Goal: Task Accomplishment & Management: Manage account settings

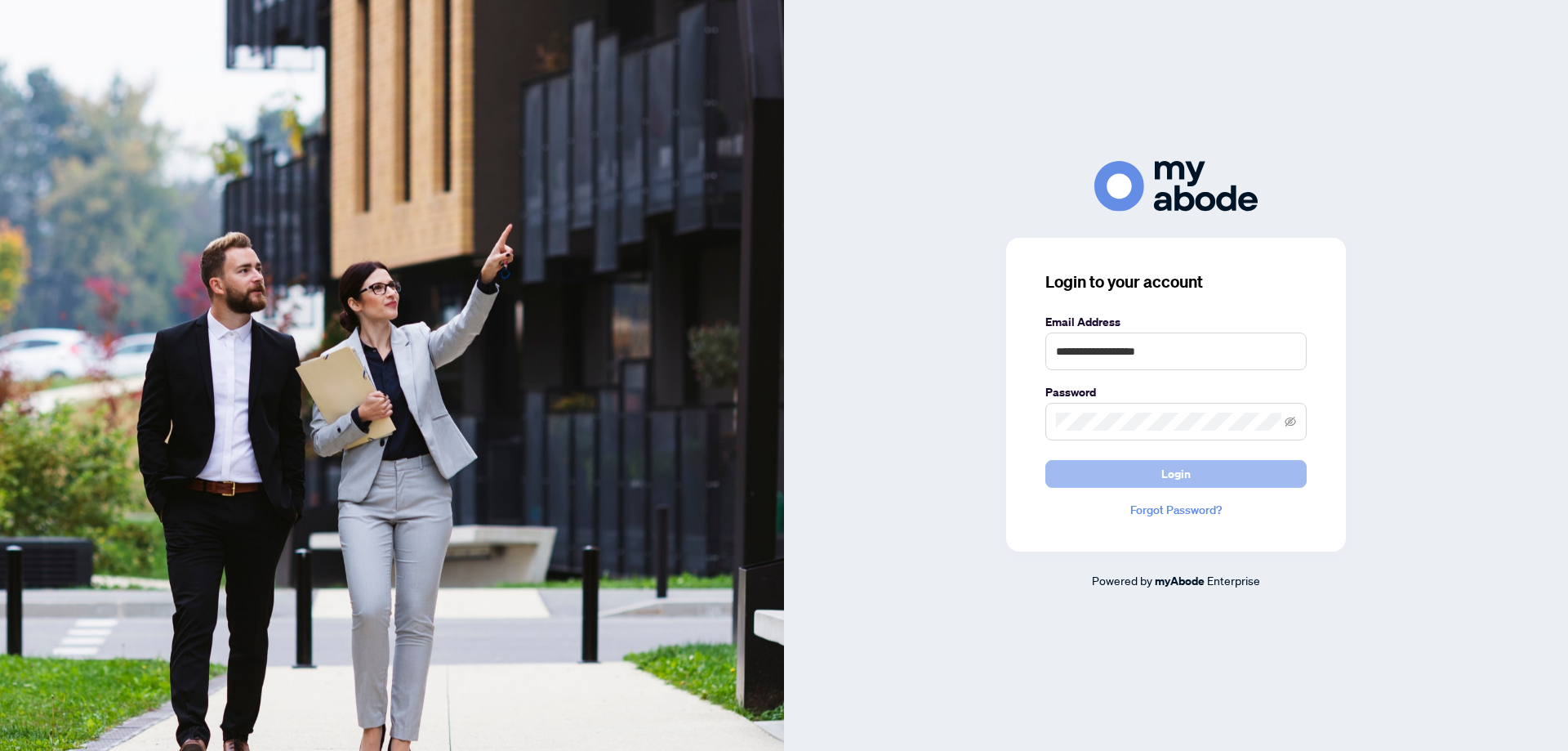
click at [1166, 474] on span "Login" at bounding box center [1176, 473] width 29 height 26
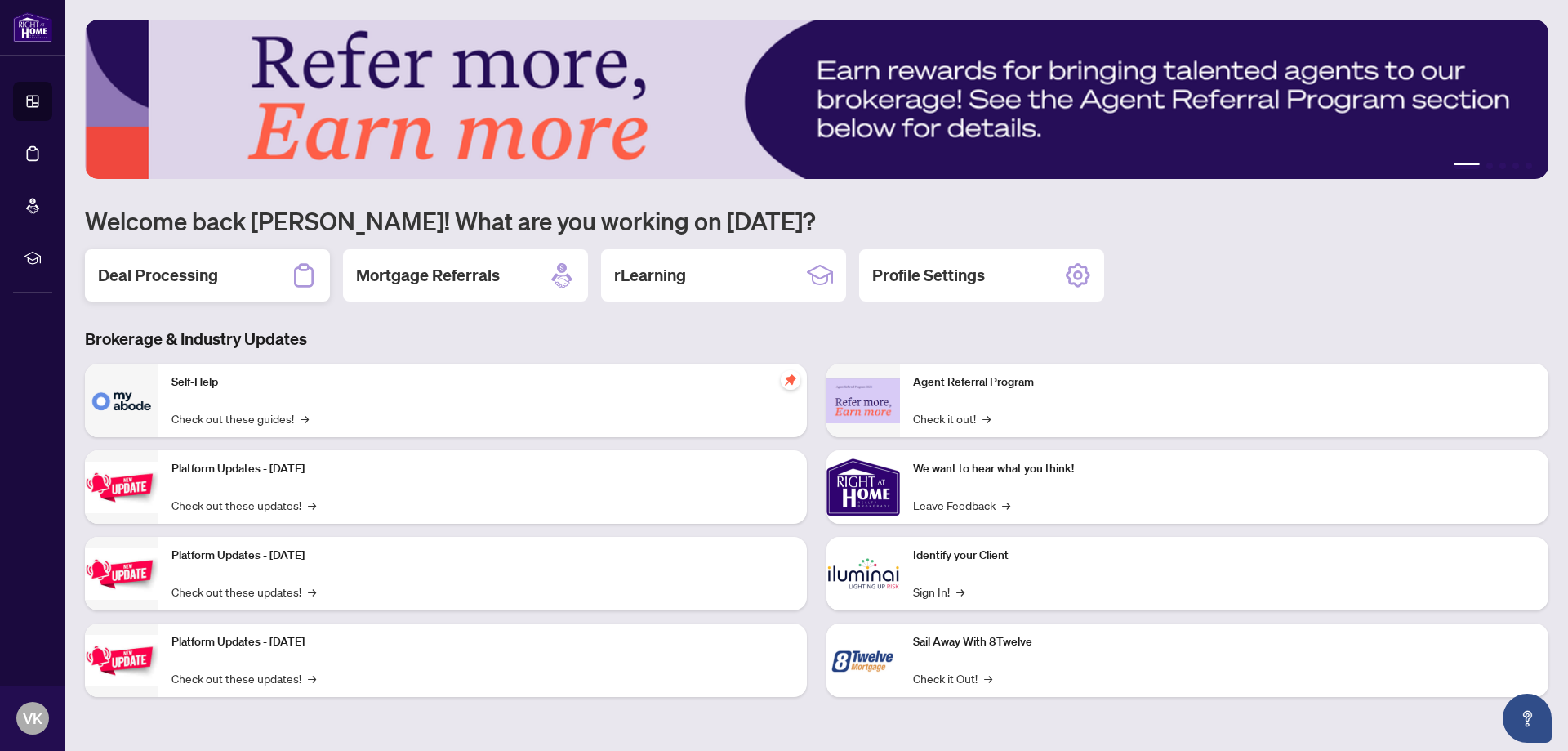
click at [145, 264] on div "Deal Processing" at bounding box center [206, 275] width 245 height 52
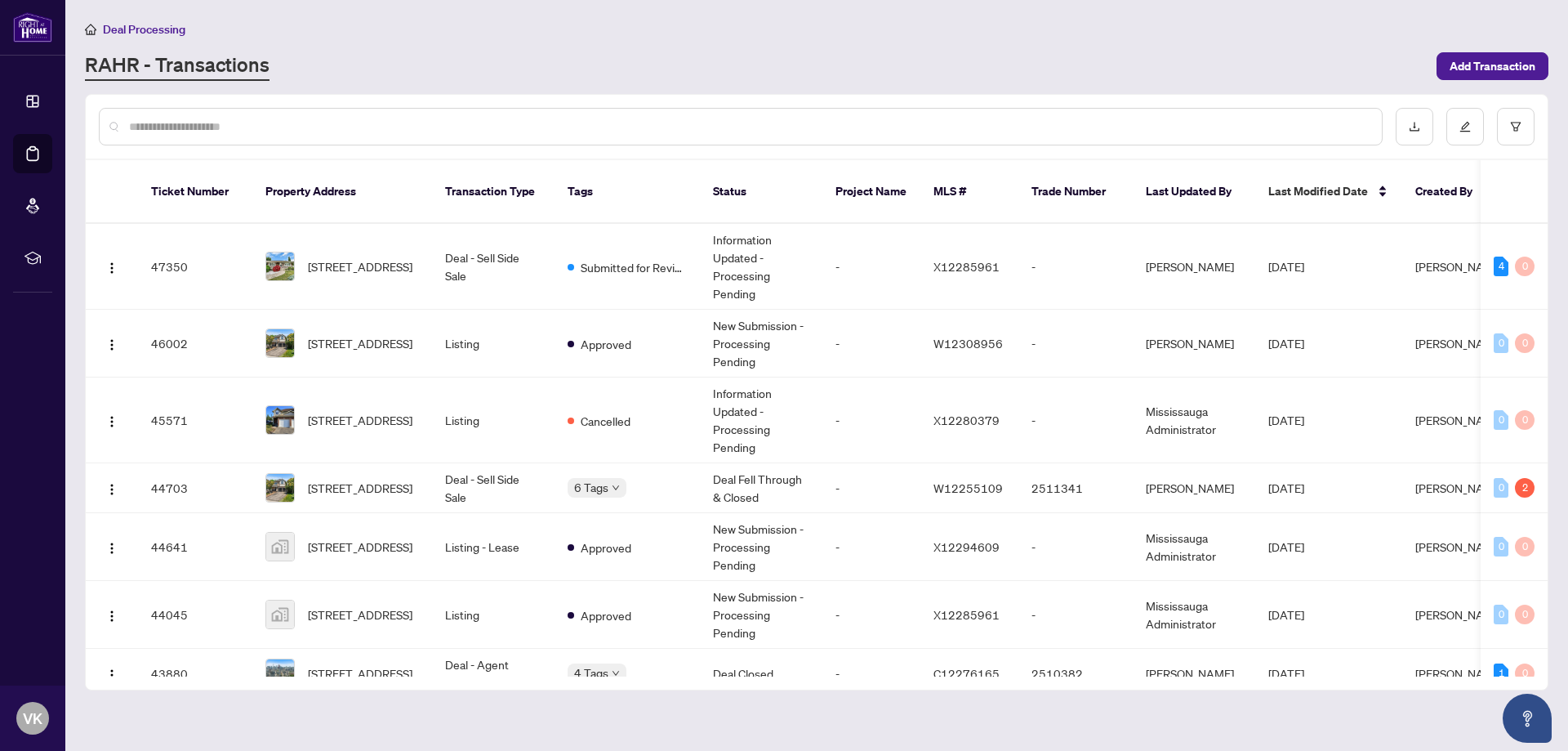
click at [343, 126] on input "text" at bounding box center [749, 127] width 1240 height 18
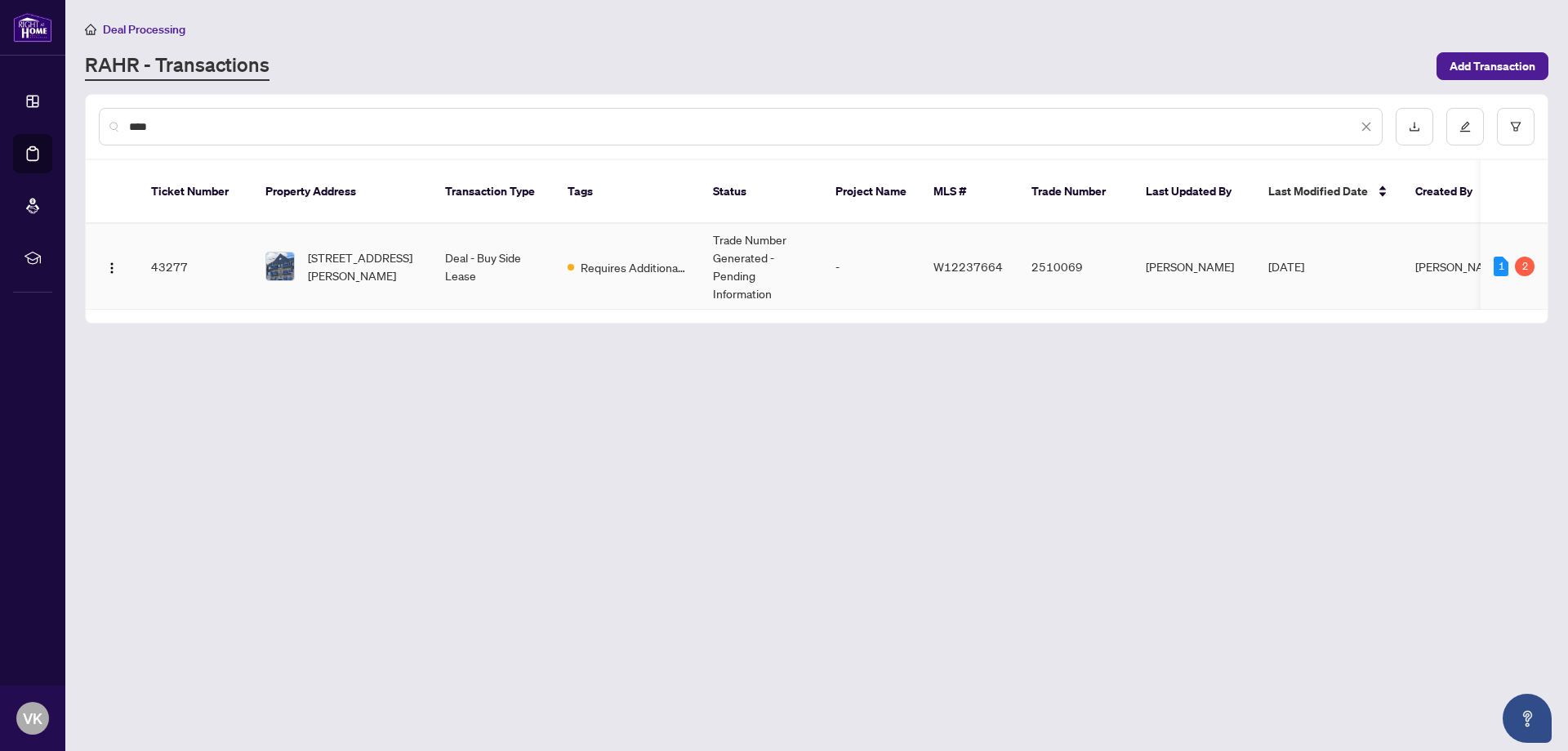
type input "****"
click at [349, 224] on td "412-5150 WINSTON CHURCHILL Blvd, Mississauga, Ontario L5M 0P1, Canada" at bounding box center [342, 267] width 180 height 86
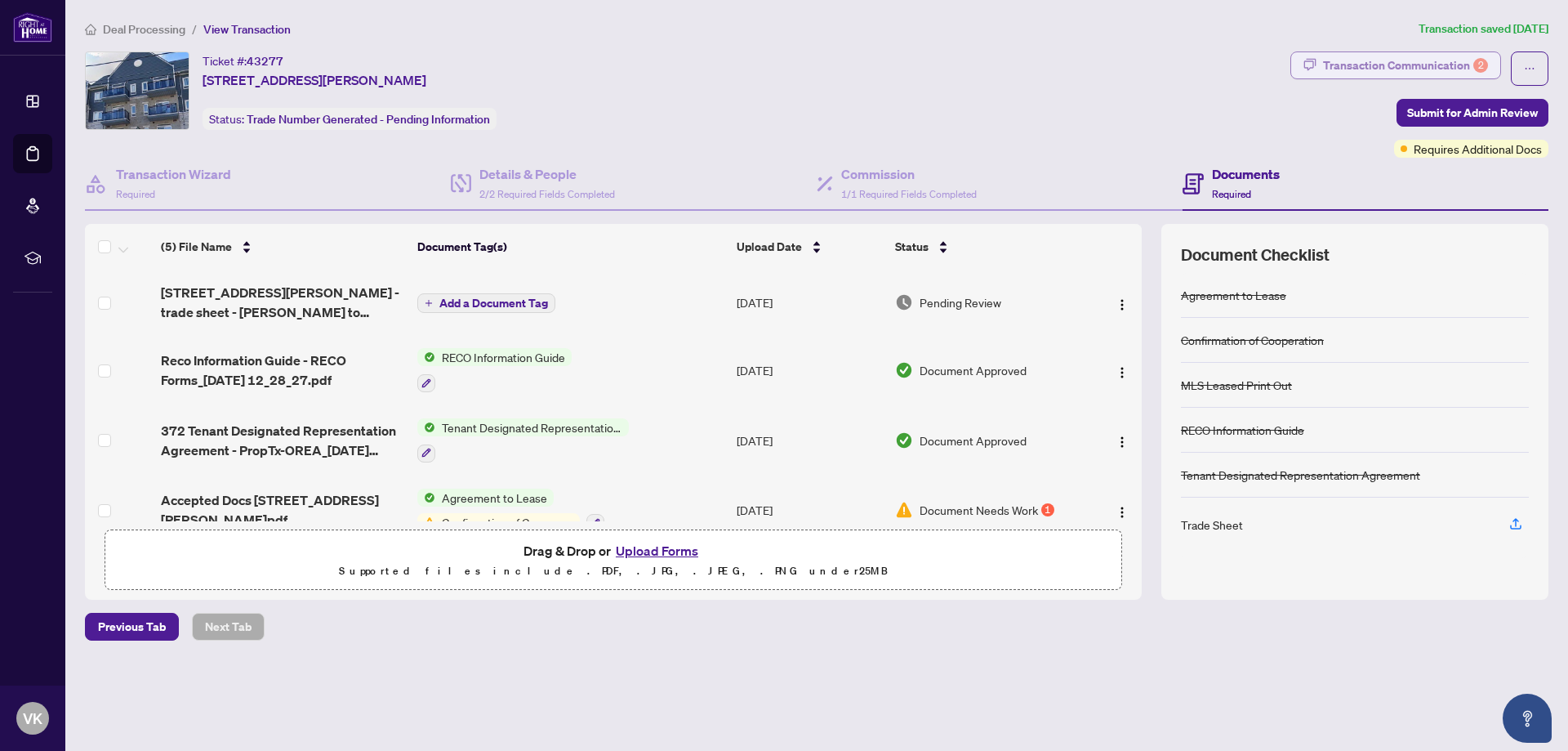
click at [1303, 74] on button "Transaction Communication 2" at bounding box center [1395, 65] width 210 height 28
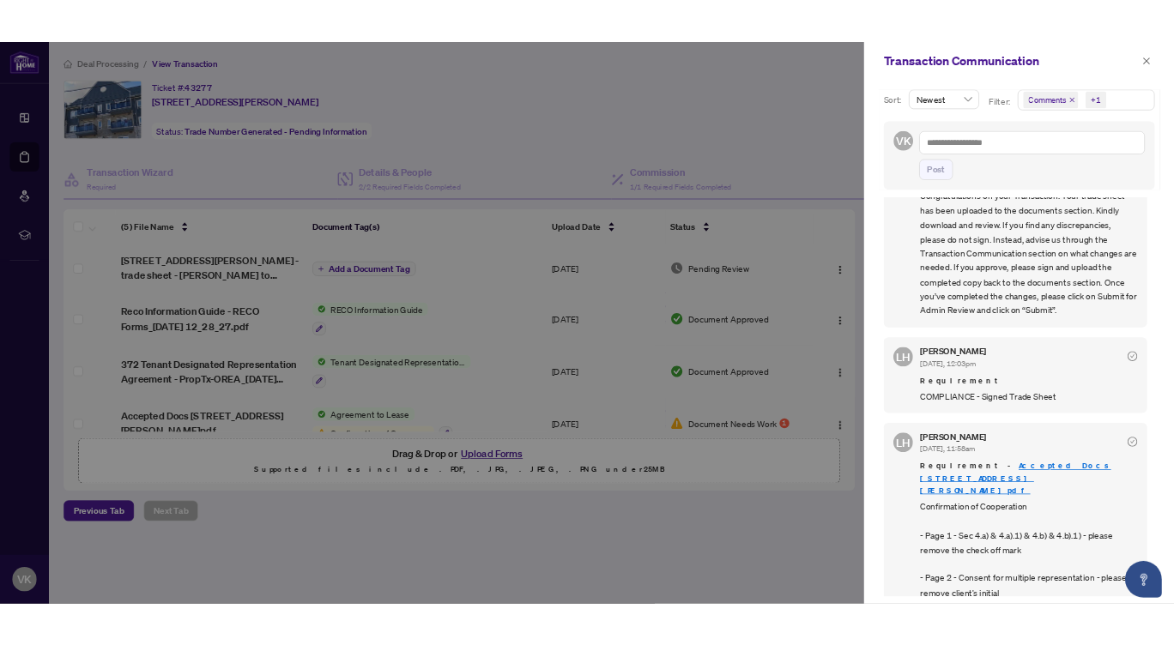
scroll to position [3, 0]
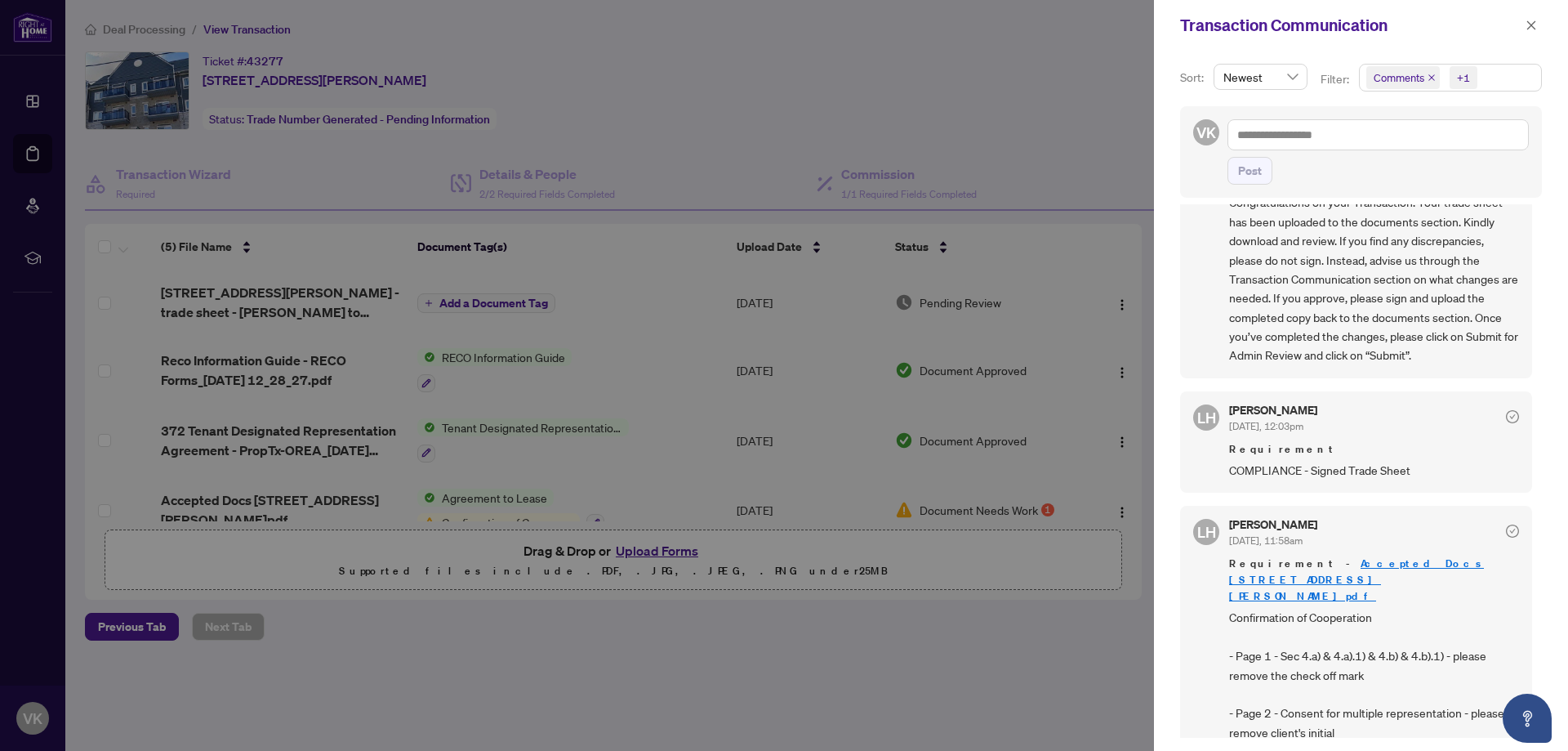
drag, startPoint x: 300, startPoint y: 285, endPoint x: 430, endPoint y: 302, distance: 131.1
click at [306, 286] on div at bounding box center [784, 375] width 1568 height 751
click at [1338, 560] on link "Accepted Docs [STREET_ADDRESS][PERSON_NAME]pdf" at bounding box center [1357, 580] width 255 height 47
click at [1180, 147] on div "VK Post" at bounding box center [1361, 152] width 362 height 91
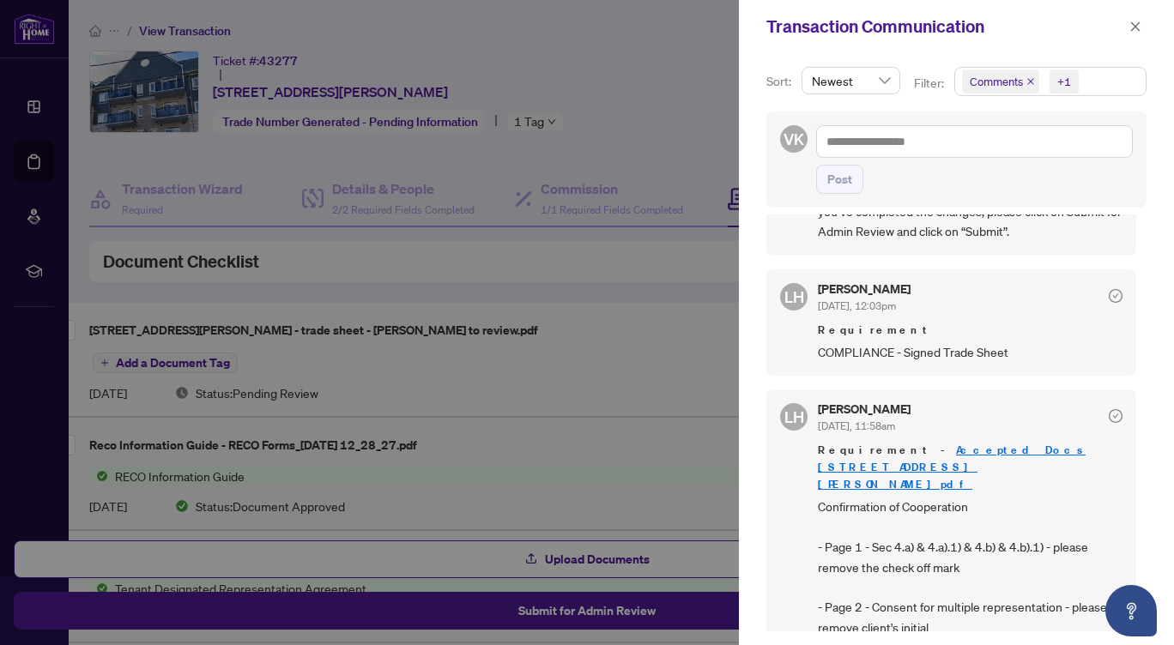
click at [653, 383] on div at bounding box center [587, 322] width 1174 height 645
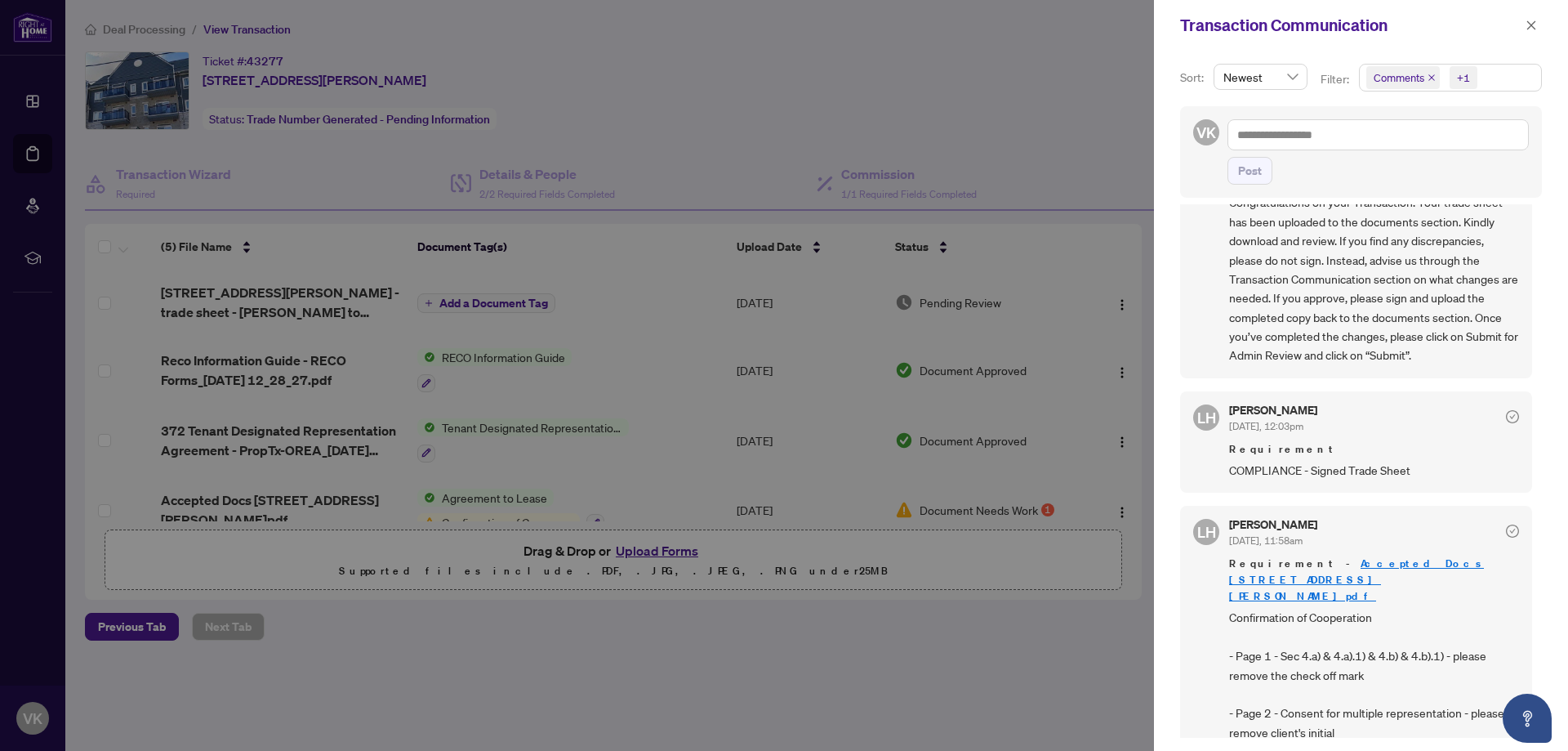
click at [596, 280] on div at bounding box center [784, 375] width 1568 height 751
click at [1523, 20] on button "button" at bounding box center [1531, 25] width 21 height 20
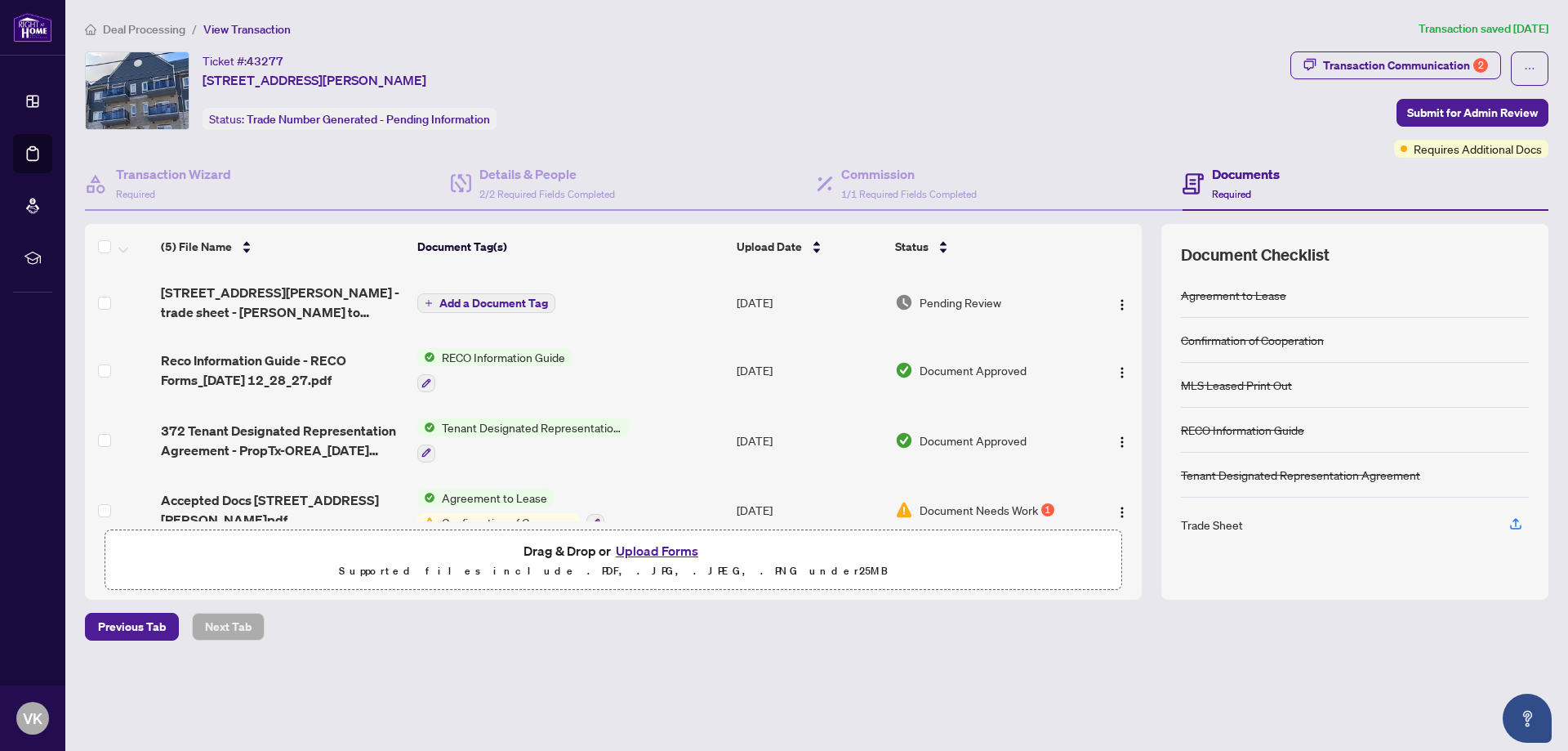
click at [307, 301] on span "5150 WINSTON CHURCHILL Blvd 412 - trade sheet - Viraj to review.pdf" at bounding box center [282, 302] width 243 height 39
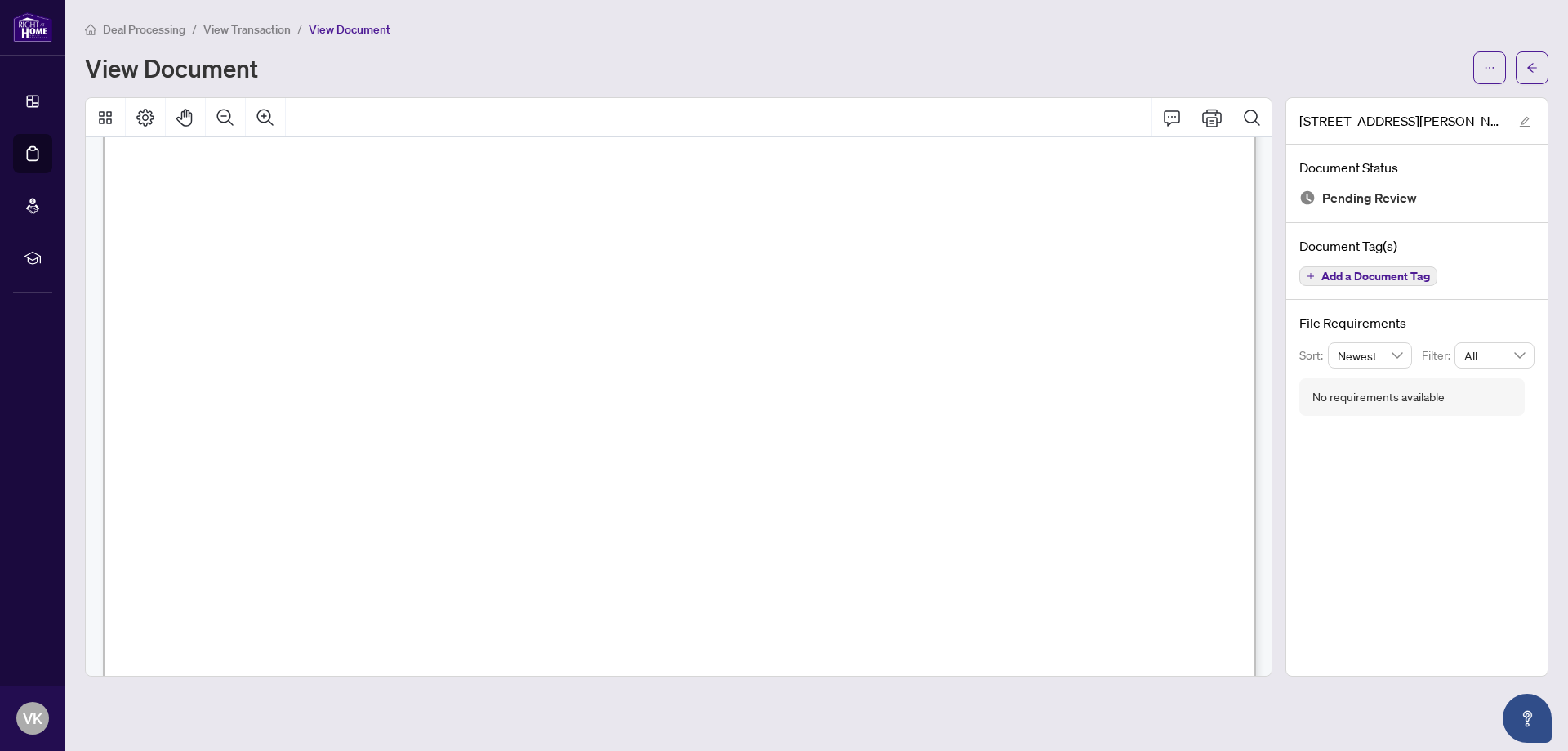
scroll to position [308, 0]
click at [1492, 62] on icon "ellipsis" at bounding box center [1490, 68] width 11 height 11
click at [1403, 104] on span "Download" at bounding box center [1431, 103] width 124 height 18
click at [239, 22] on span "View Transaction" at bounding box center [247, 29] width 88 height 14
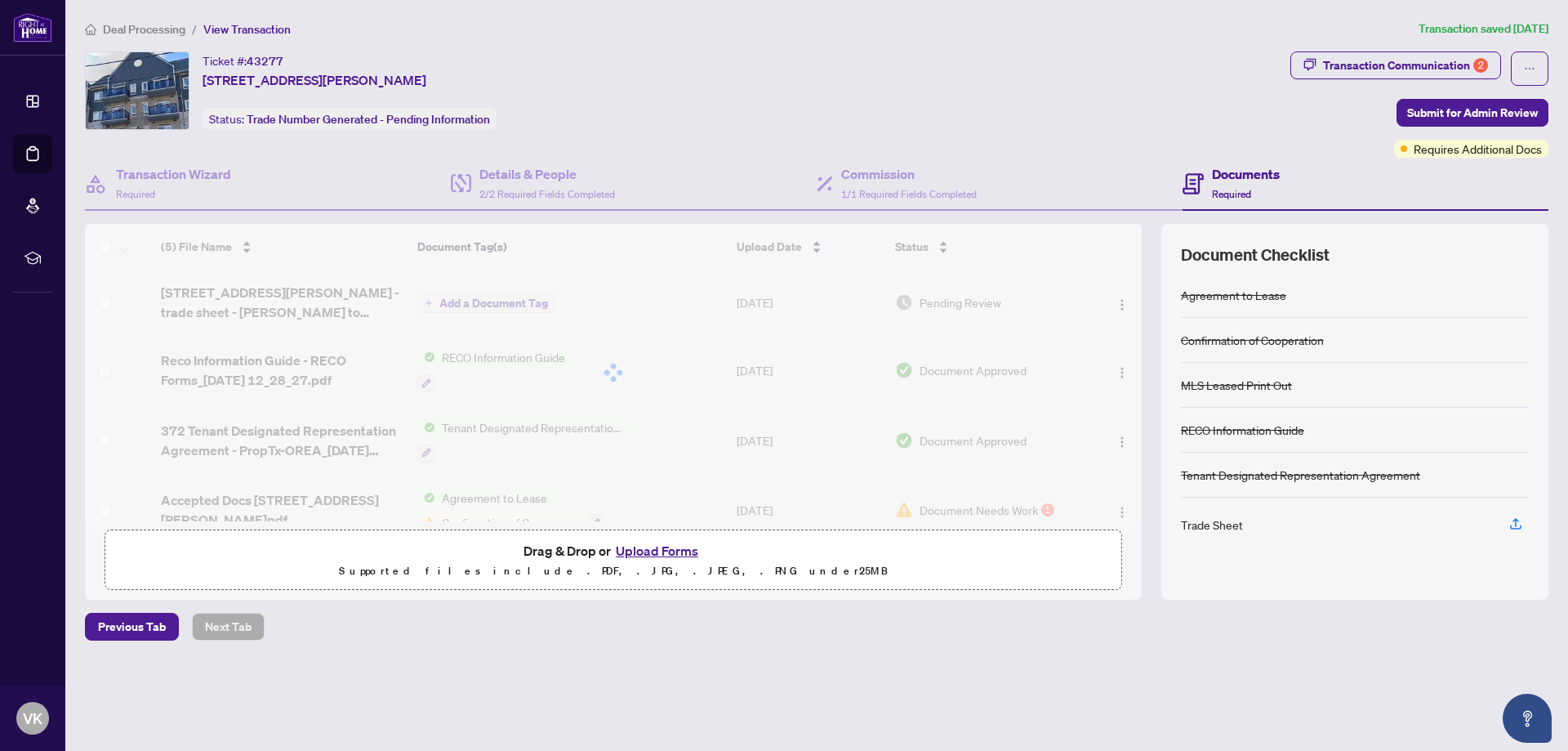
click at [648, 555] on button "Upload Forms" at bounding box center [657, 550] width 92 height 21
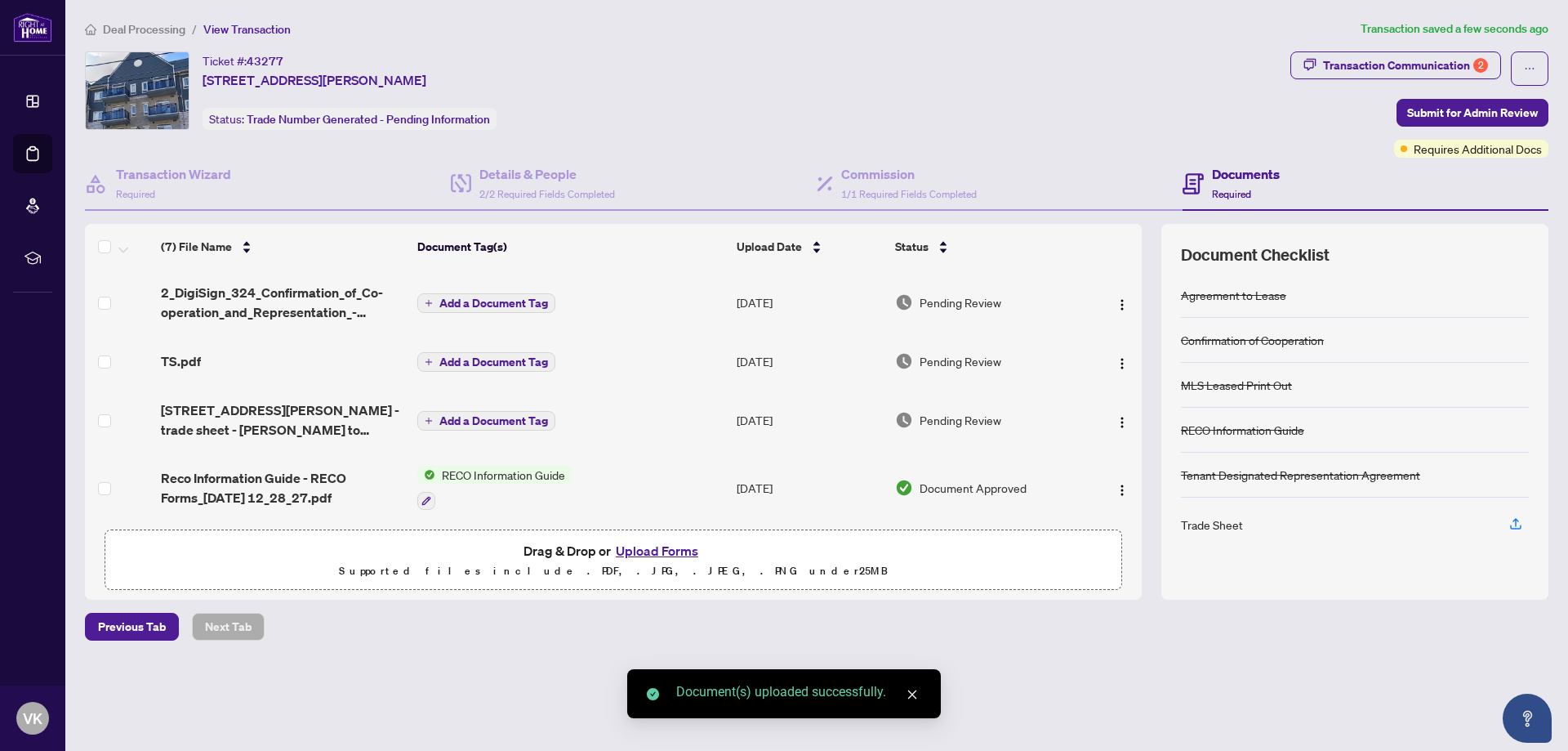
click at [181, 362] on span "TS.pdf" at bounding box center [181, 361] width 40 height 20
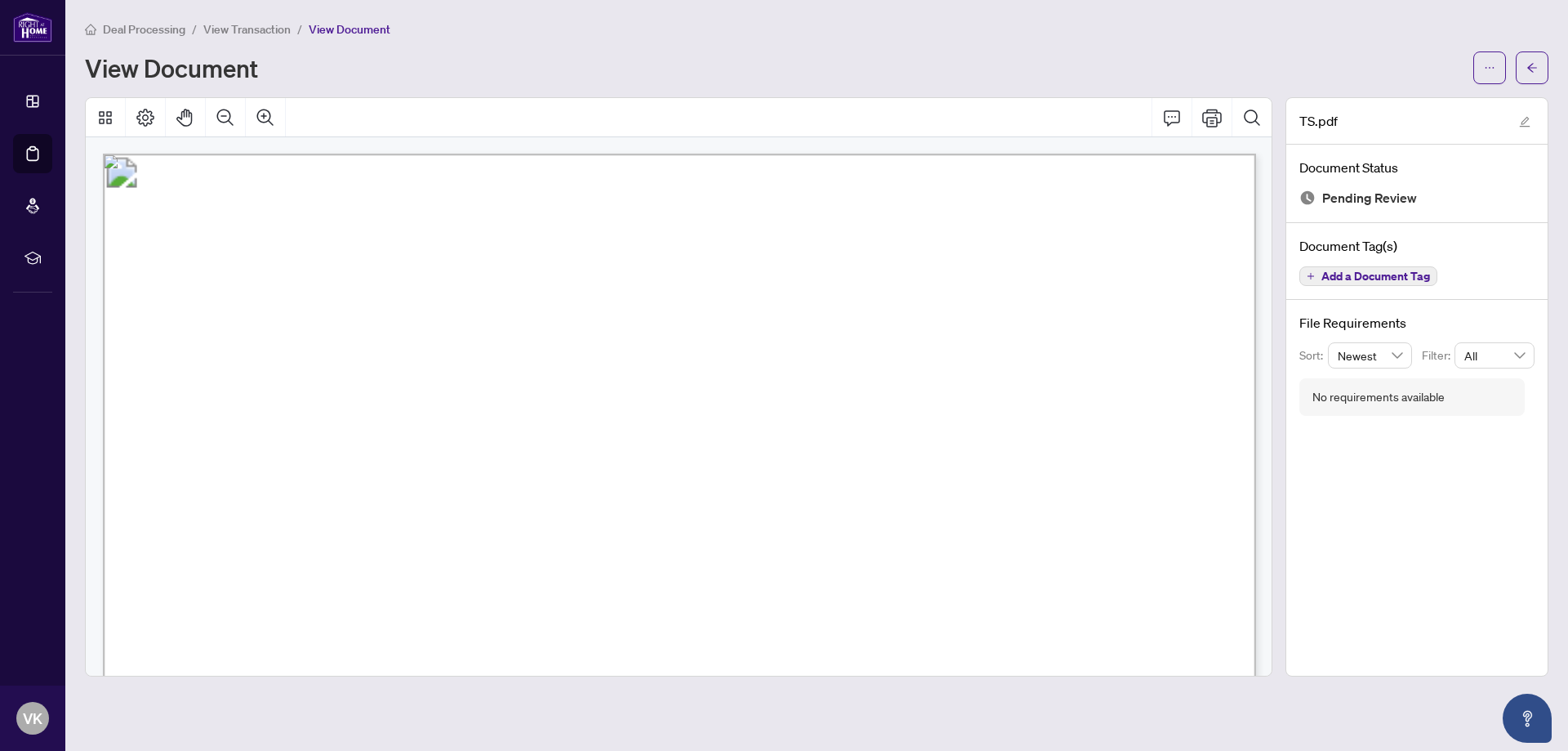
scroll to position [926, 0]
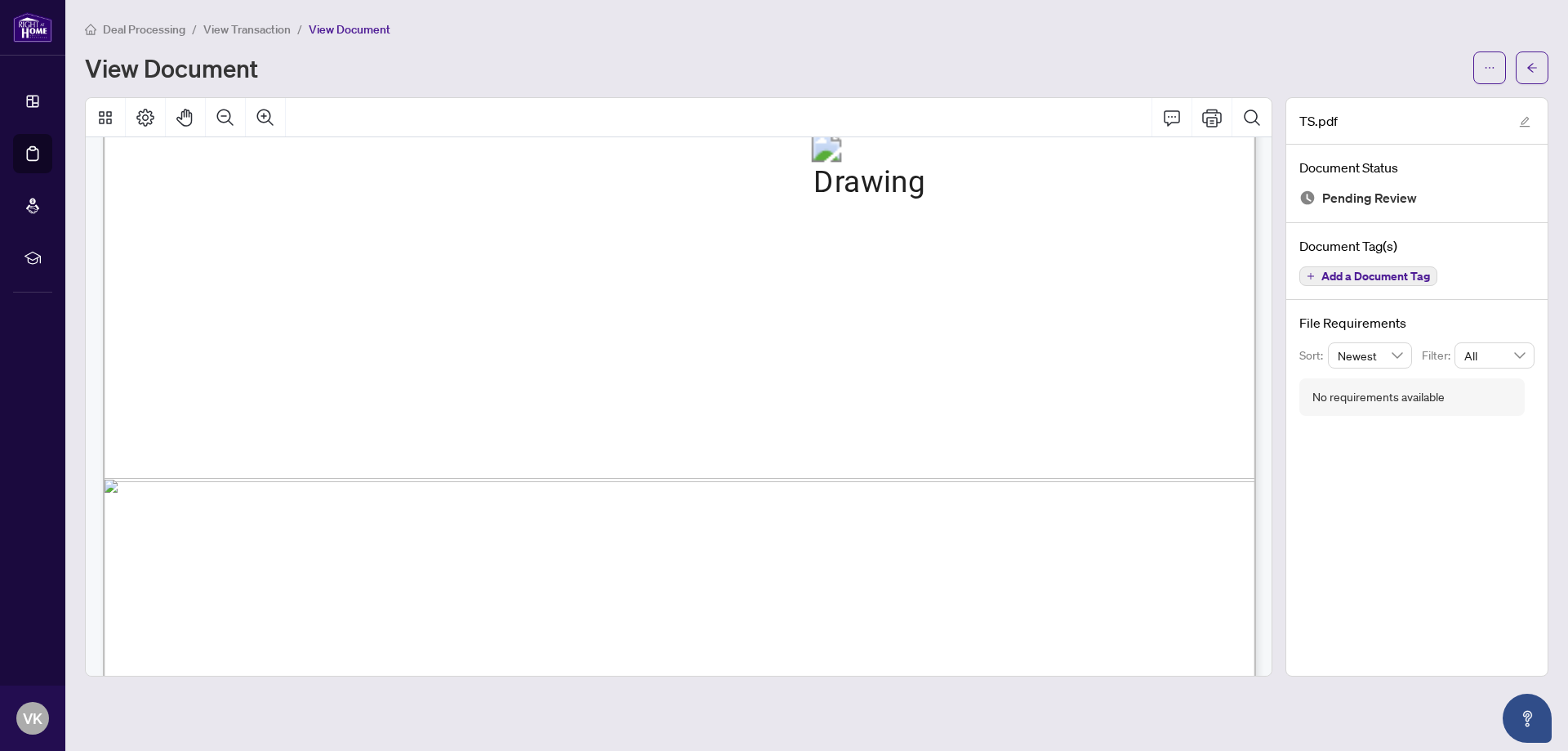
click at [250, 31] on span "View Transaction" at bounding box center [247, 29] width 88 height 14
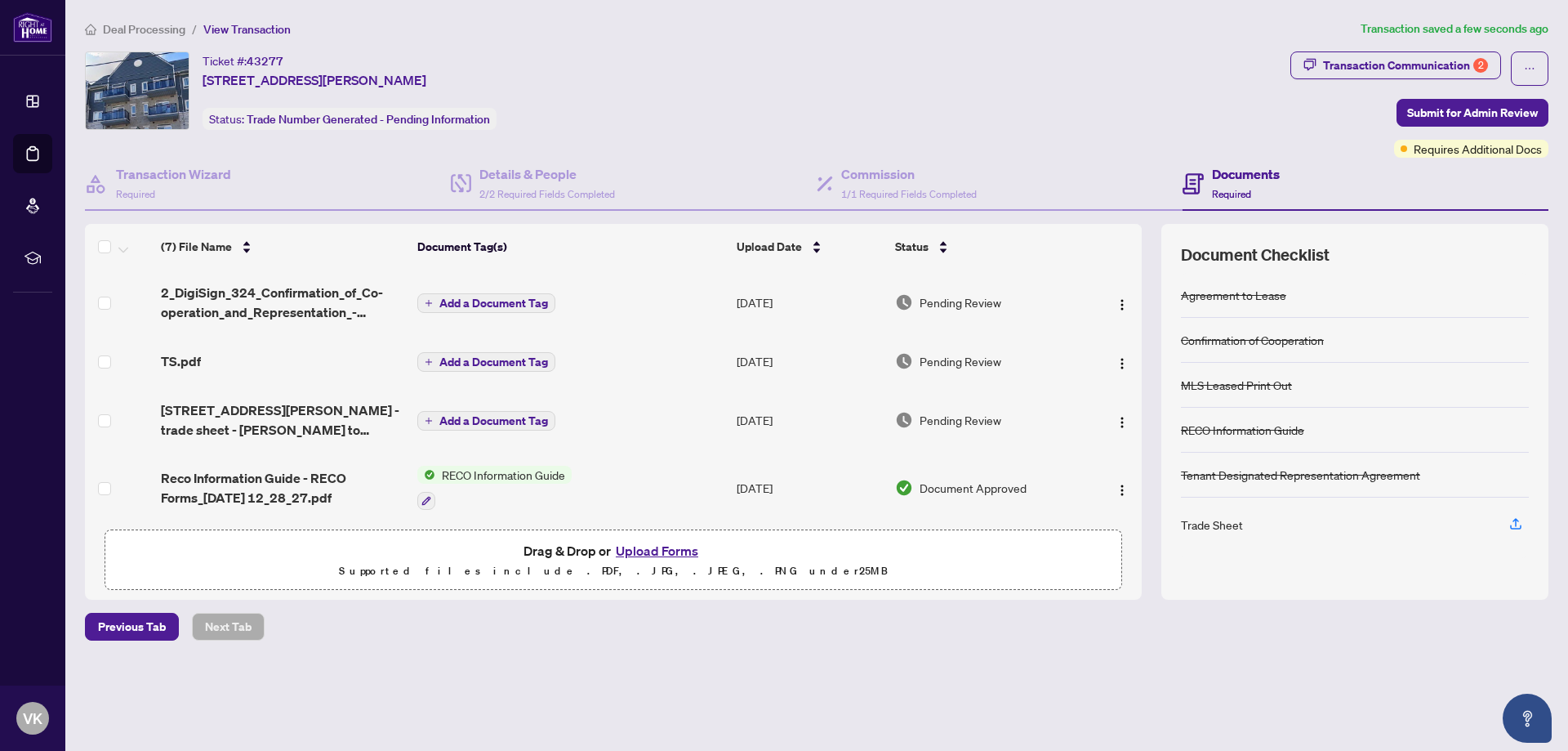
click at [493, 348] on td "Add a Document Tag" at bounding box center [571, 361] width 320 height 52
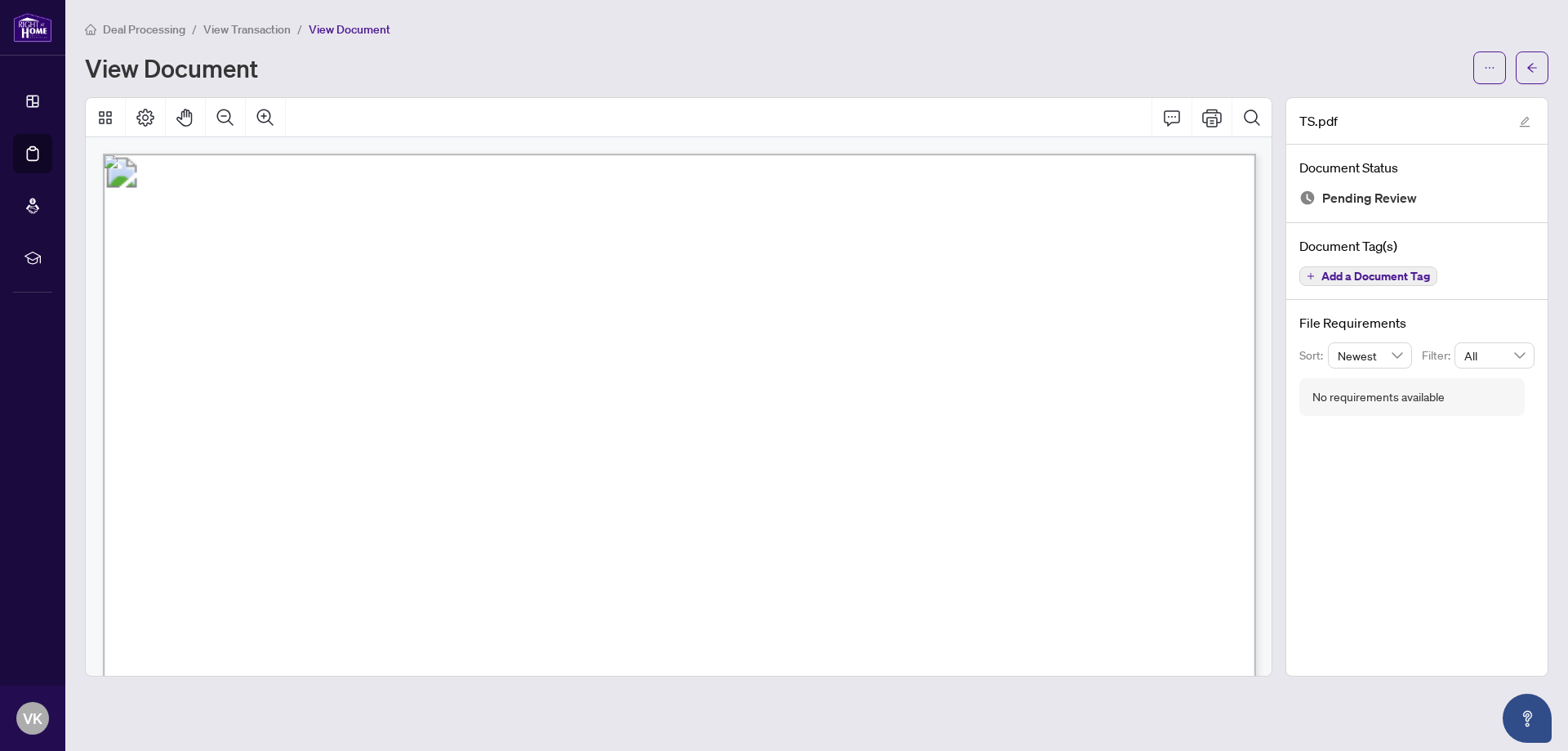
click at [265, 24] on span "View Transaction" at bounding box center [247, 29] width 88 height 14
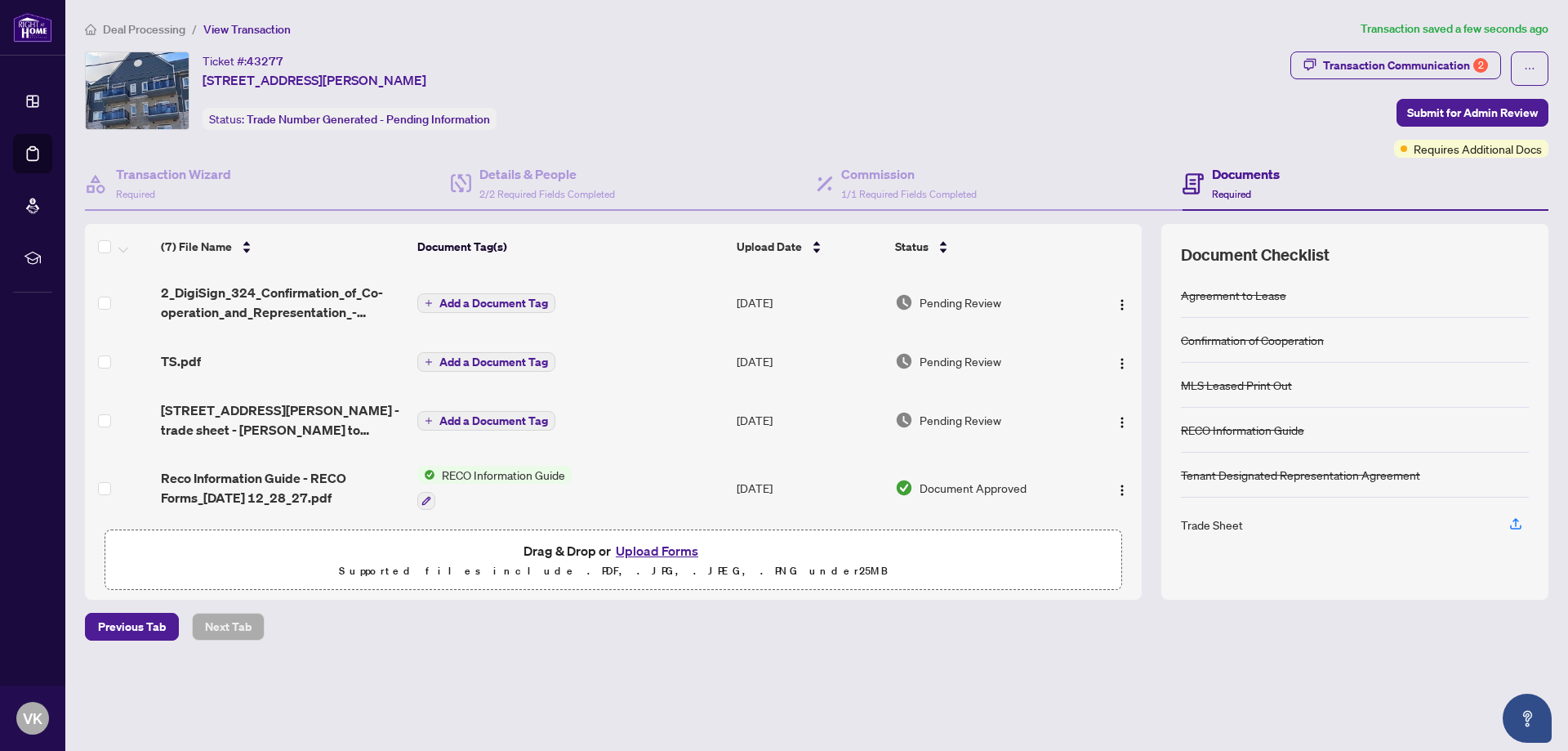
click at [458, 363] on span "Add a Document Tag" at bounding box center [494, 362] width 108 height 11
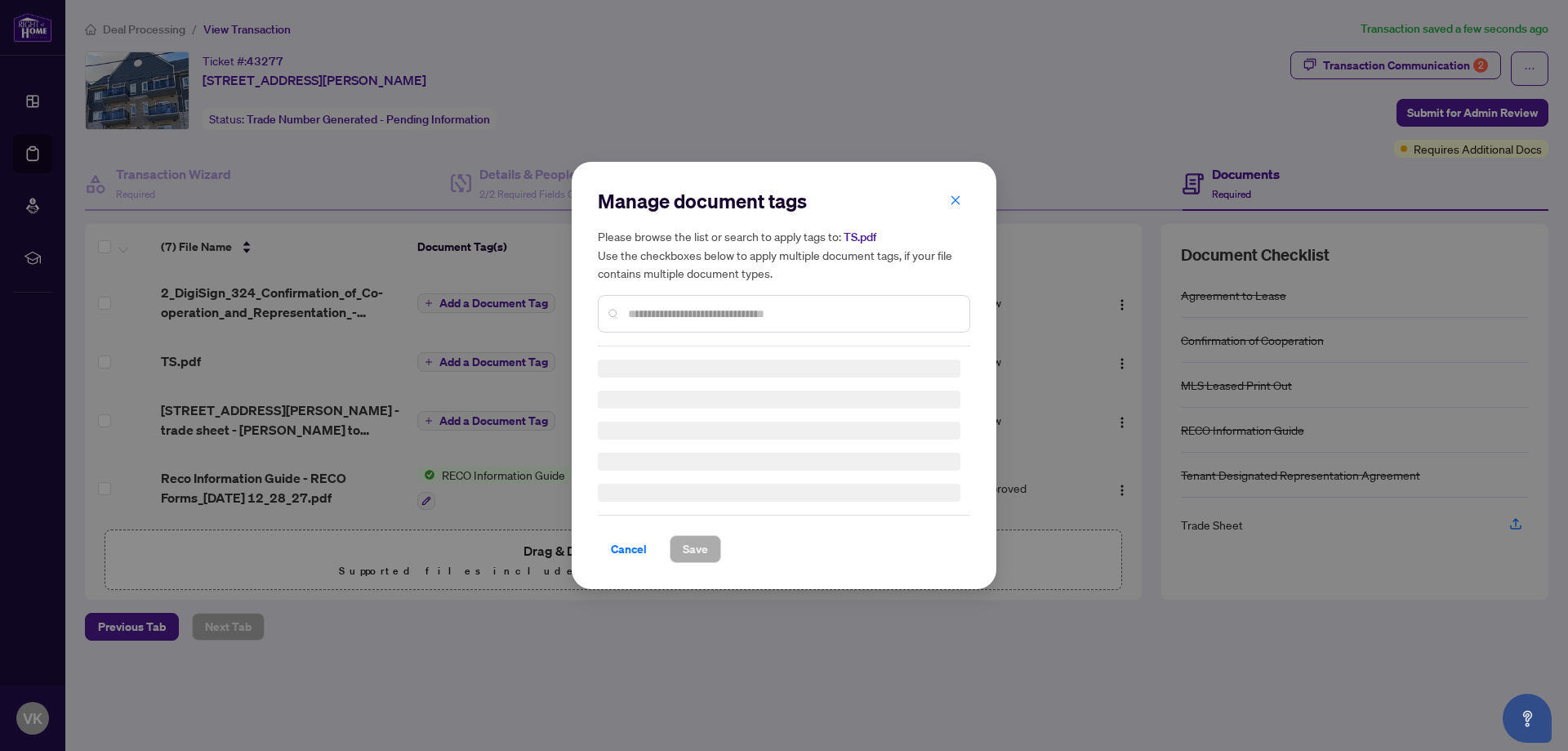
click at [726, 310] on div "Manage document tags Please browse the list or search to apply tags to: TS.pdf …" at bounding box center [783, 267] width 372 height 159
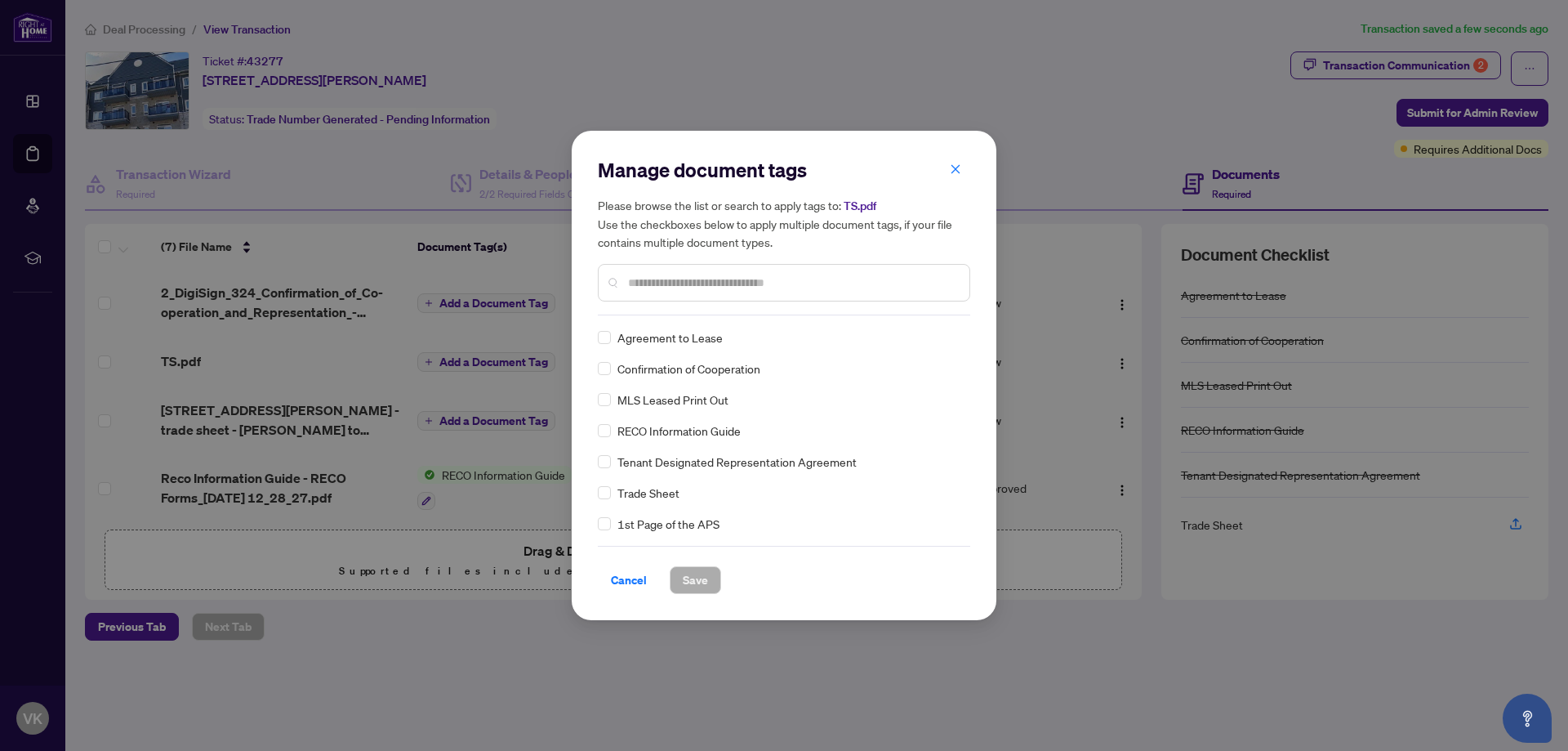
click at [717, 288] on input "text" at bounding box center [792, 283] width 328 height 18
type input "*****"
click at [700, 571] on span "Save" at bounding box center [696, 580] width 26 height 26
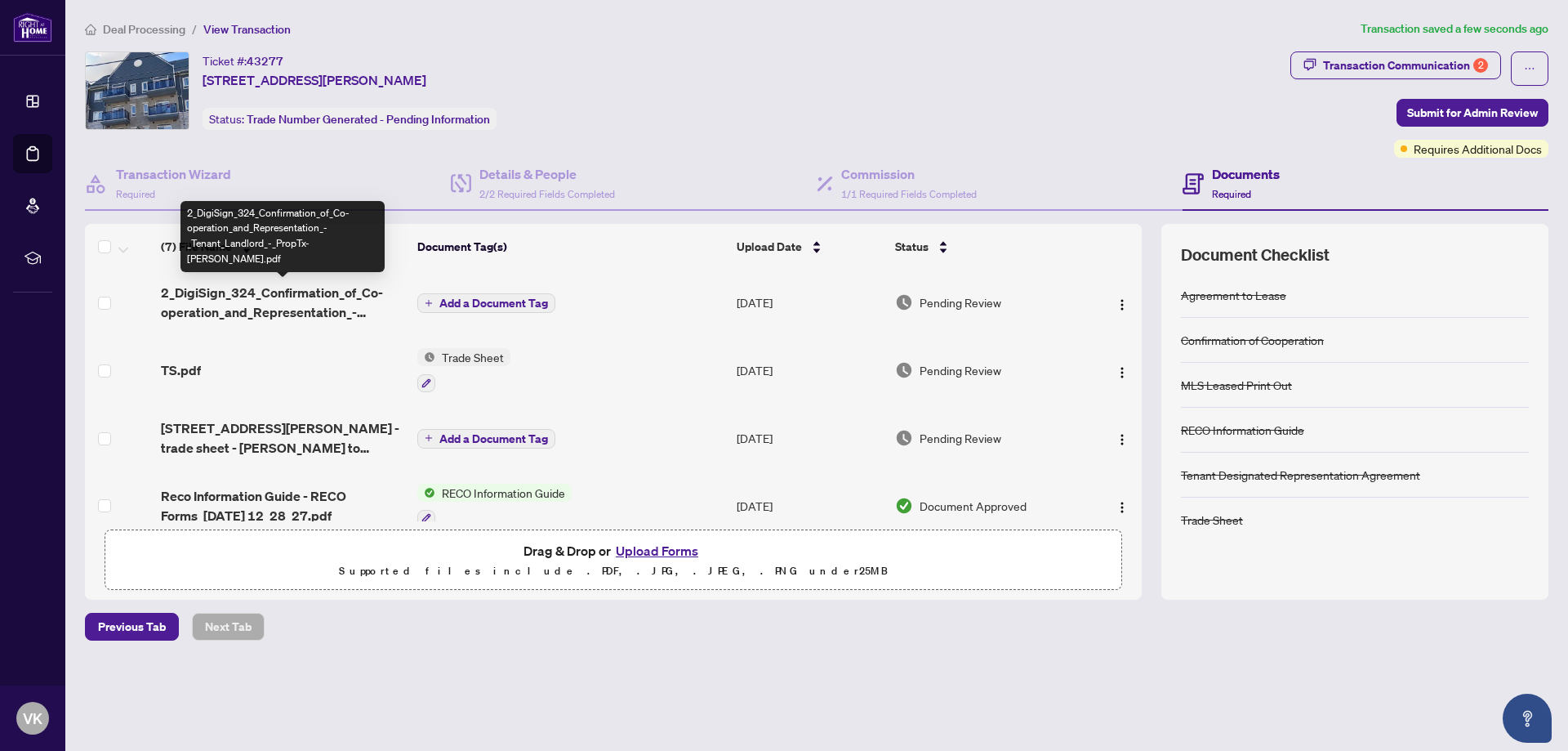
click at [298, 305] on span "2_DigiSign_324_Confirmation_of_Co-operation_and_Representation_-_Tenant_Landlor…" at bounding box center [282, 302] width 243 height 39
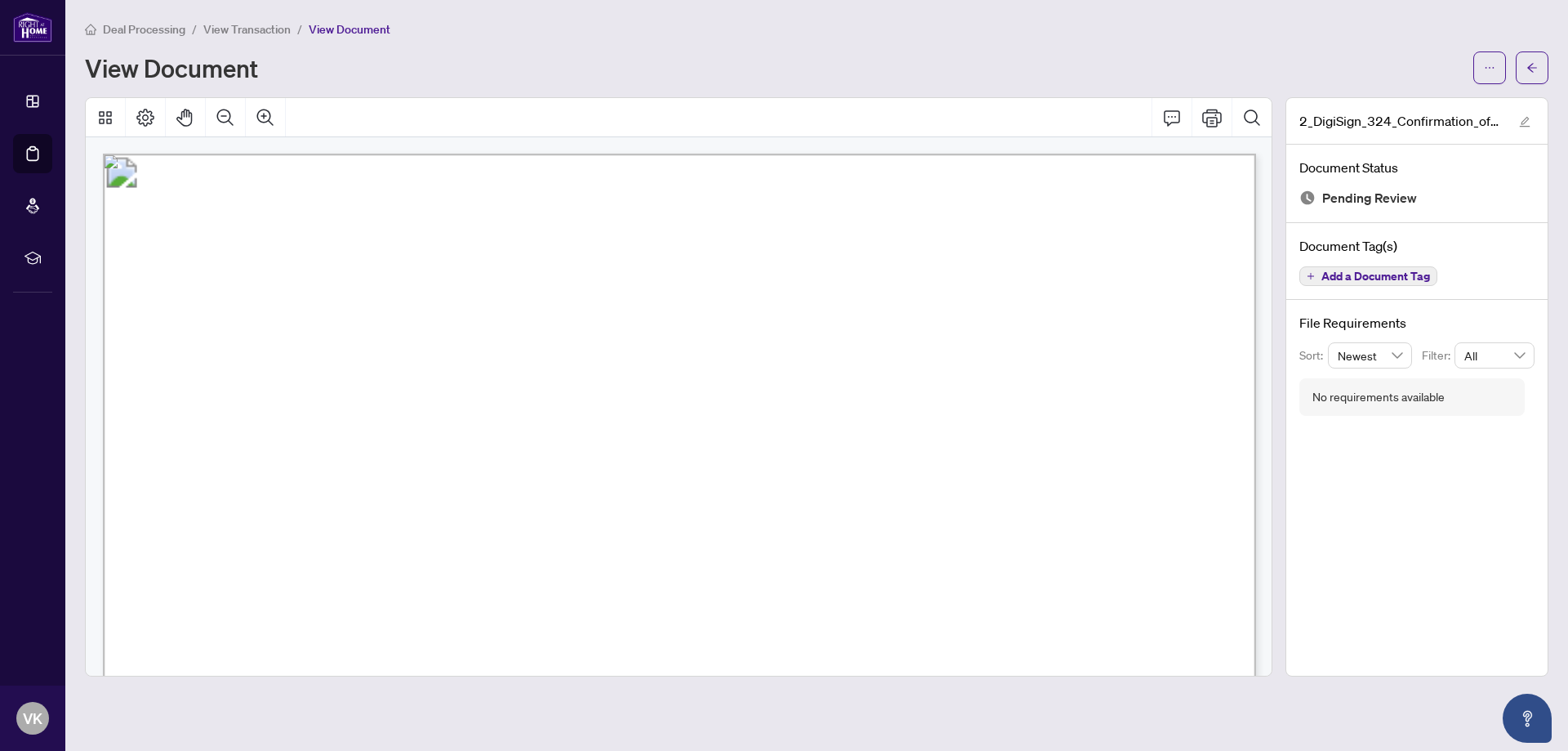
click at [239, 28] on span "View Transaction" at bounding box center [247, 29] width 88 height 14
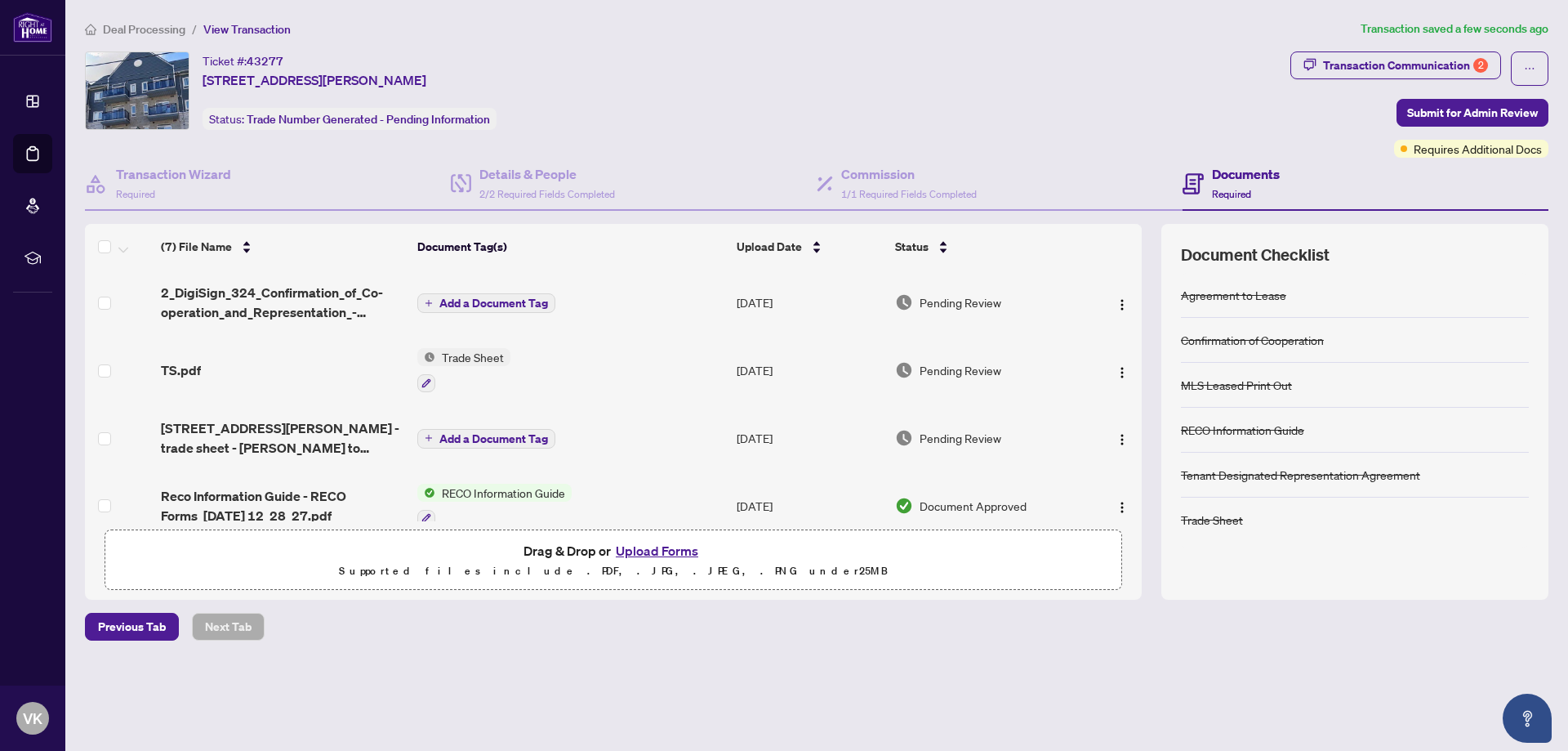
click at [500, 303] on span "Add a Document Tag" at bounding box center [494, 303] width 108 height 11
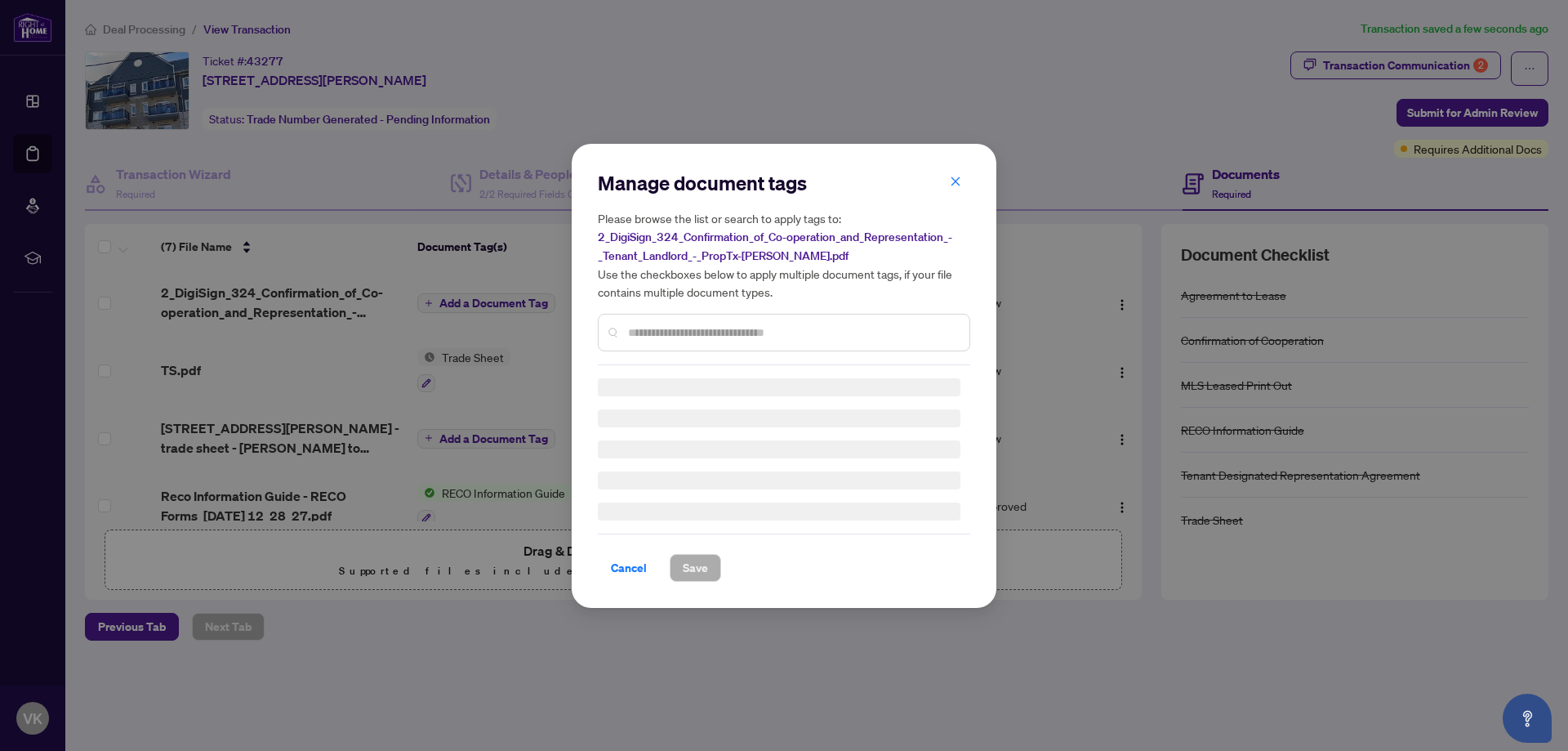
click at [638, 324] on input "text" at bounding box center [792, 332] width 328 height 18
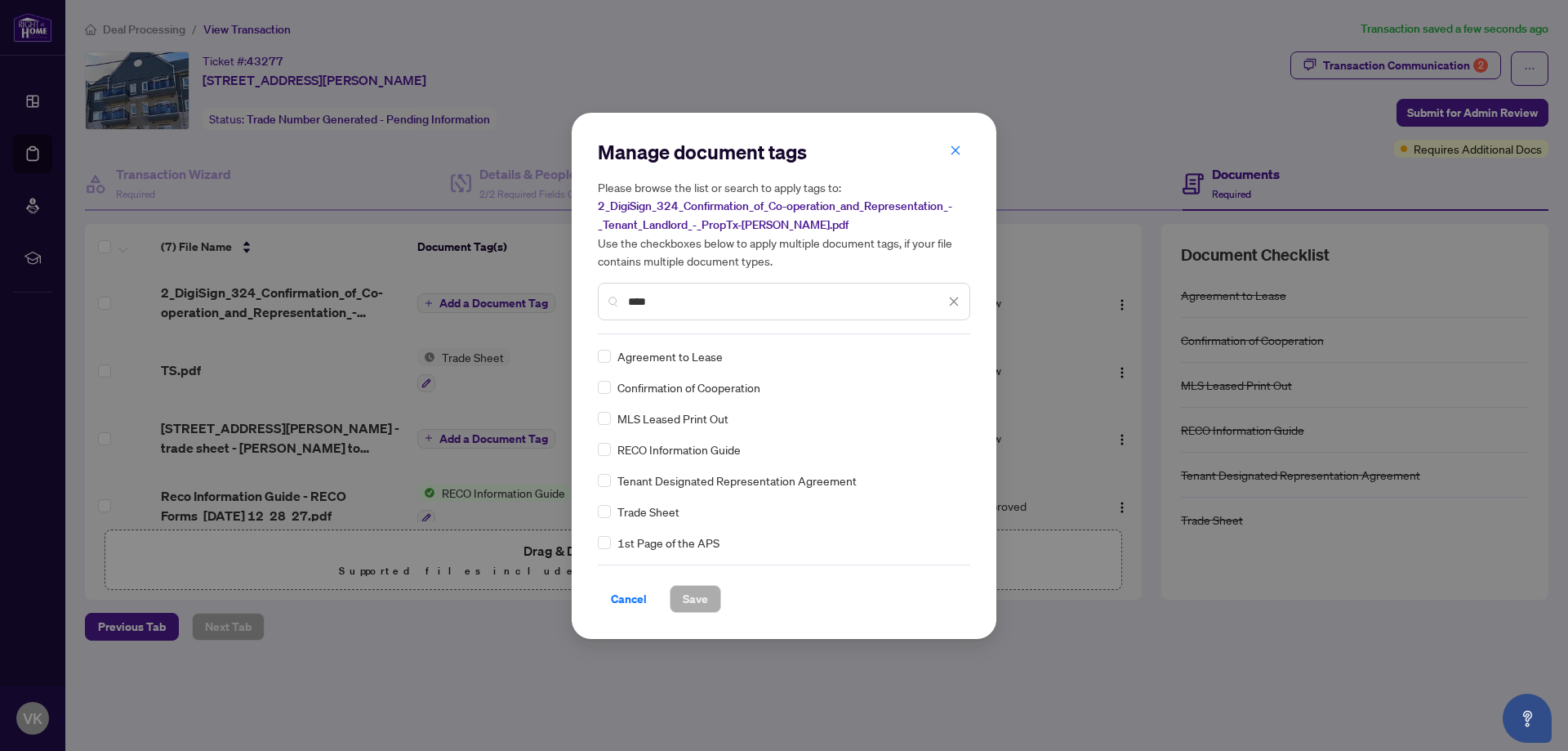
type input "****"
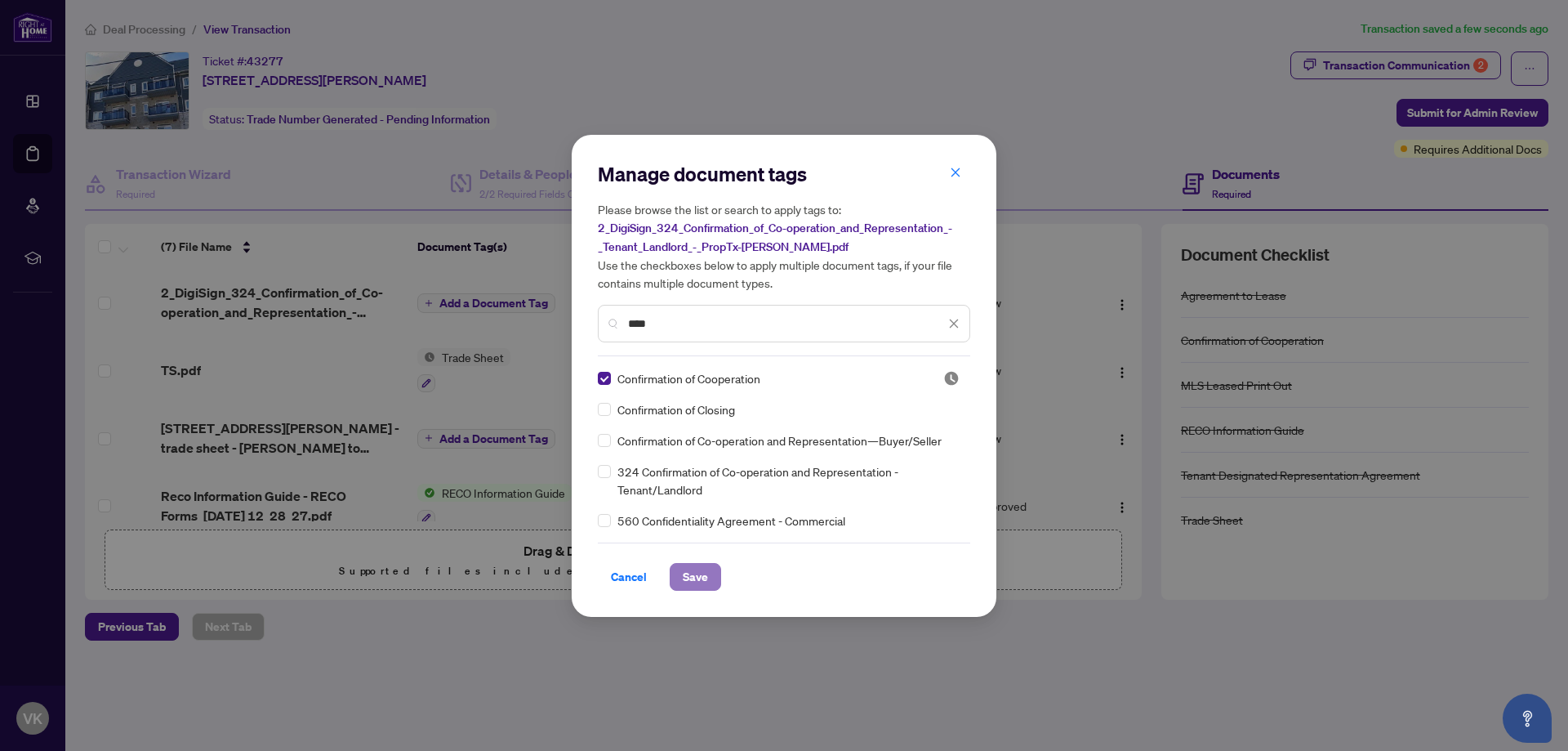
click at [698, 582] on span "Save" at bounding box center [696, 576] width 26 height 26
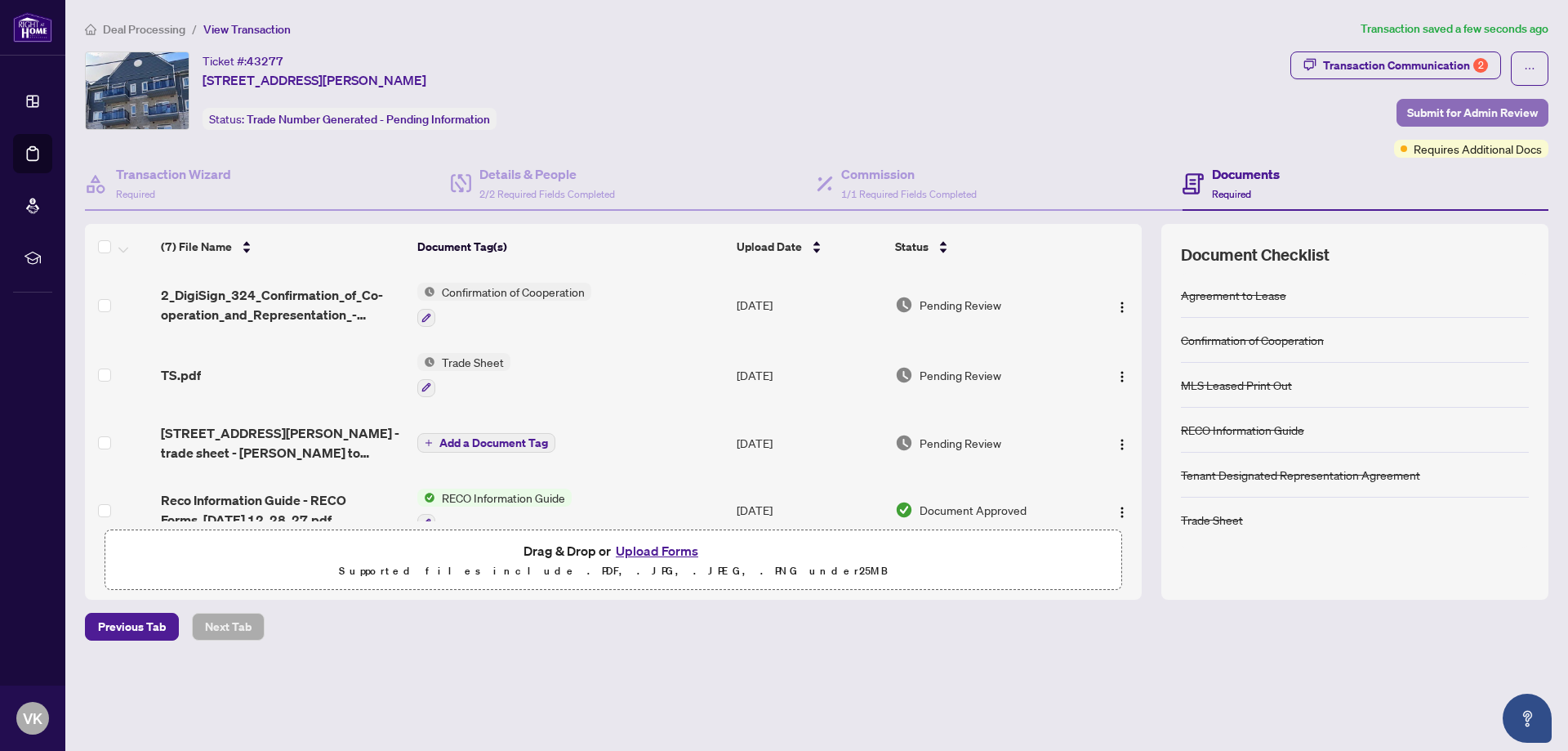
click at [1443, 106] on span "Submit for Admin Review" at bounding box center [1472, 112] width 130 height 26
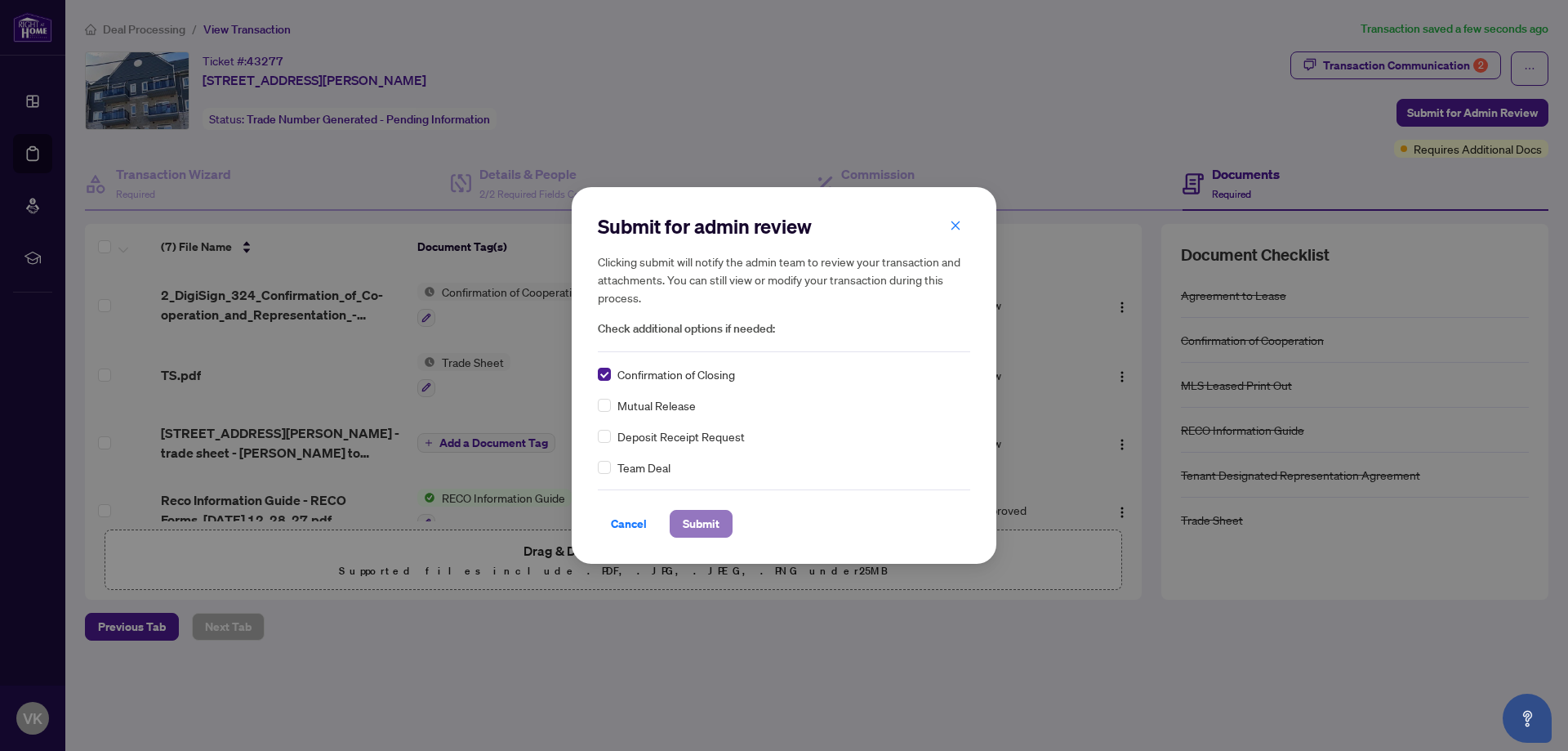
click at [688, 522] on span "Submit" at bounding box center [701, 523] width 37 height 26
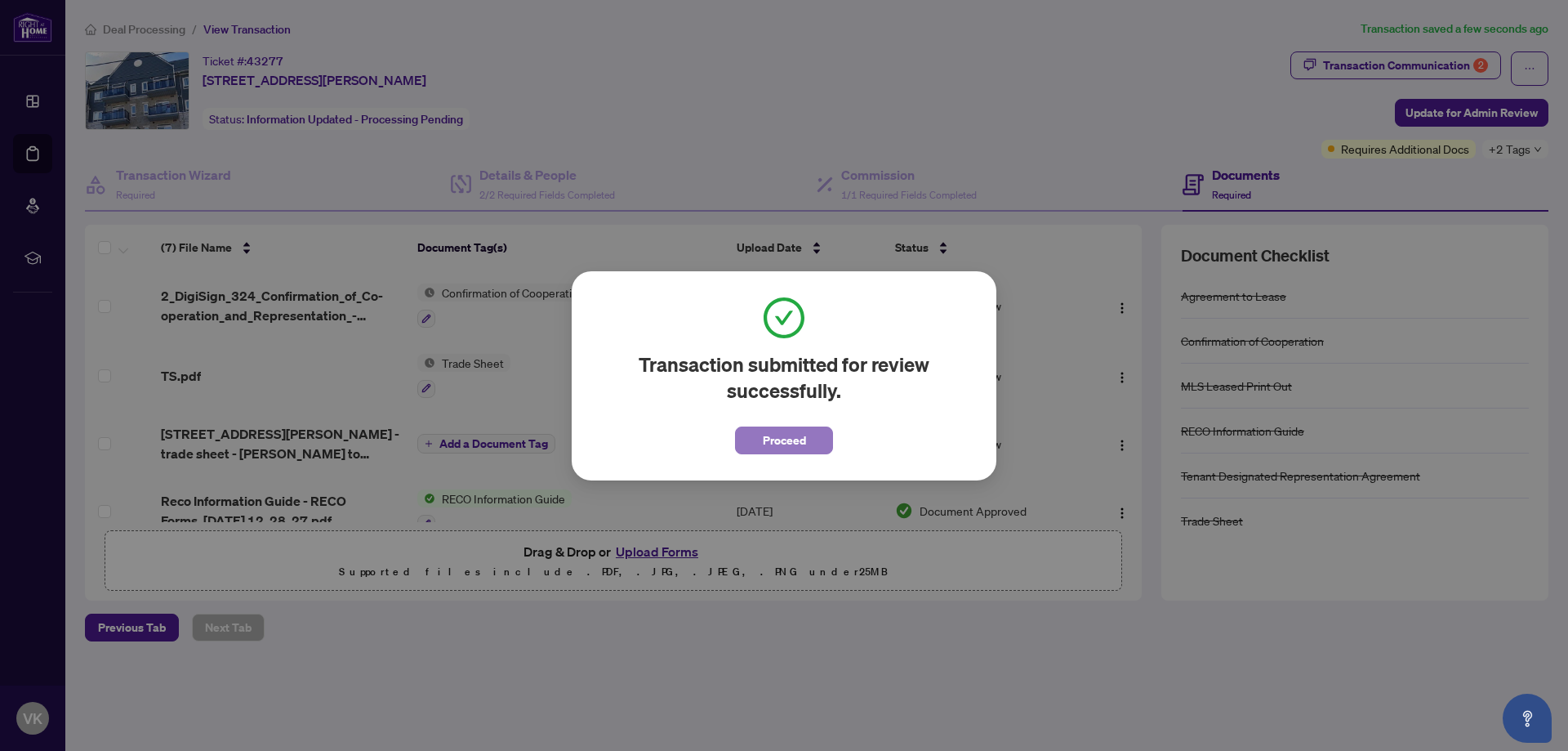
click at [813, 434] on button "Proceed" at bounding box center [783, 440] width 98 height 28
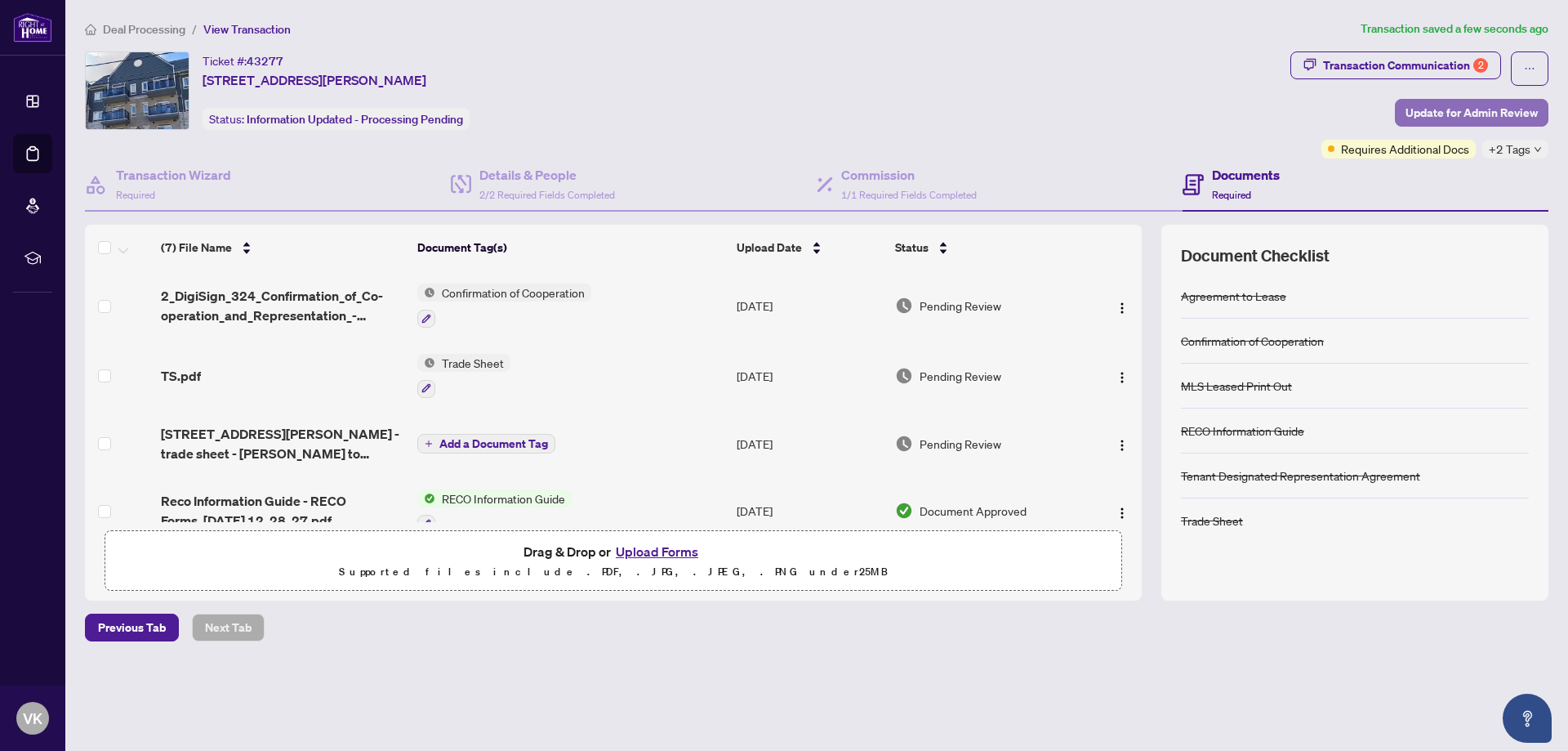
click at [1461, 101] on span "Update for Admin Review" at bounding box center [1471, 112] width 132 height 26
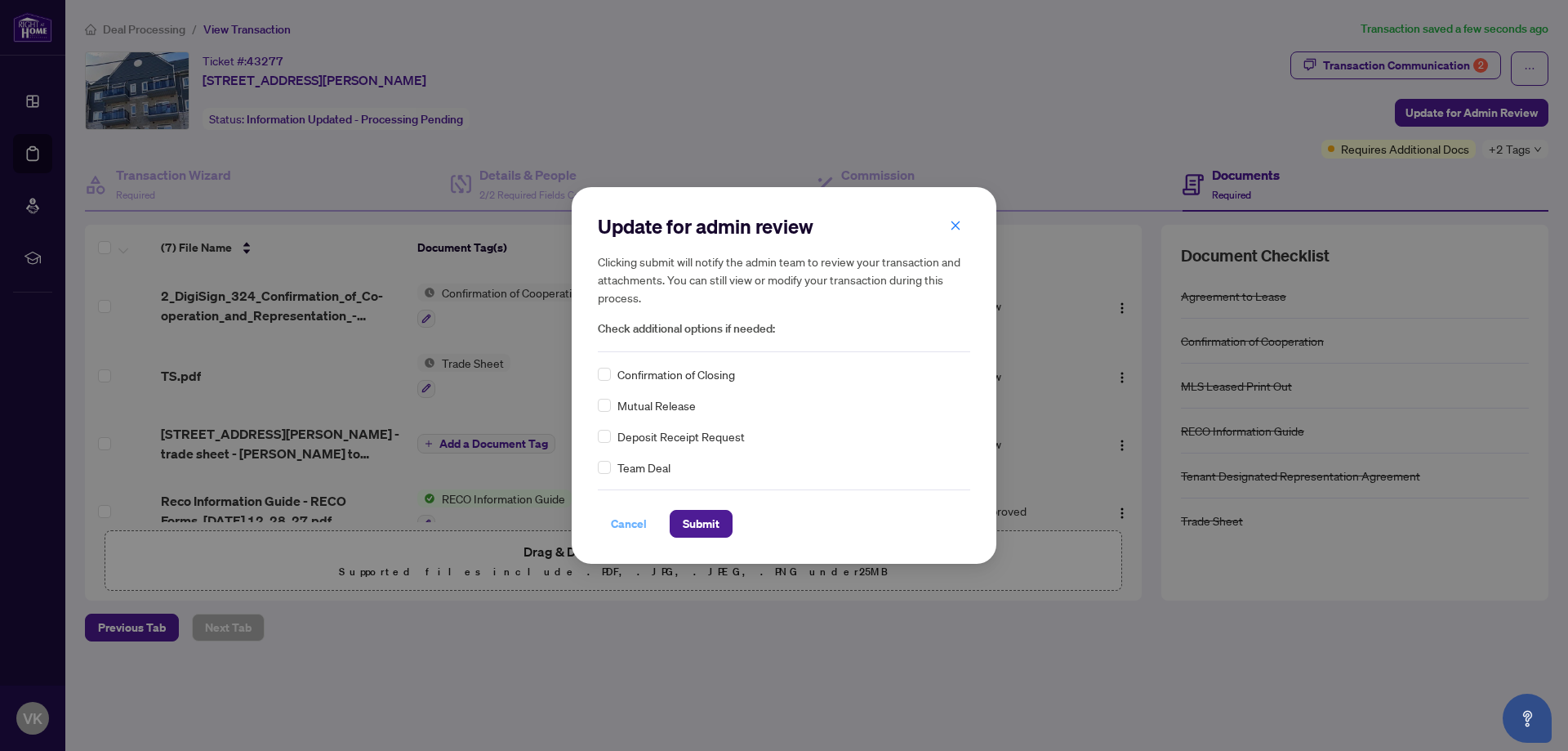
click at [636, 520] on span "Cancel" at bounding box center [629, 523] width 36 height 26
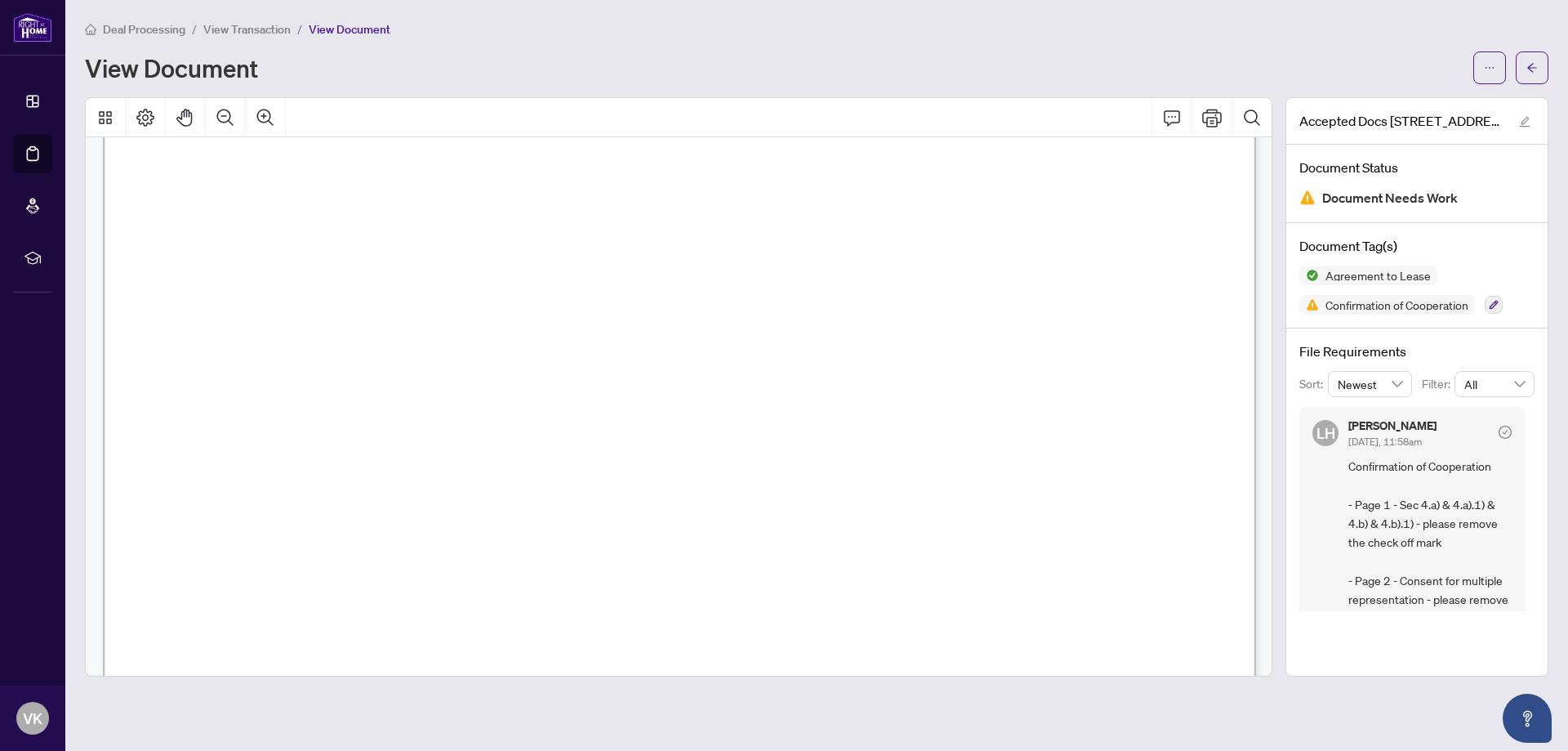
scroll to position [11033, 0]
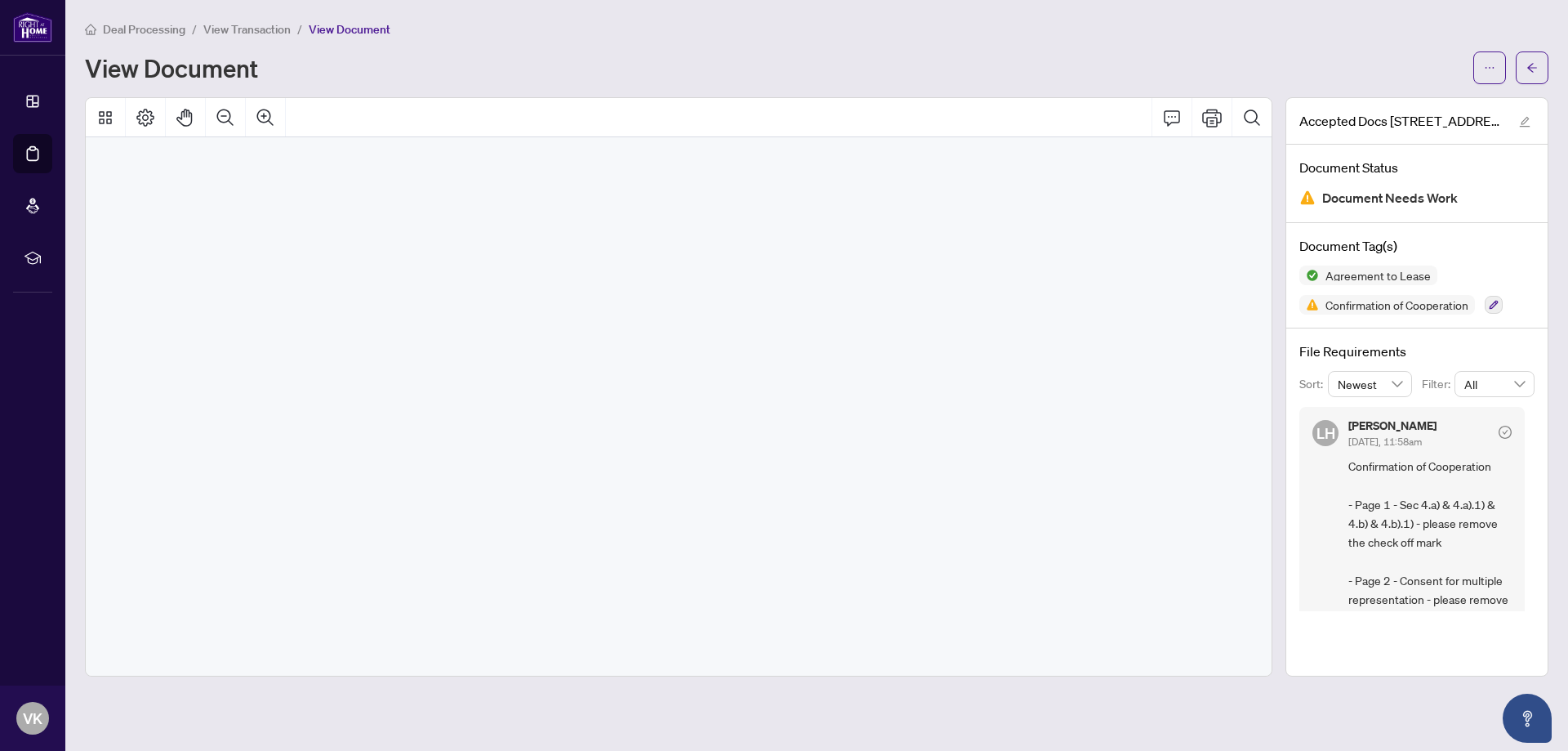
scroll to position [11033, 0]
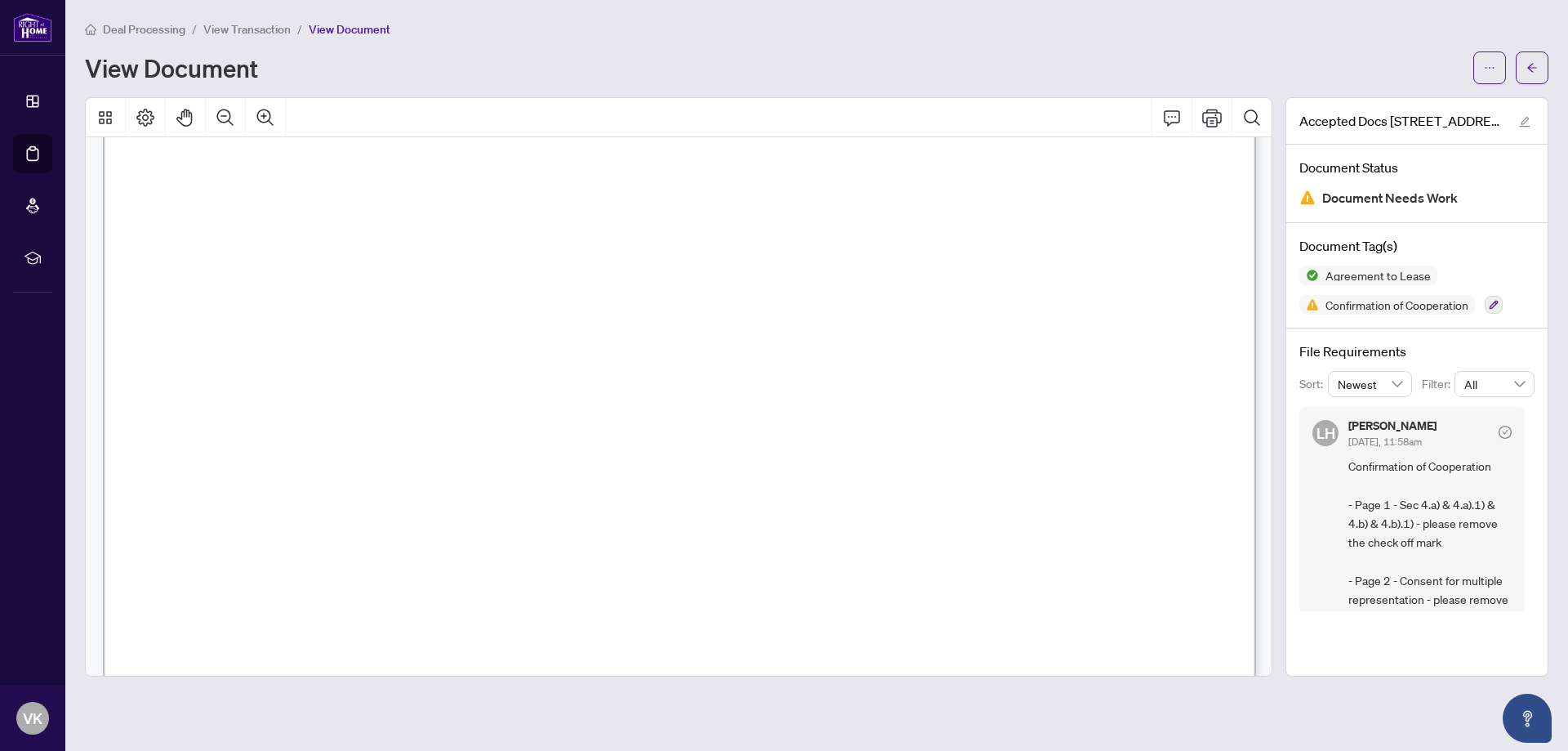
click at [149, 32] on span "Deal Processing" at bounding box center [144, 29] width 83 height 14
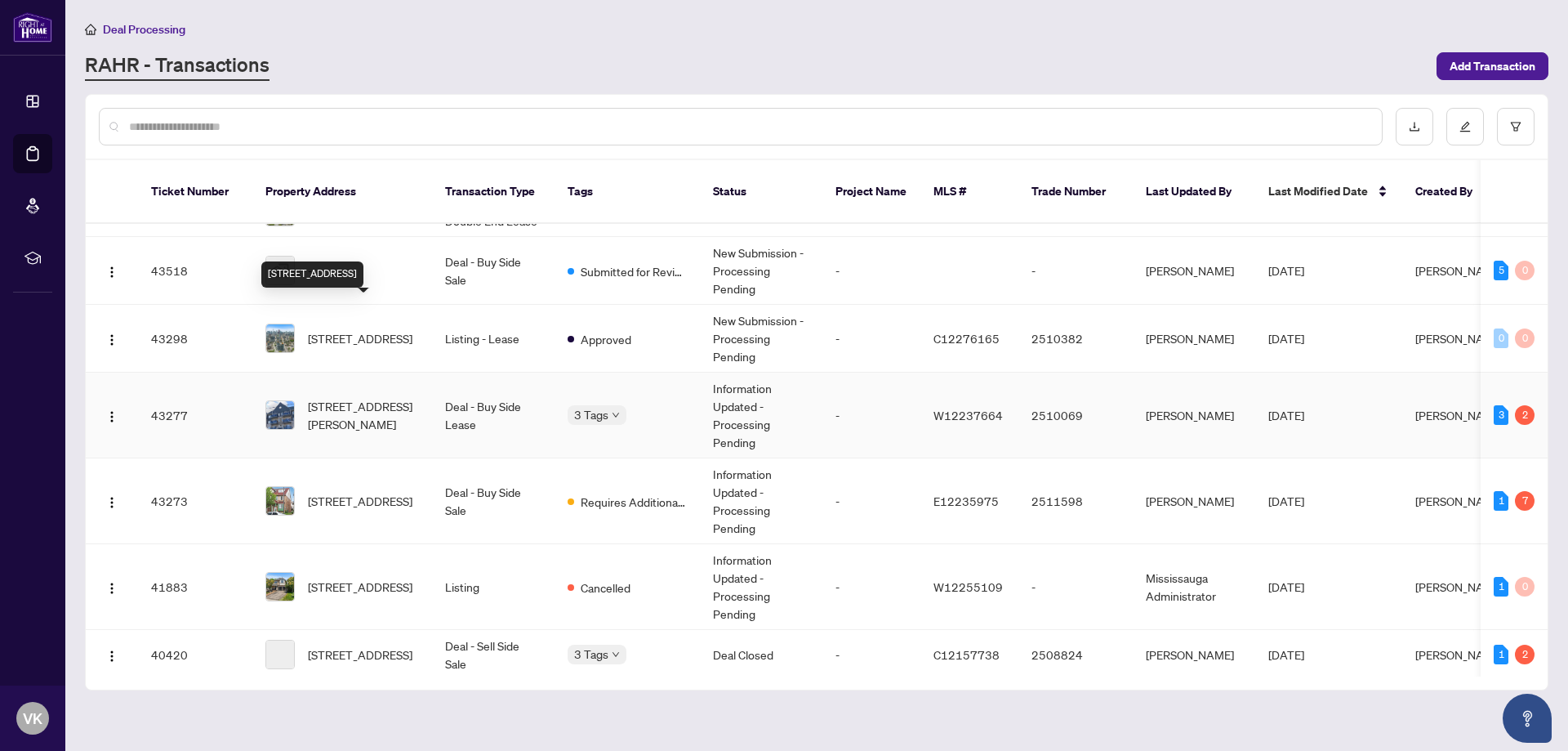
scroll to position [465, 0]
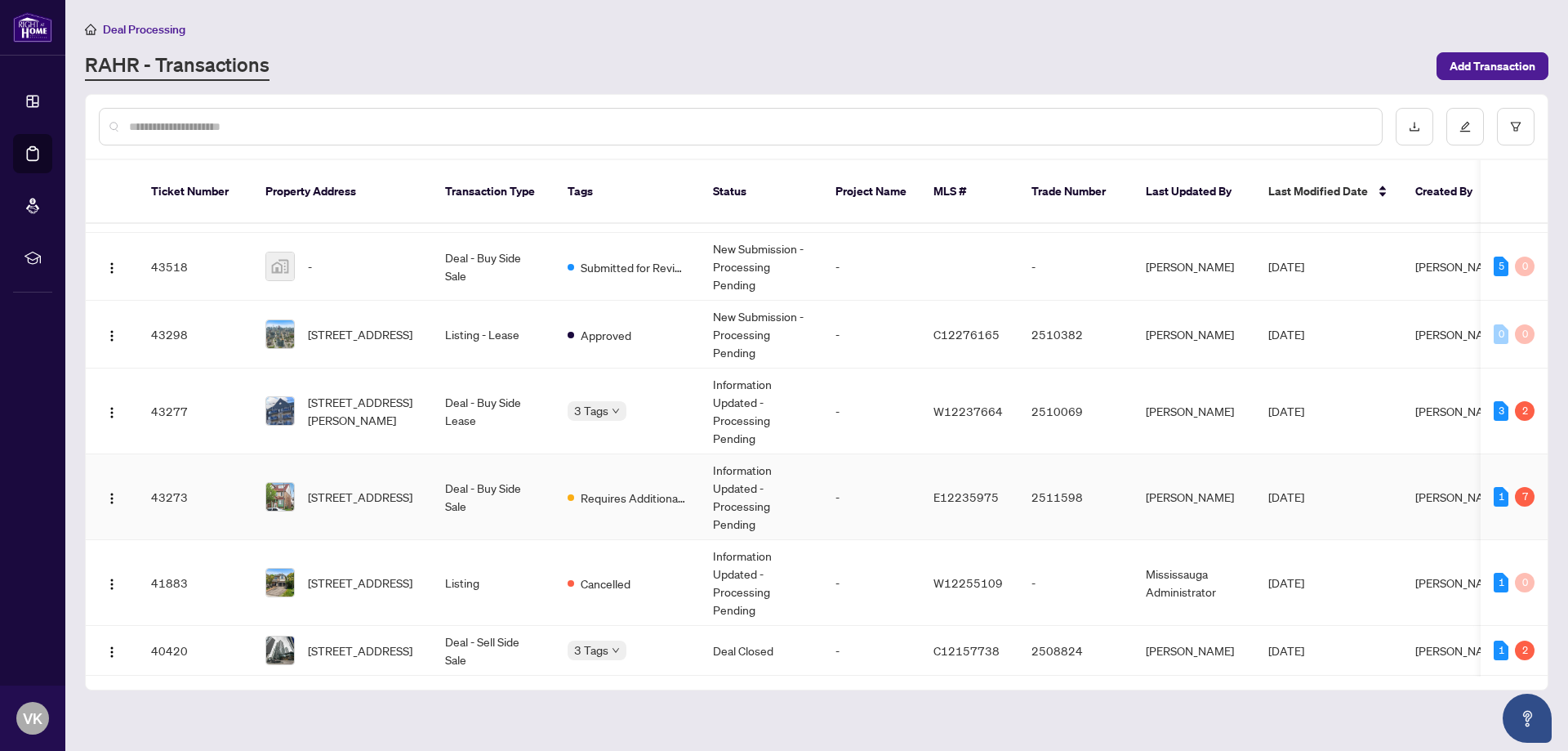
click at [347, 487] on span "43 Coyote Cres, Toronto, Ontario M1B 6H2, Canada" at bounding box center [361, 496] width 105 height 18
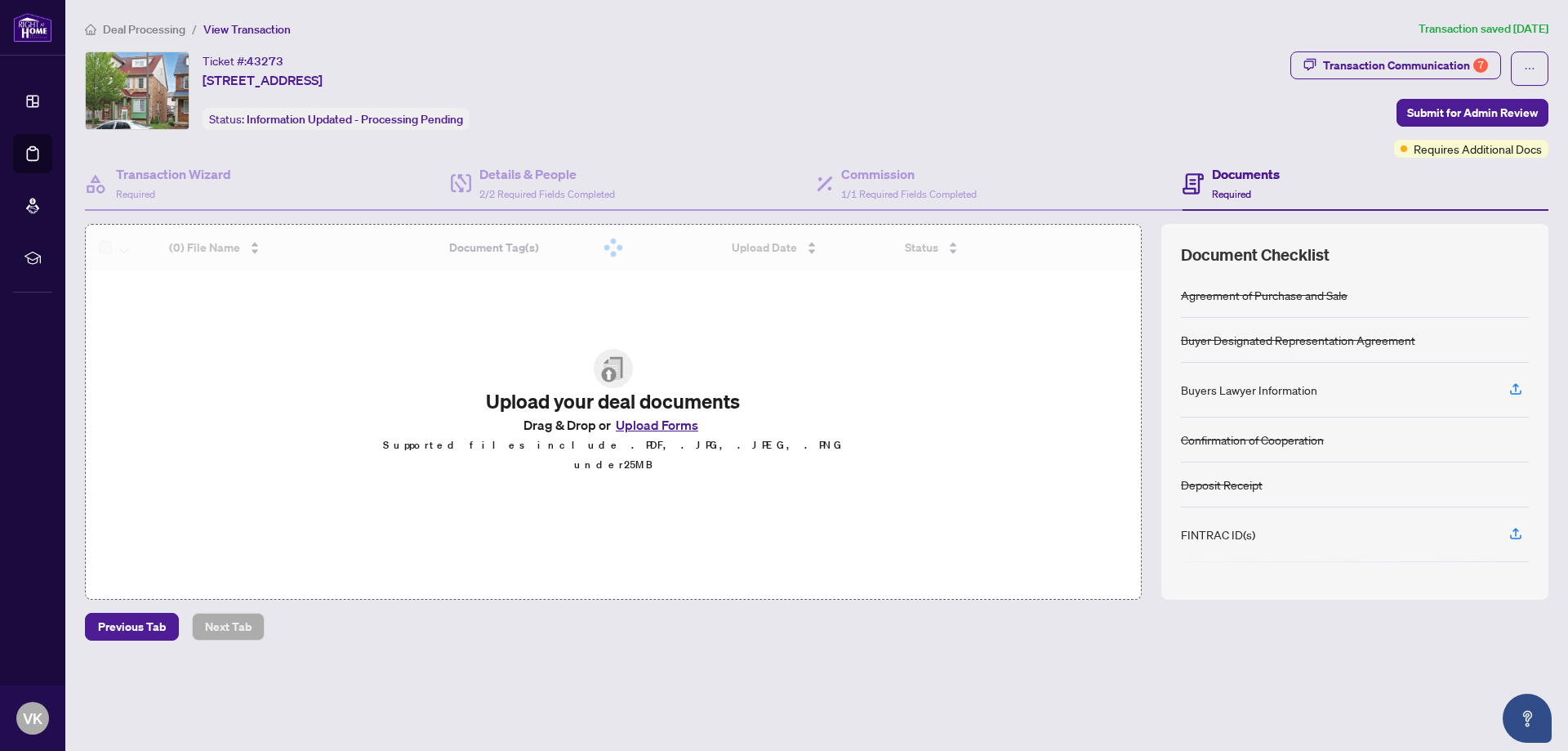
click at [1411, 67] on div "Transaction Communication 7" at bounding box center [1404, 65] width 165 height 26
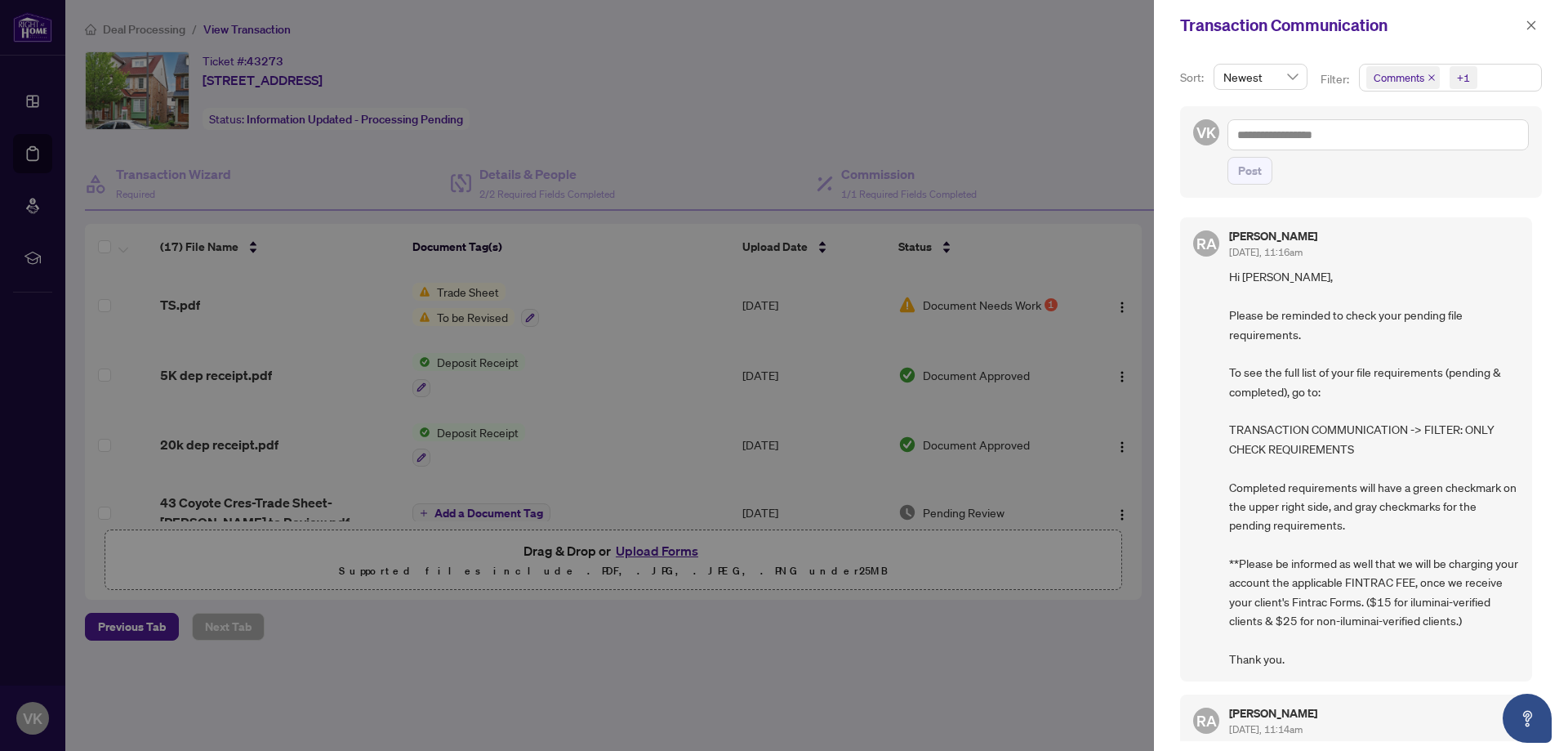
click at [1294, 72] on span "Newest" at bounding box center [1261, 77] width 74 height 25
click at [1340, 72] on p "Filter:" at bounding box center [1336, 79] width 31 height 18
click at [1429, 80] on icon "close" at bounding box center [1431, 77] width 9 height 9
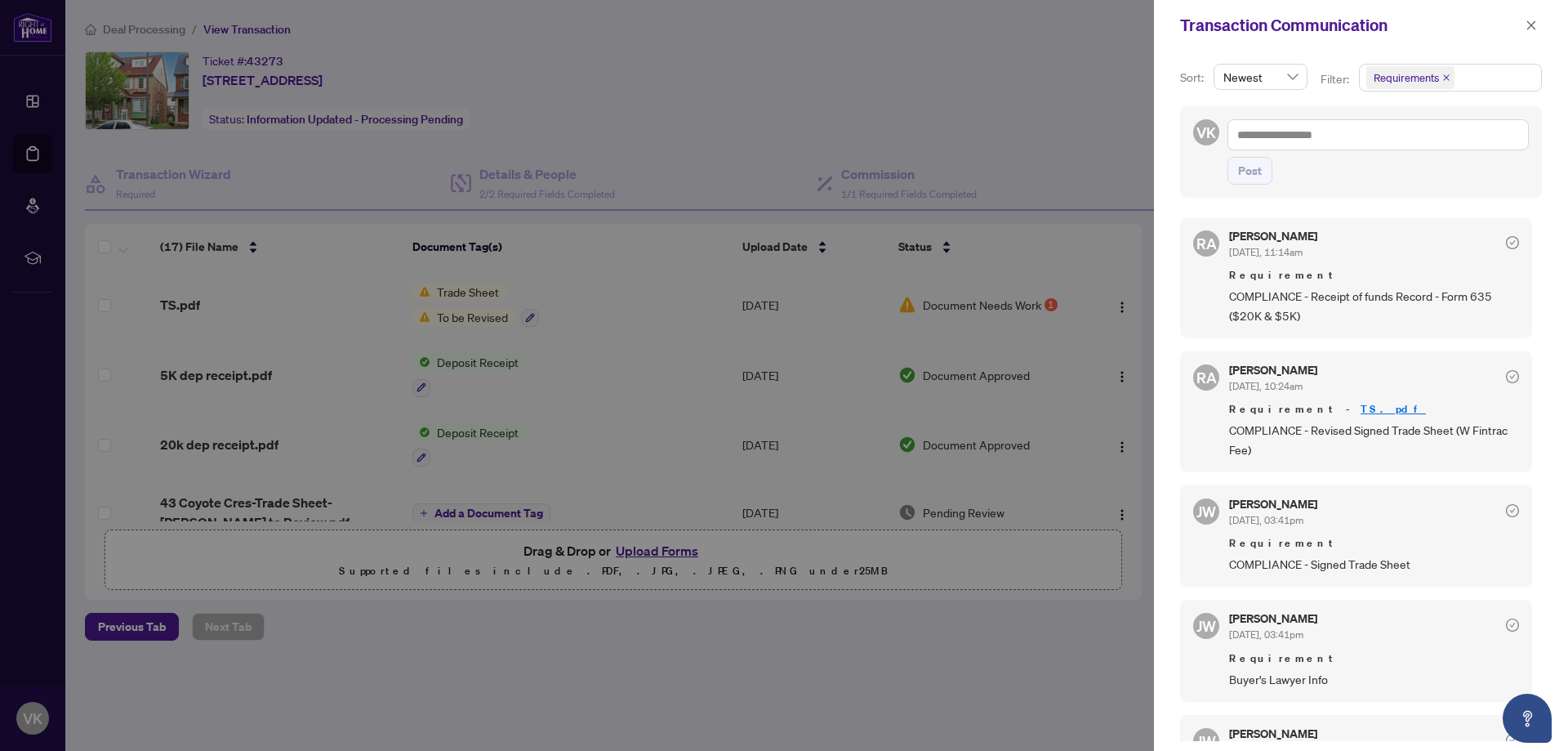
click at [1445, 77] on icon "close" at bounding box center [1446, 77] width 9 height 9
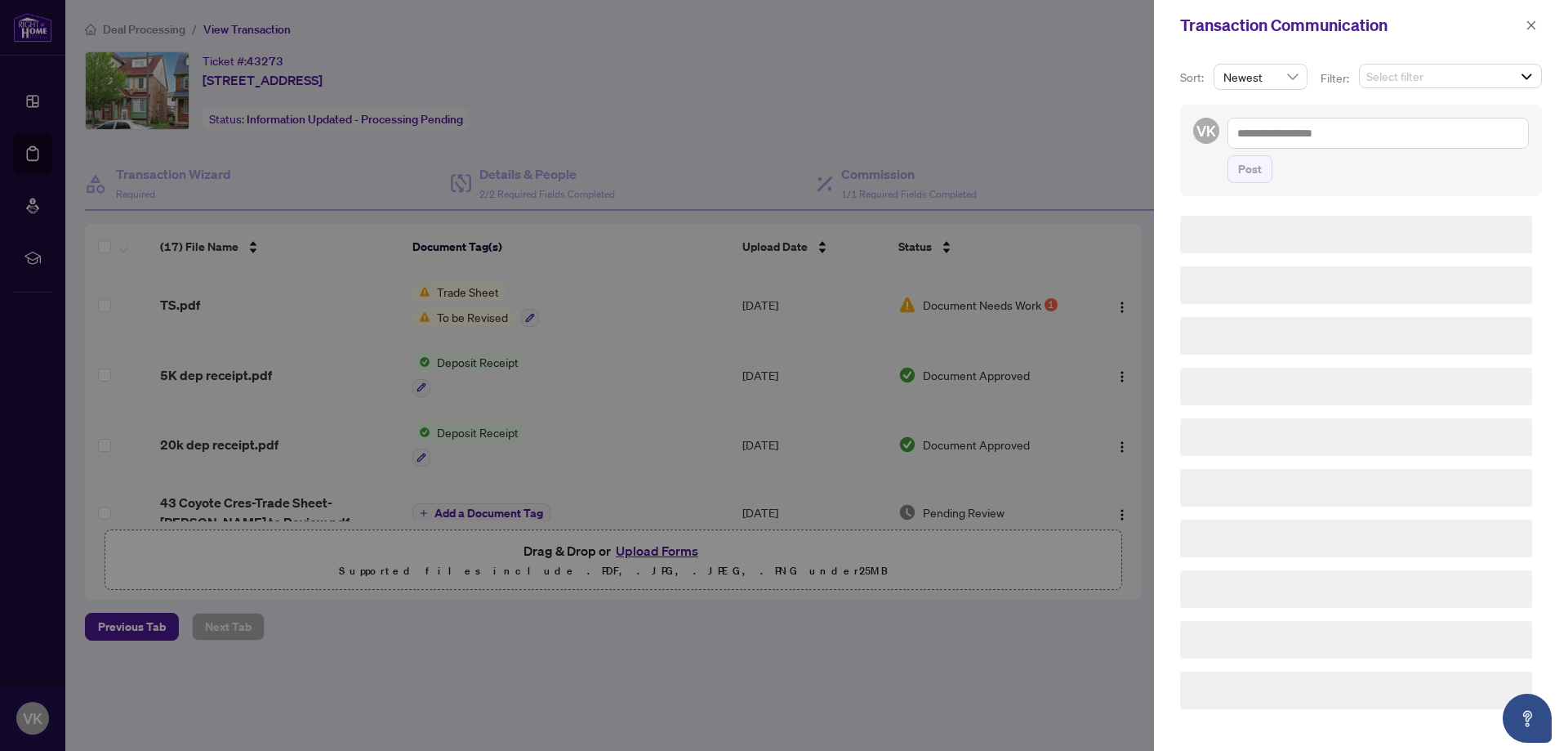
click at [1447, 80] on span "Select filter" at bounding box center [1450, 76] width 182 height 23
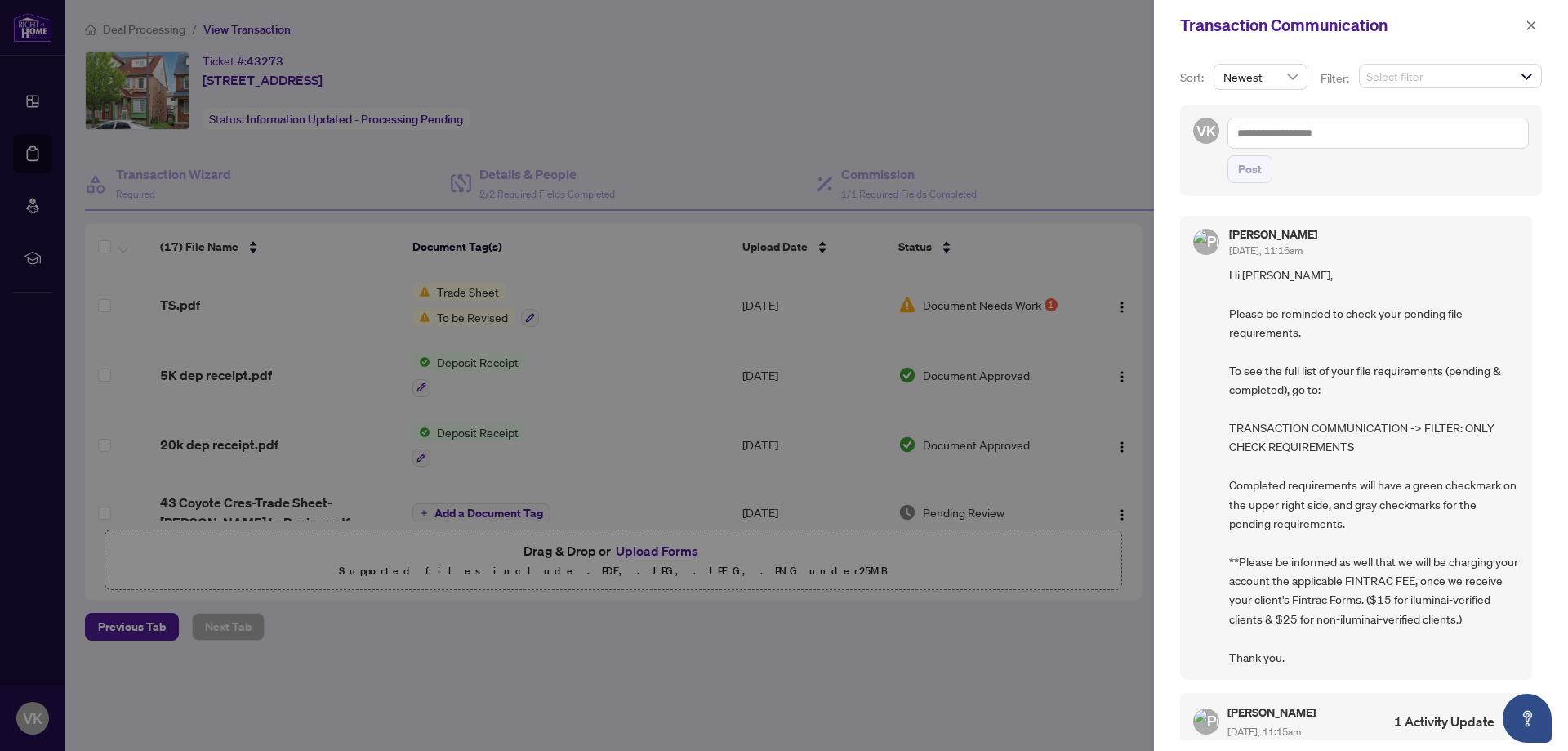
click at [1444, 78] on span "Select filter" at bounding box center [1450, 76] width 182 height 23
click at [1441, 77] on span "Select filter" at bounding box center [1450, 76] width 182 height 23
click at [1286, 68] on span "Newest" at bounding box center [1261, 77] width 74 height 25
click at [1288, 68] on span "Newest" at bounding box center [1261, 77] width 74 height 25
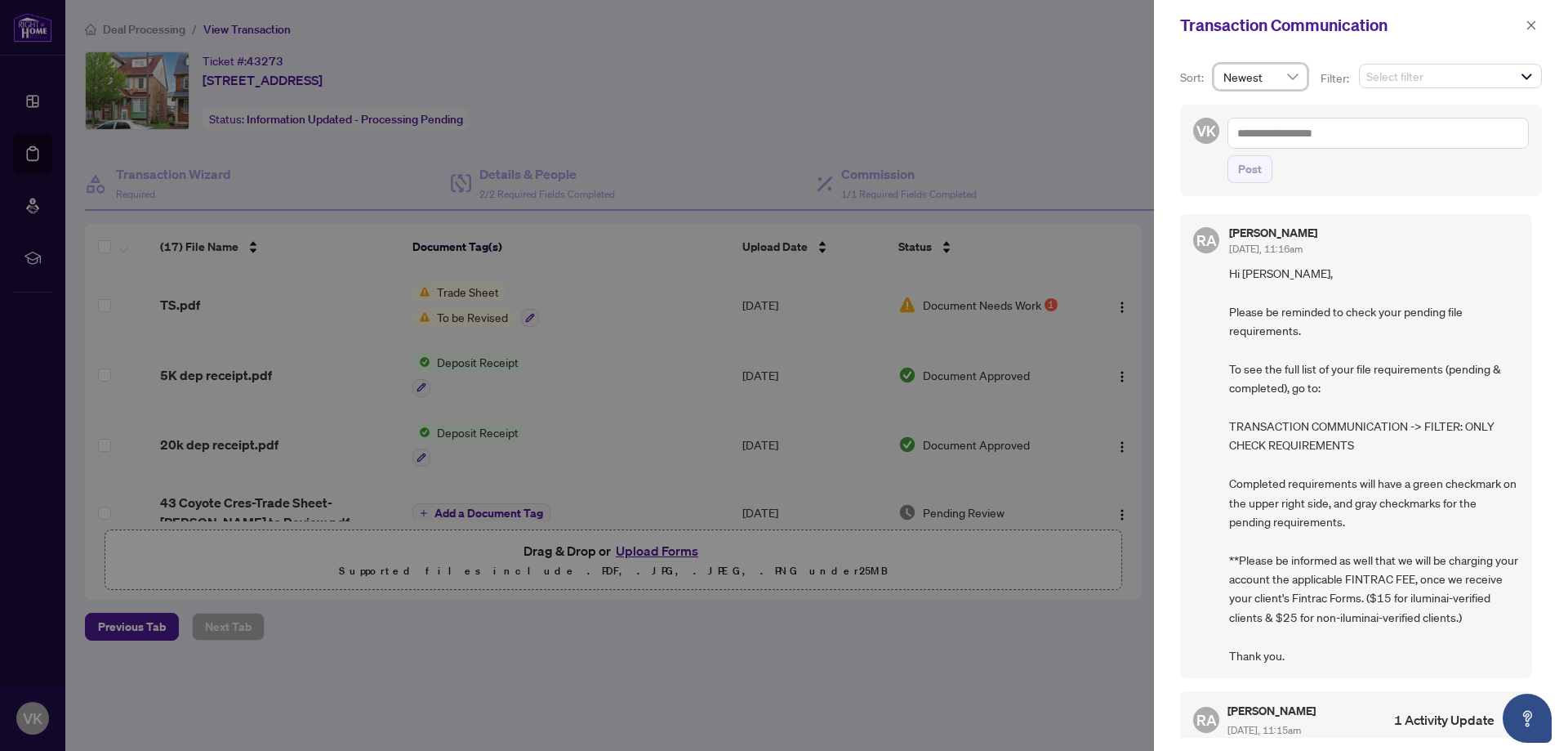
drag, startPoint x: 944, startPoint y: 37, endPoint x: 953, endPoint y: 47, distance: 13.5
click at [953, 47] on div at bounding box center [784, 375] width 1568 height 751
click at [1558, 16] on div "Transaction Communication" at bounding box center [1361, 25] width 414 height 50
click at [1534, 14] on span "button" at bounding box center [1531, 25] width 11 height 26
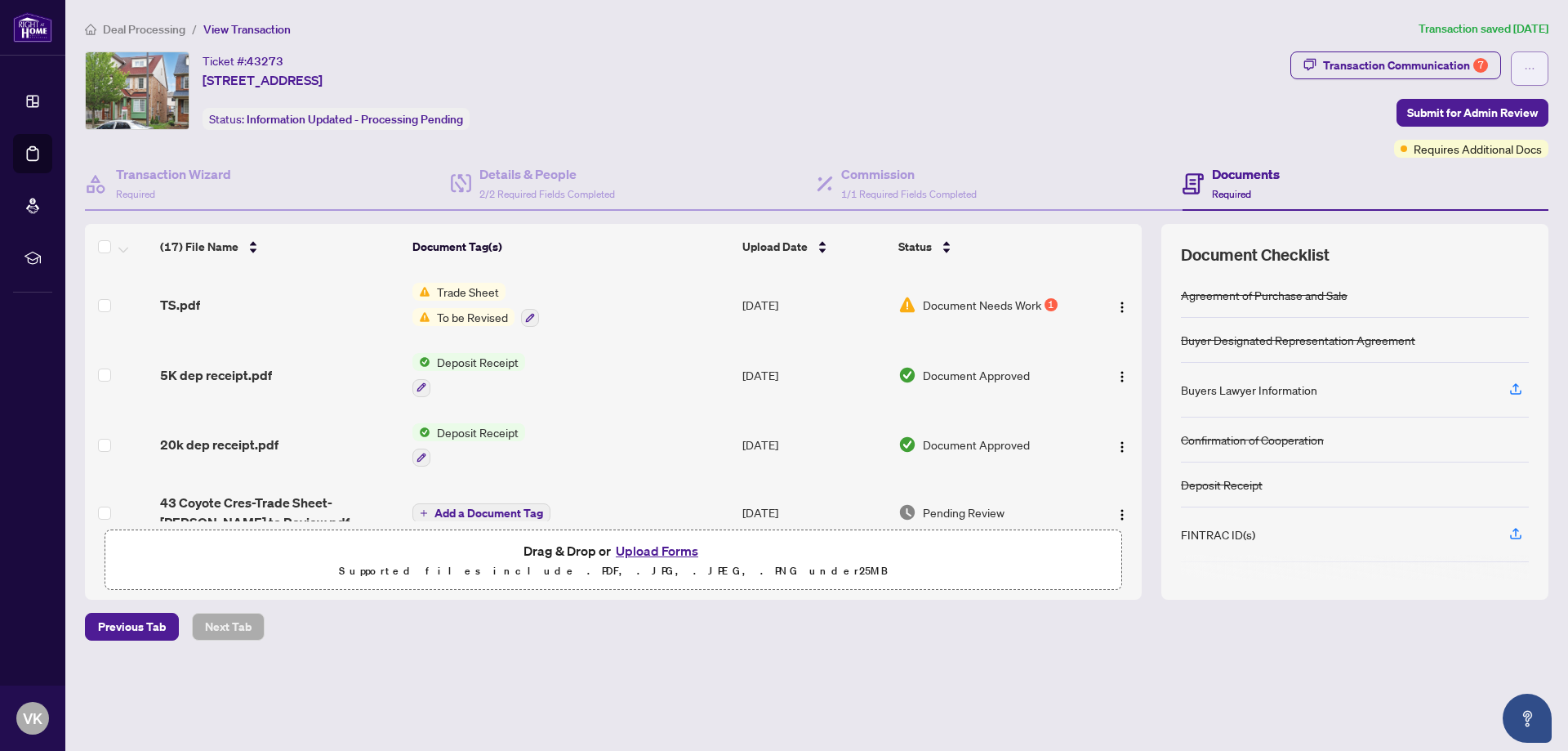
click at [1519, 57] on button "button" at bounding box center [1529, 69] width 37 height 34
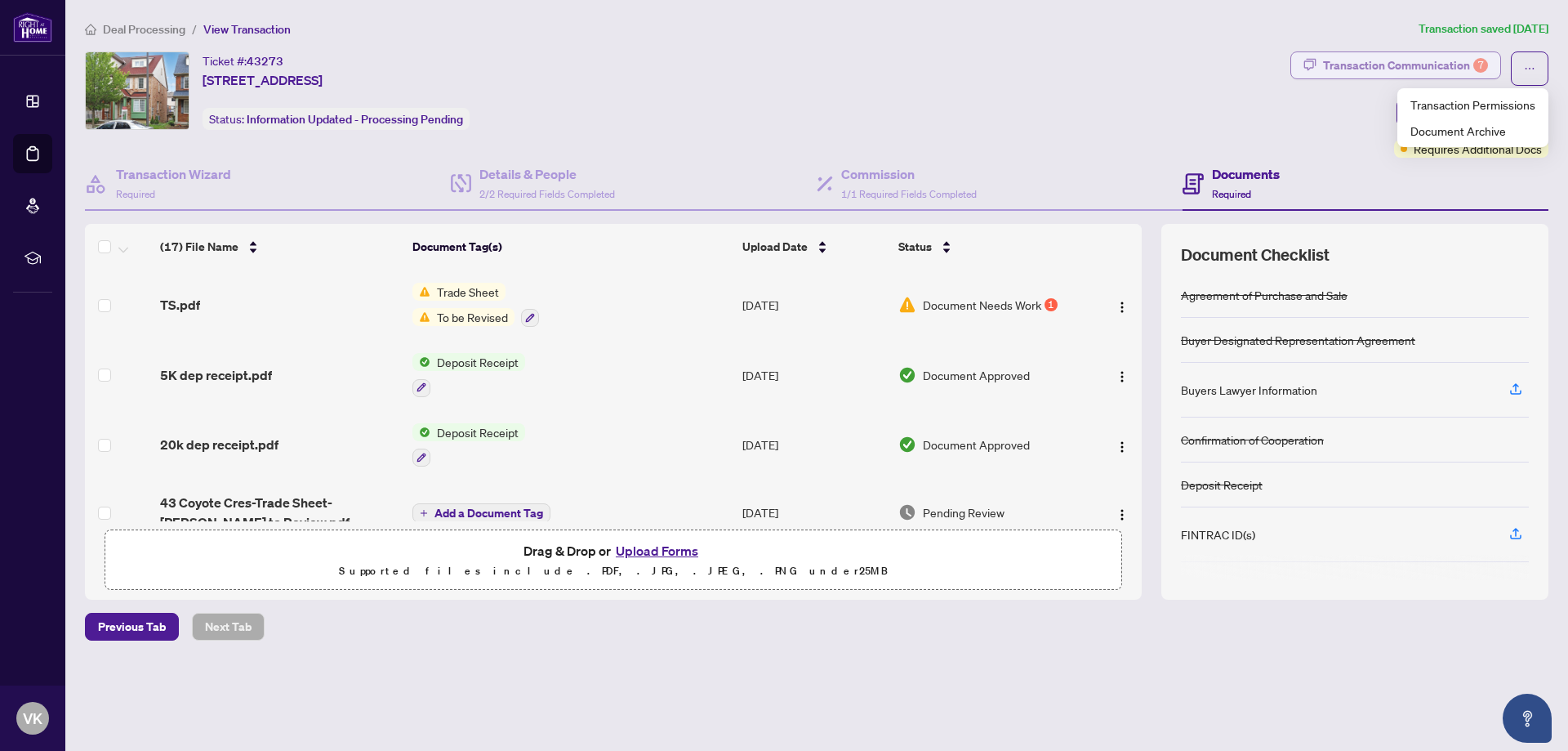
click at [1435, 71] on div "Transaction Communication 7" at bounding box center [1404, 65] width 165 height 26
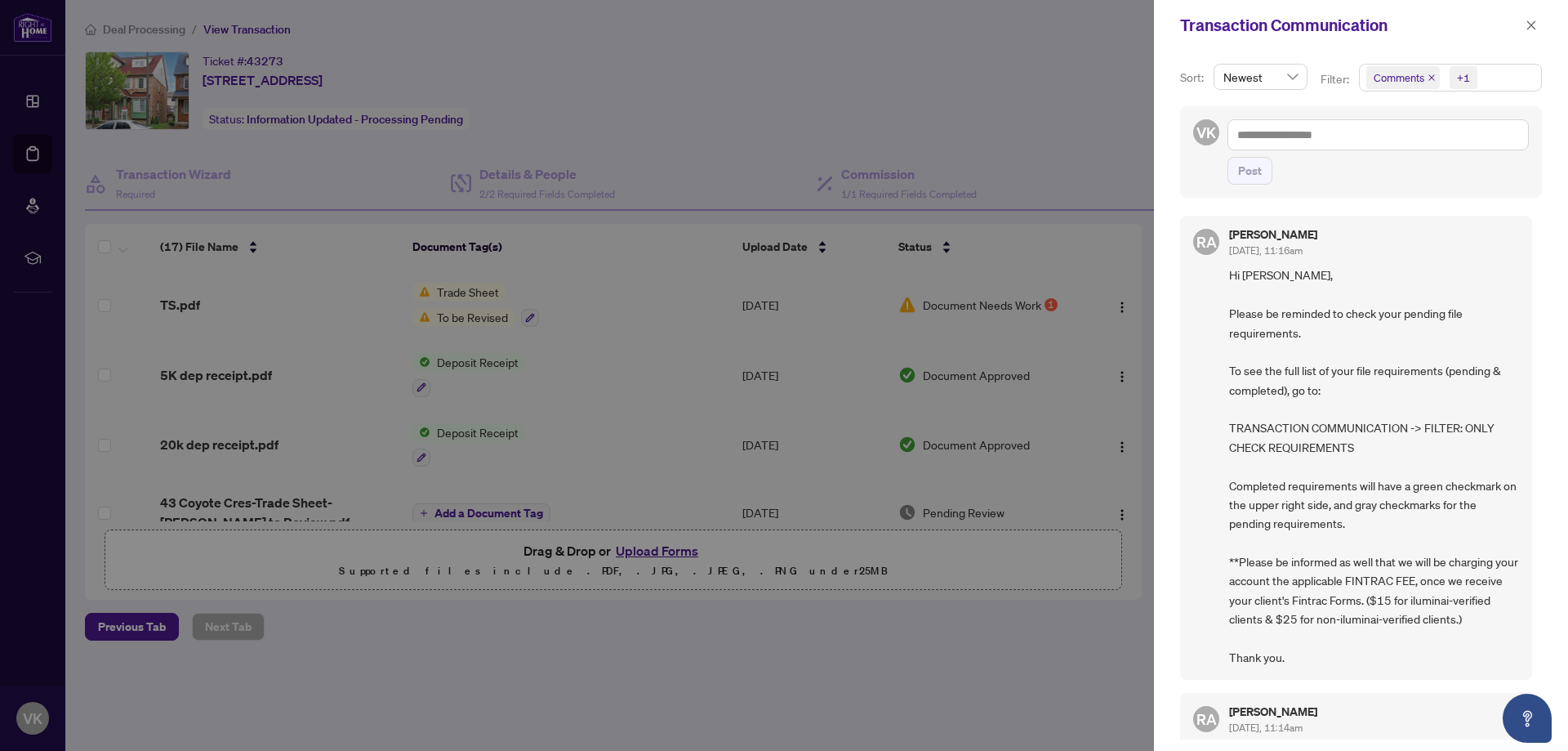
click at [1468, 84] on div "+1" at bounding box center [1463, 77] width 13 height 16
click at [1490, 31] on div "Transaction Communication" at bounding box center [1350, 26] width 341 height 25
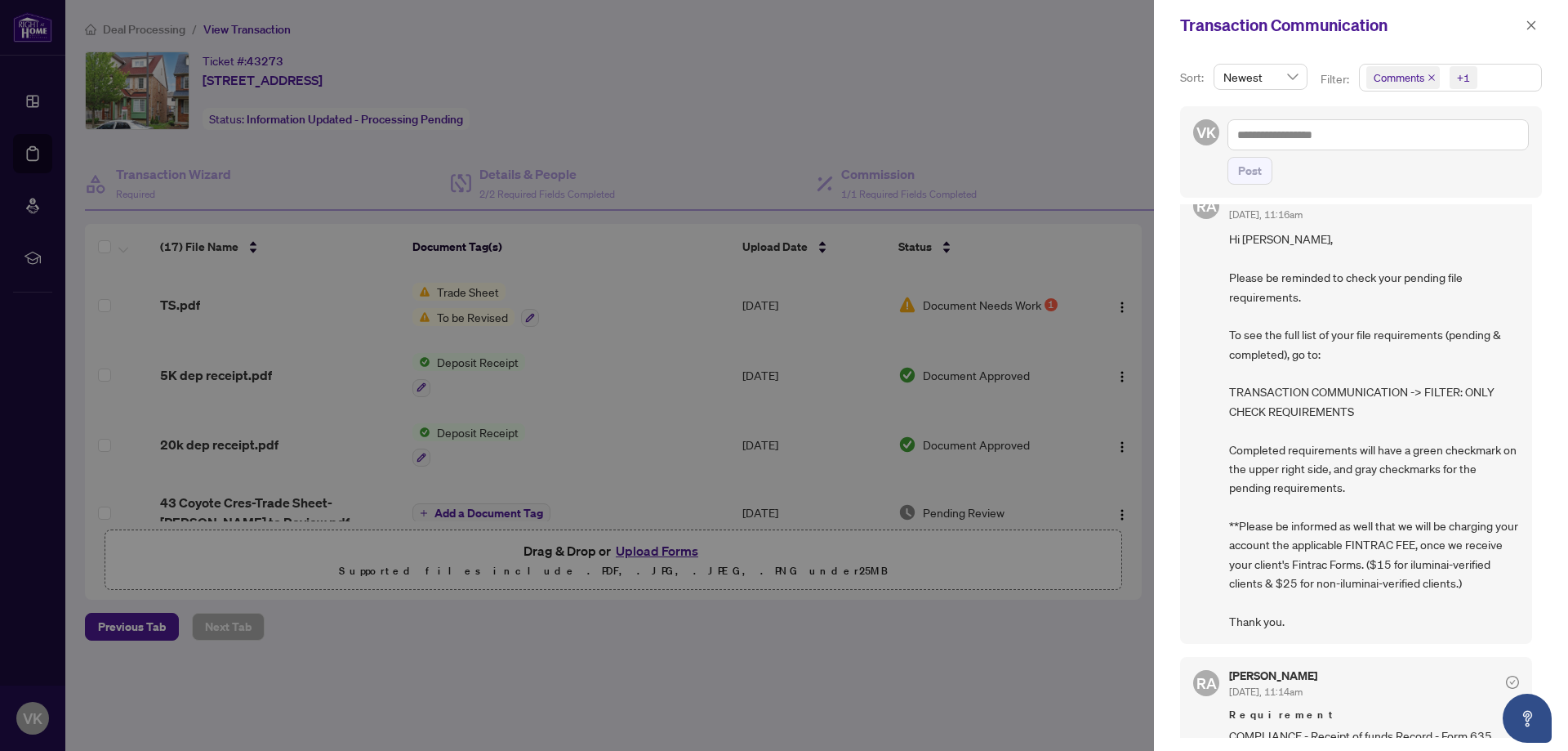
scroll to position [0, 0]
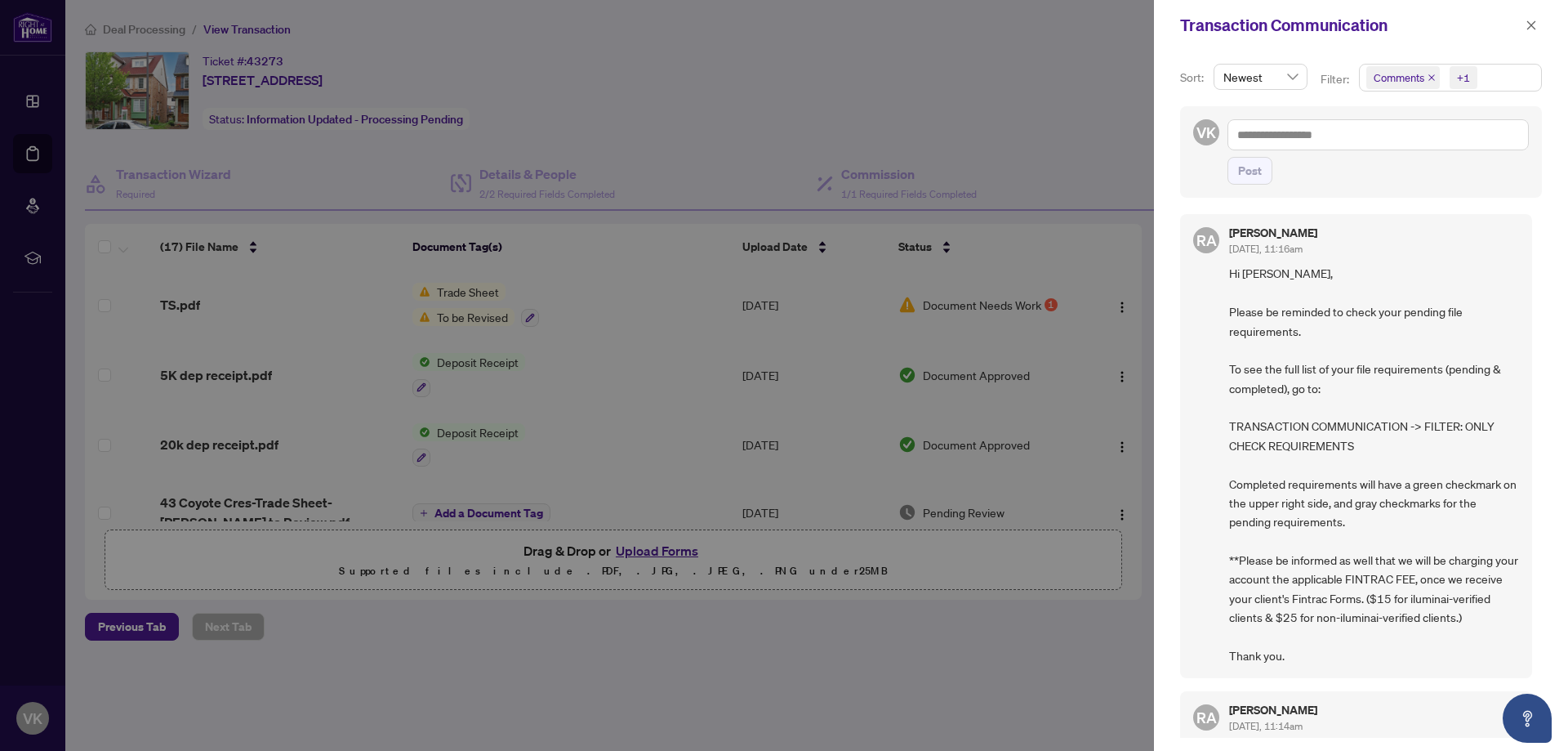
click at [1428, 75] on span "Comments" at bounding box center [1402, 78] width 73 height 23
click at [1431, 77] on icon "close" at bounding box center [1431, 77] width 9 height 9
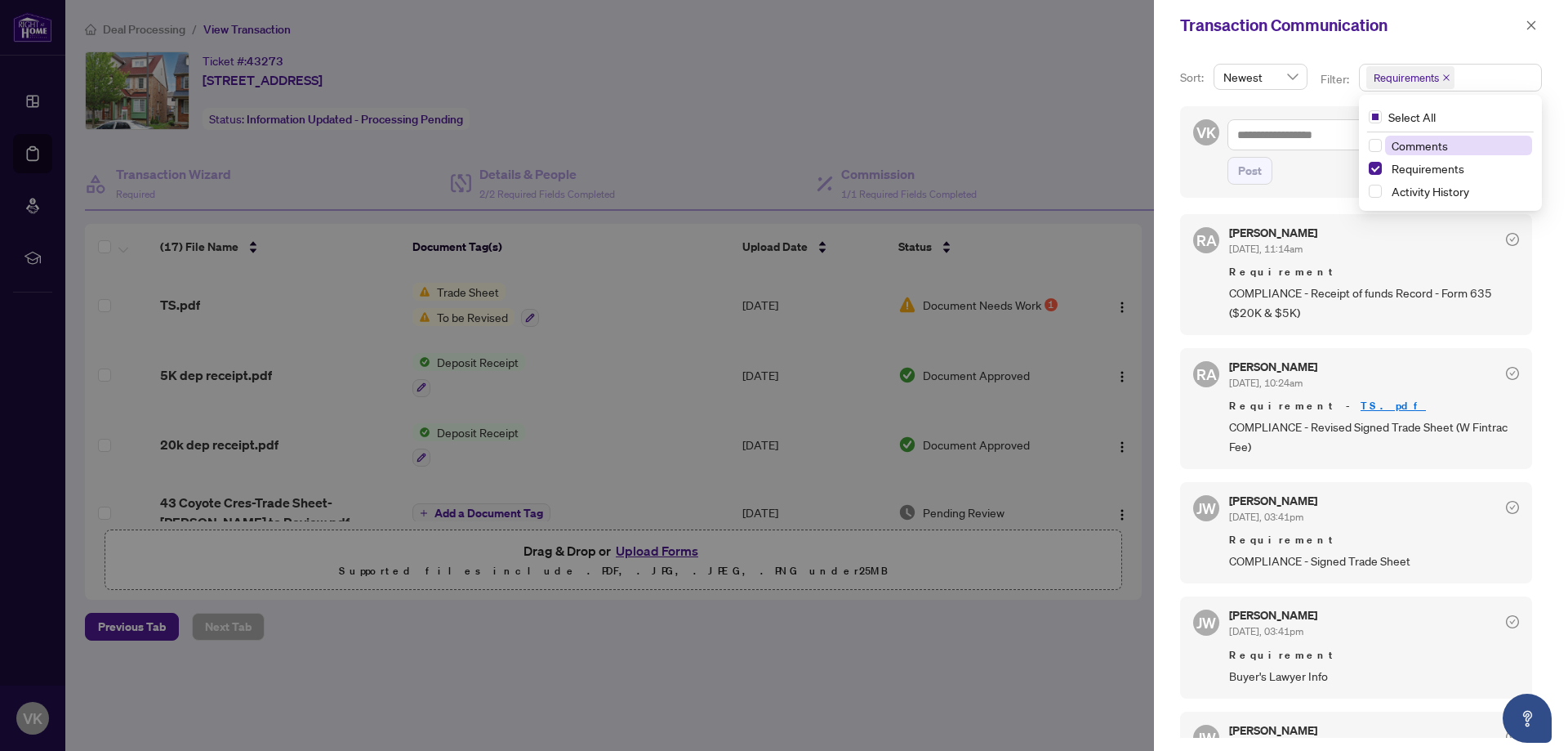
click at [1446, 79] on icon "close" at bounding box center [1446, 77] width 9 height 9
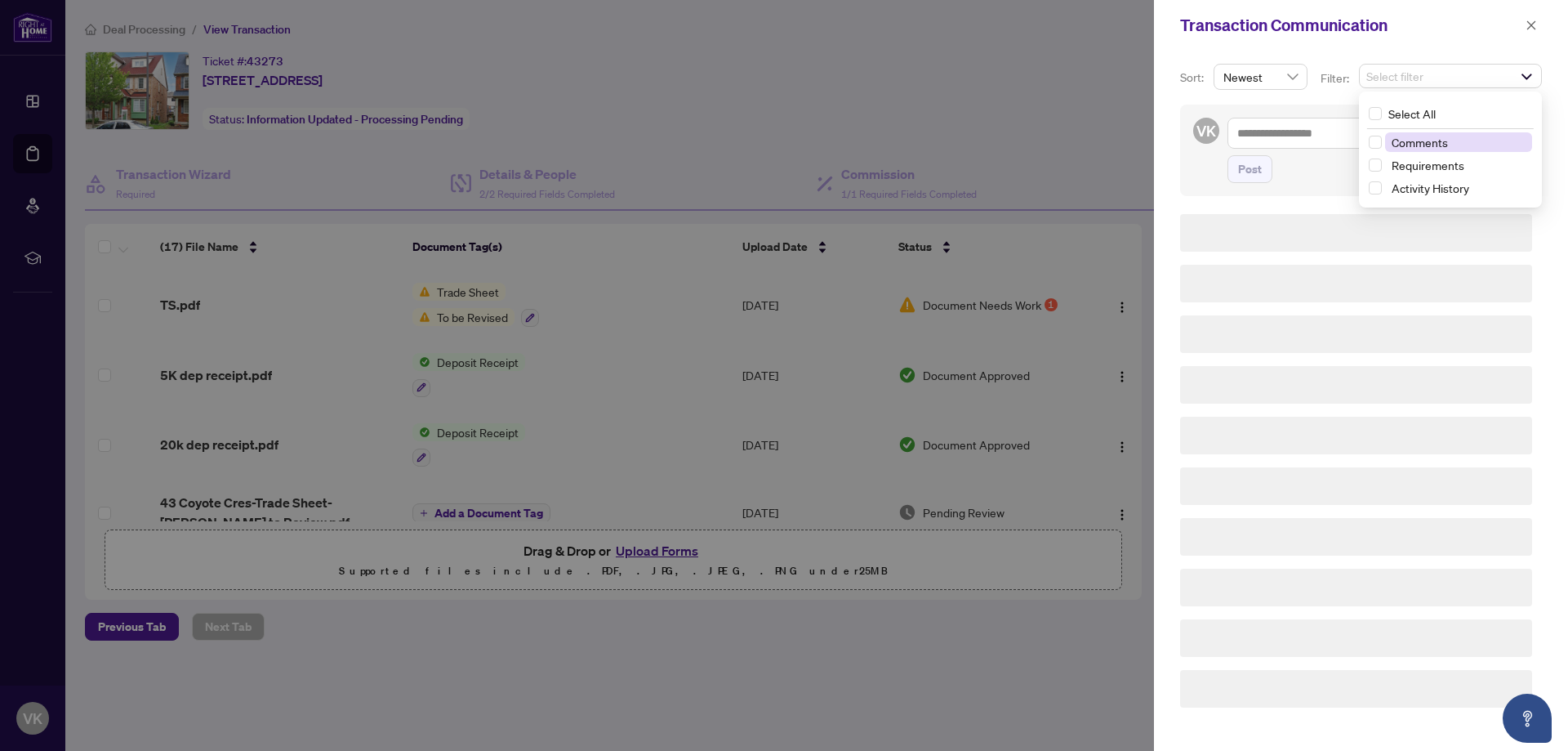
scroll to position [1, 0]
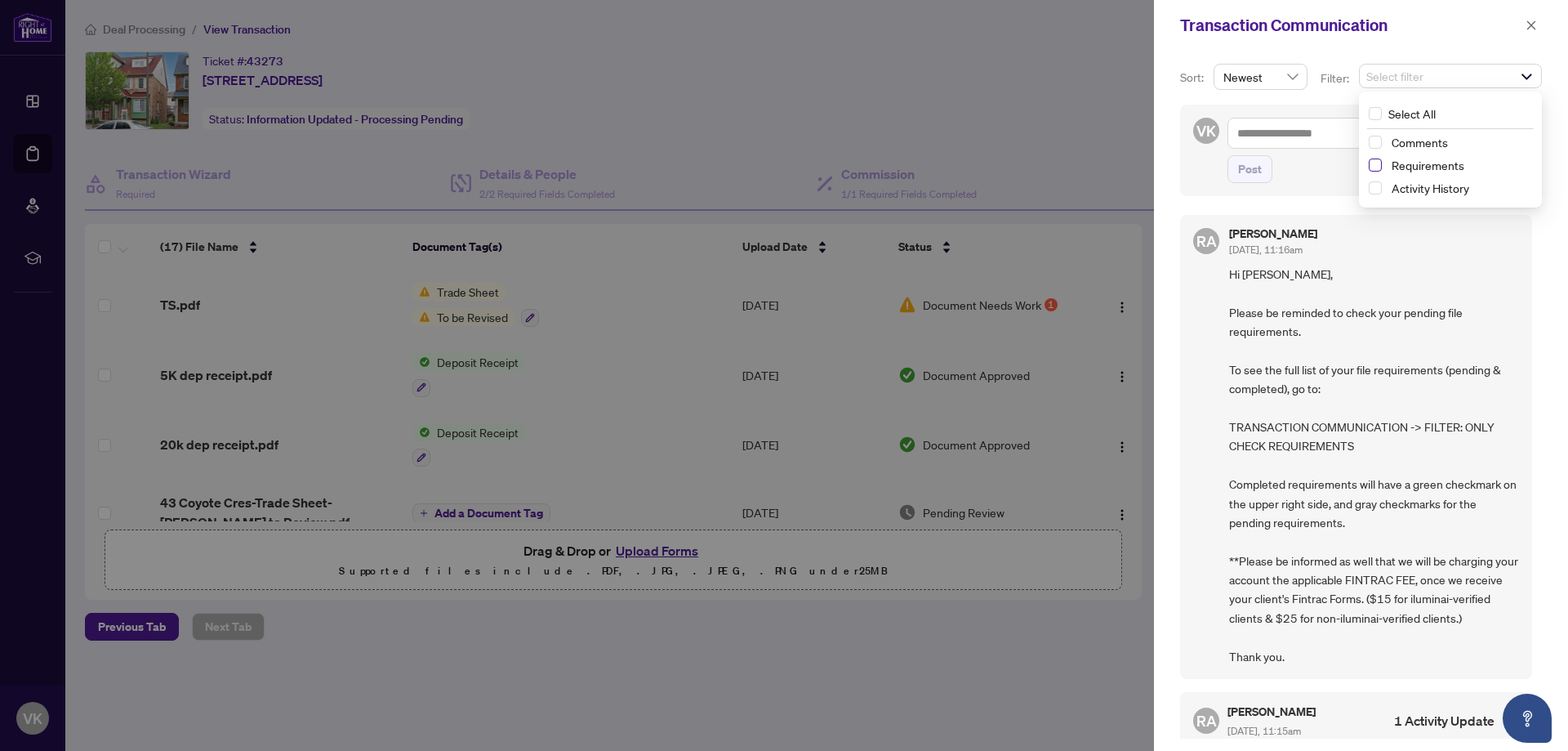
click at [1375, 159] on span "Select Requirements" at bounding box center [1376, 166] width 13 height 13
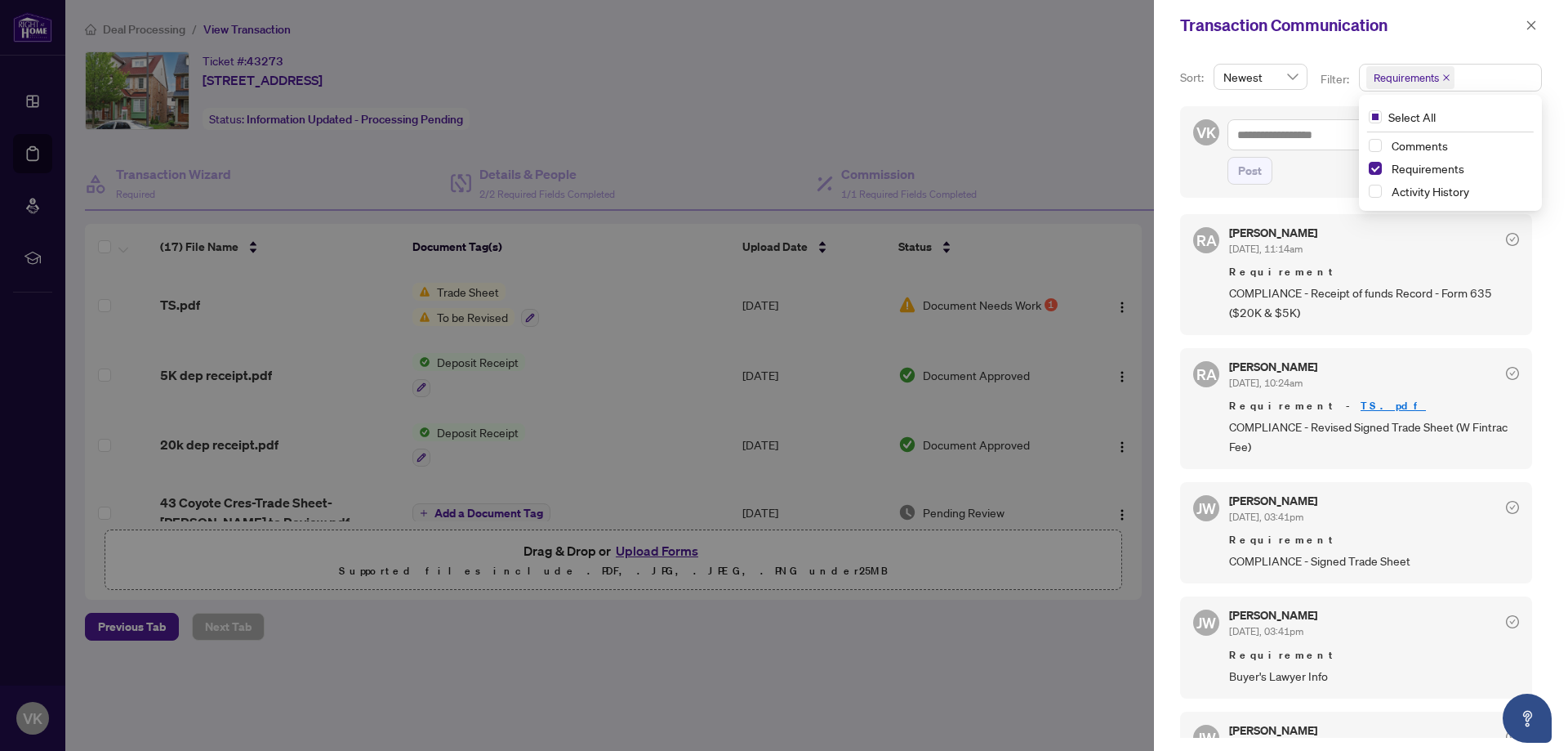
scroll to position [0, 0]
click at [1527, 21] on icon "close" at bounding box center [1531, 26] width 11 height 11
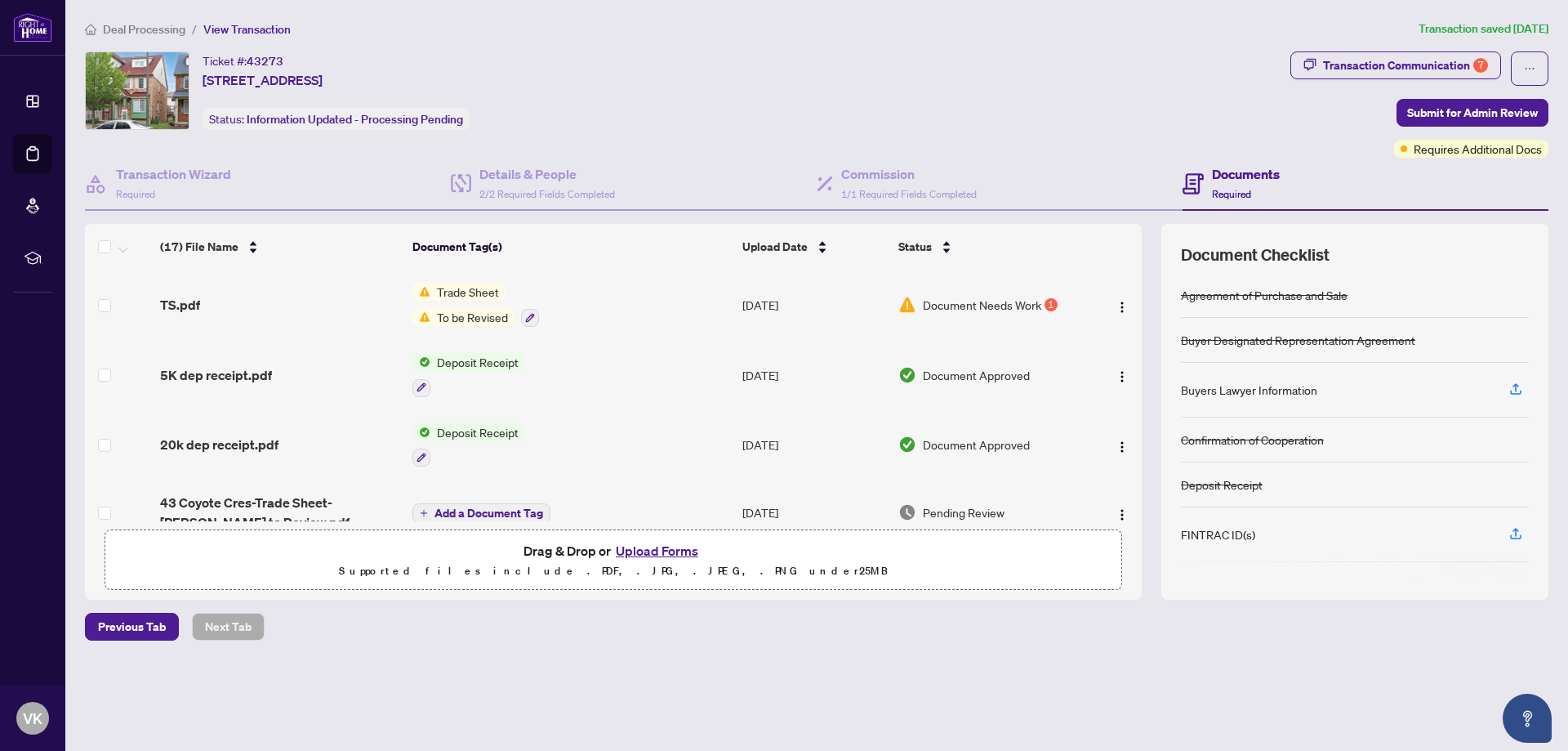
click at [648, 549] on button "Upload Forms" at bounding box center [657, 550] width 92 height 21
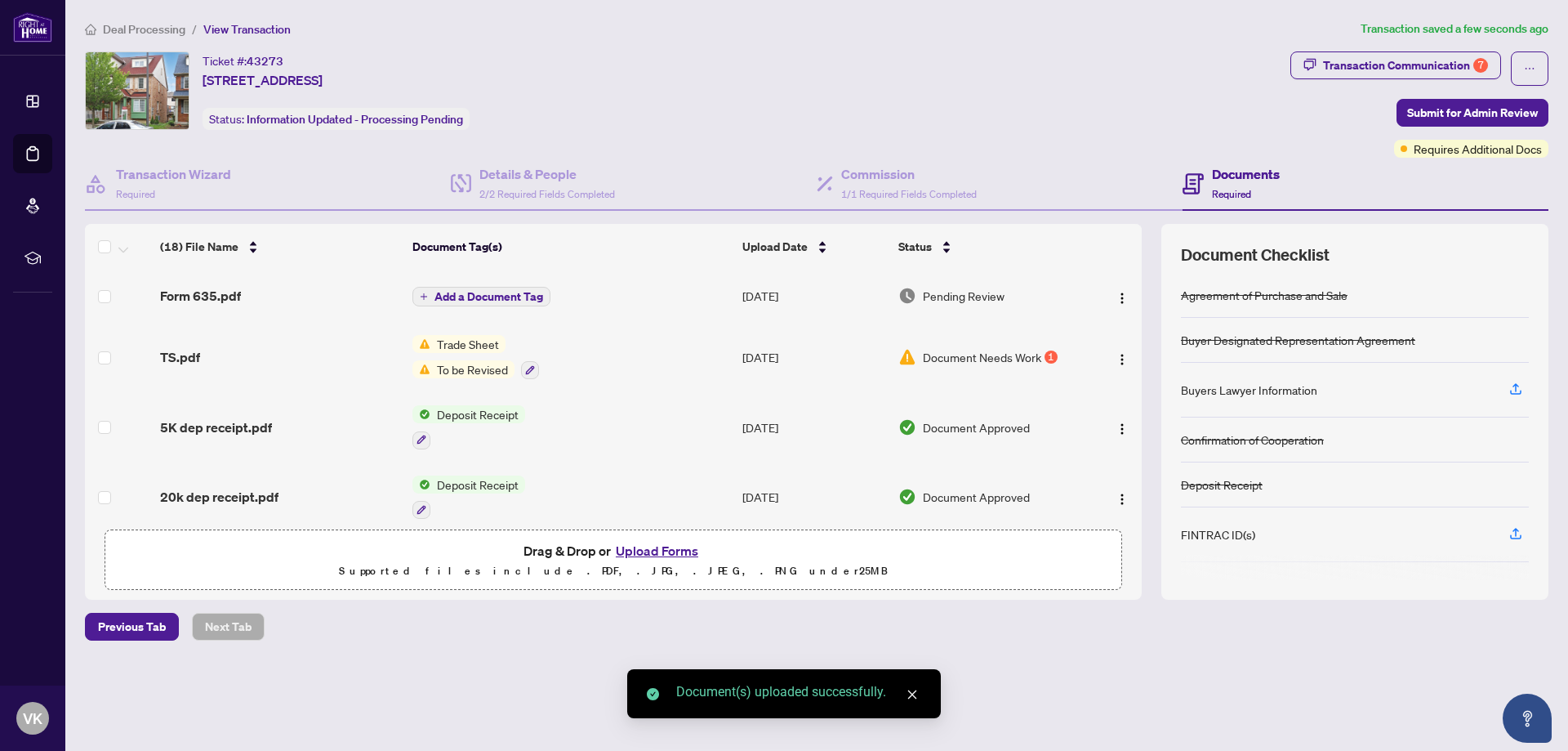
click at [464, 298] on span "Add a Document Tag" at bounding box center [489, 297] width 108 height 11
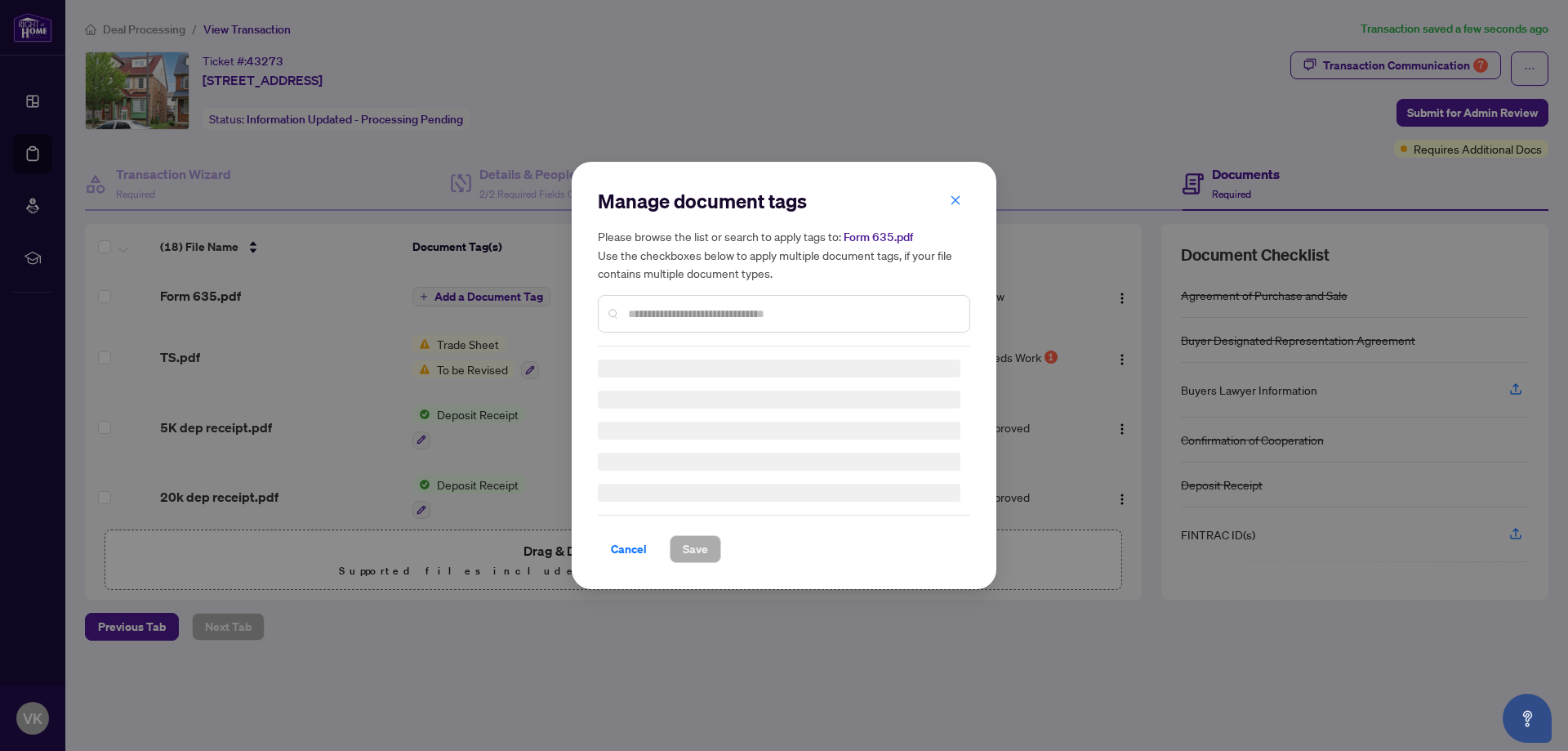
click at [690, 306] on input "text" at bounding box center [792, 313] width 328 height 18
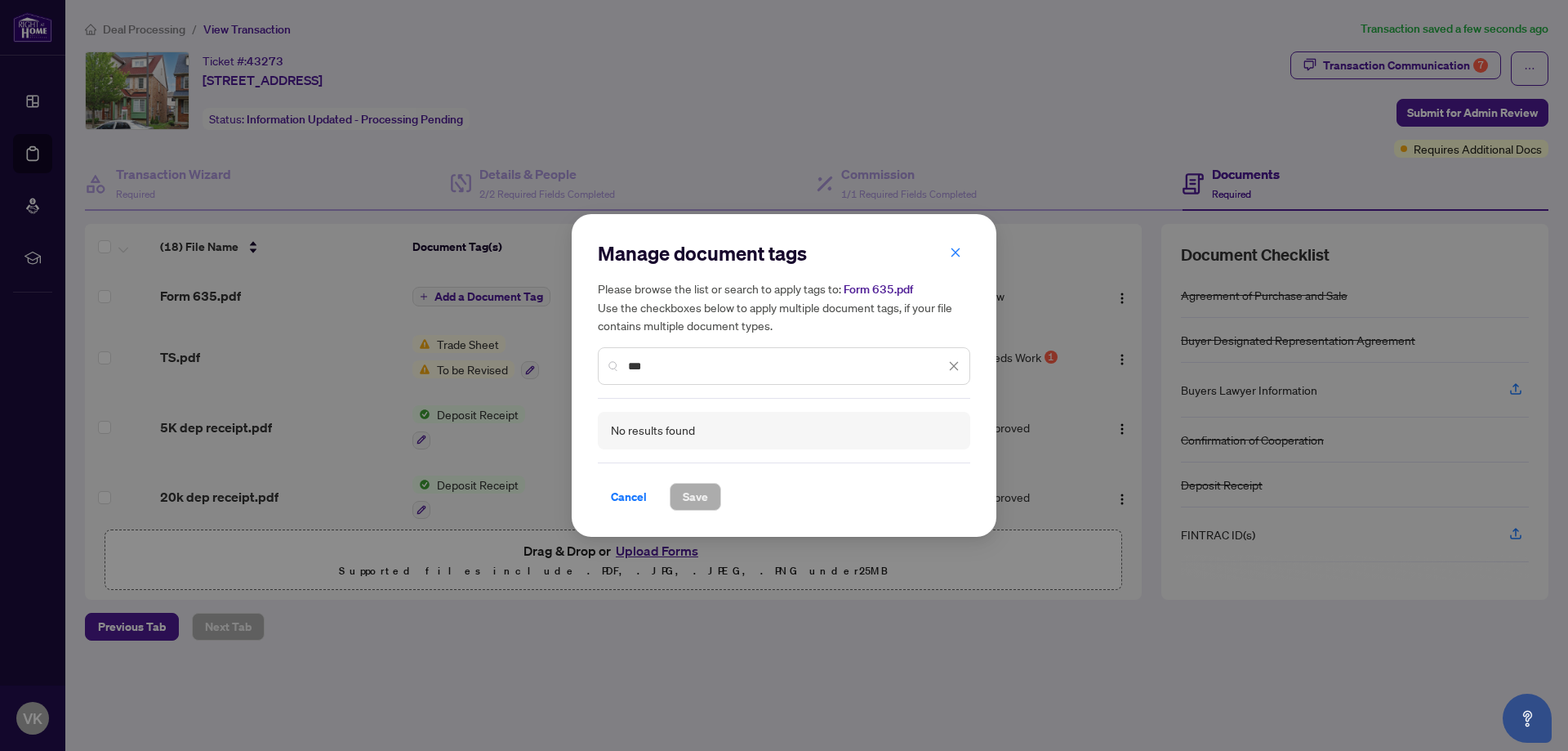
drag, startPoint x: 656, startPoint y: 370, endPoint x: 612, endPoint y: 360, distance: 45.1
click at [628, 360] on input "***" at bounding box center [786, 366] width 317 height 18
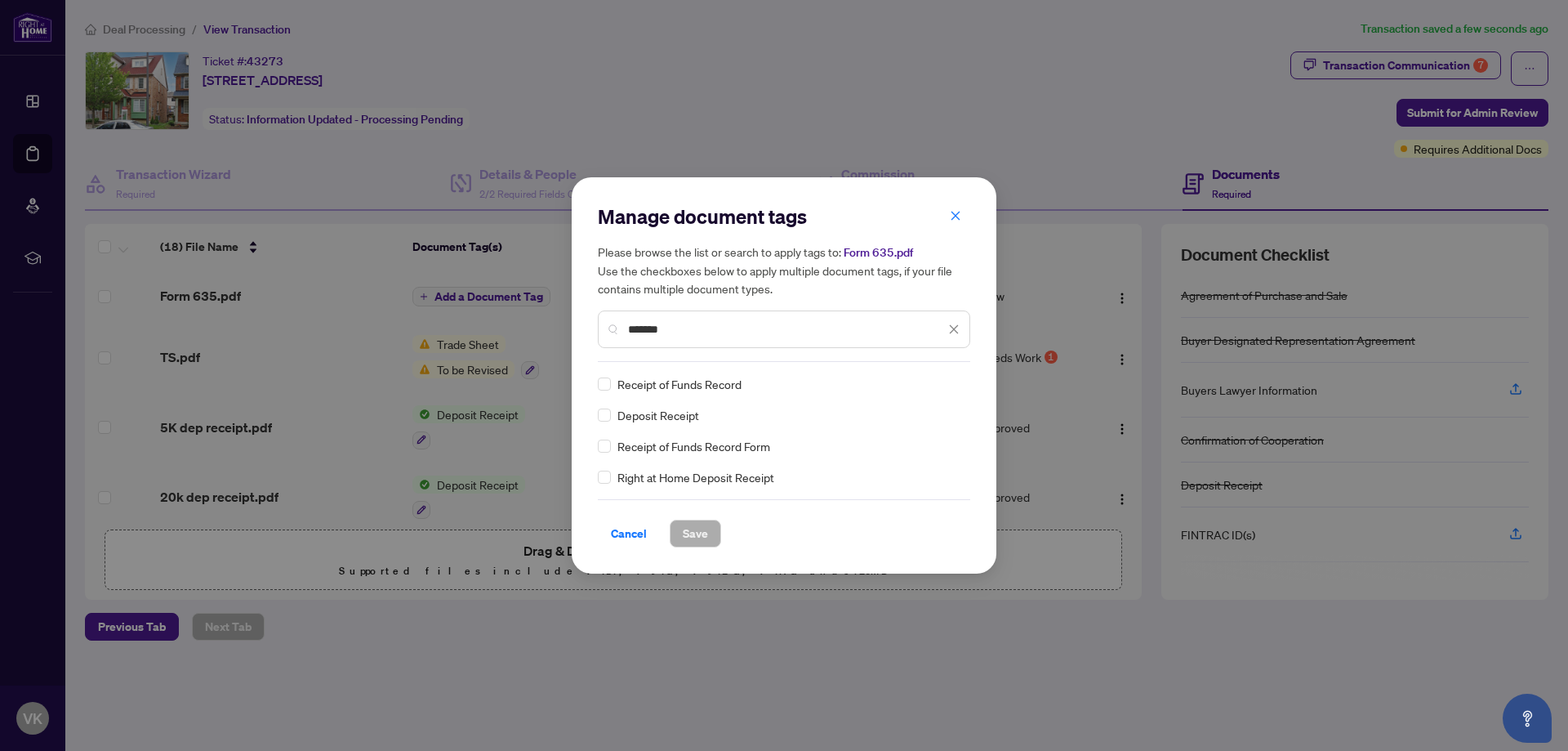
type input "*******"
click at [682, 536] on button "Save" at bounding box center [696, 533] width 51 height 28
click at [950, 218] on div "Manage document tags Please browse the list or search to apply tags to: Form 63…" at bounding box center [784, 375] width 1568 height 751
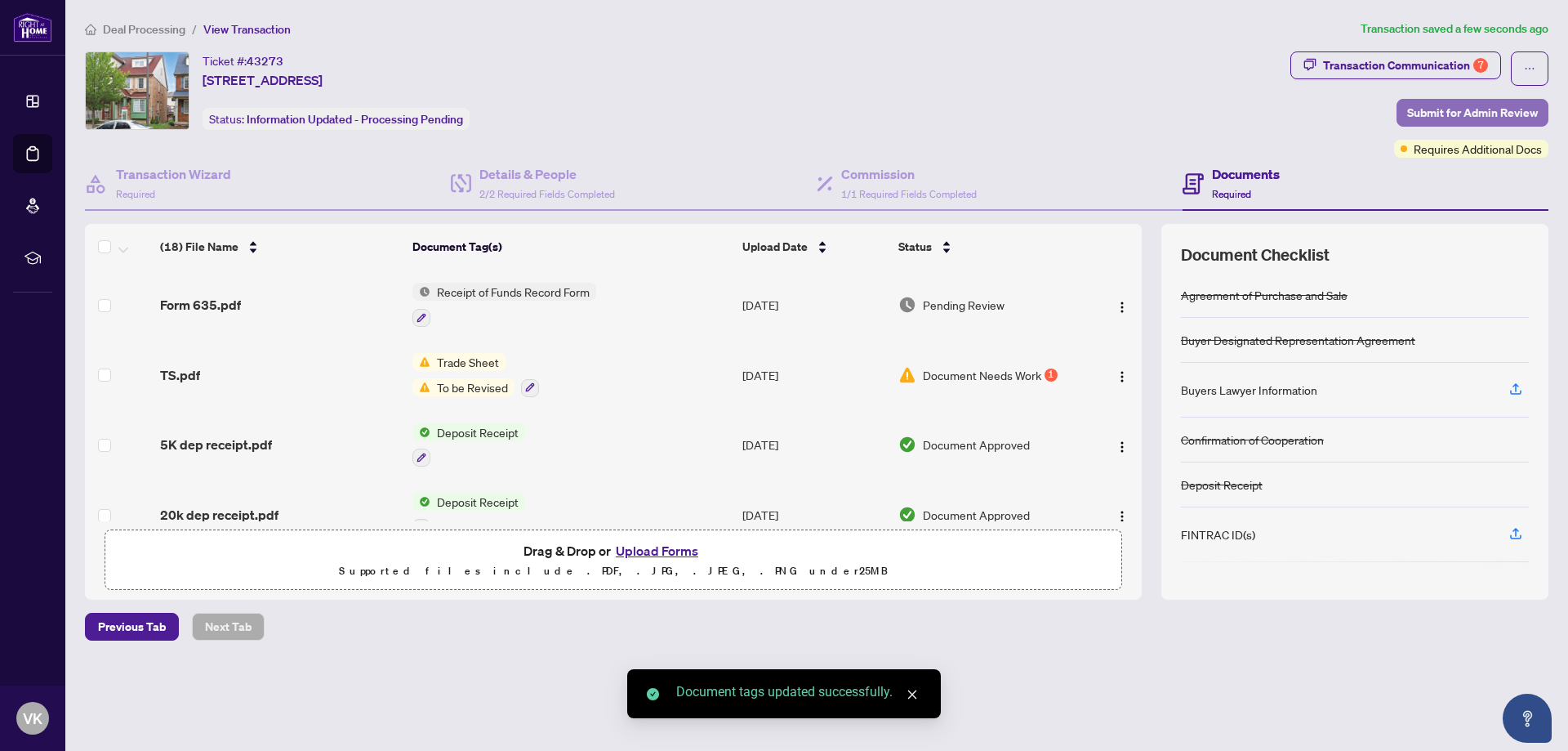
click at [1431, 116] on span "Submit for Admin Review" at bounding box center [1472, 112] width 130 height 26
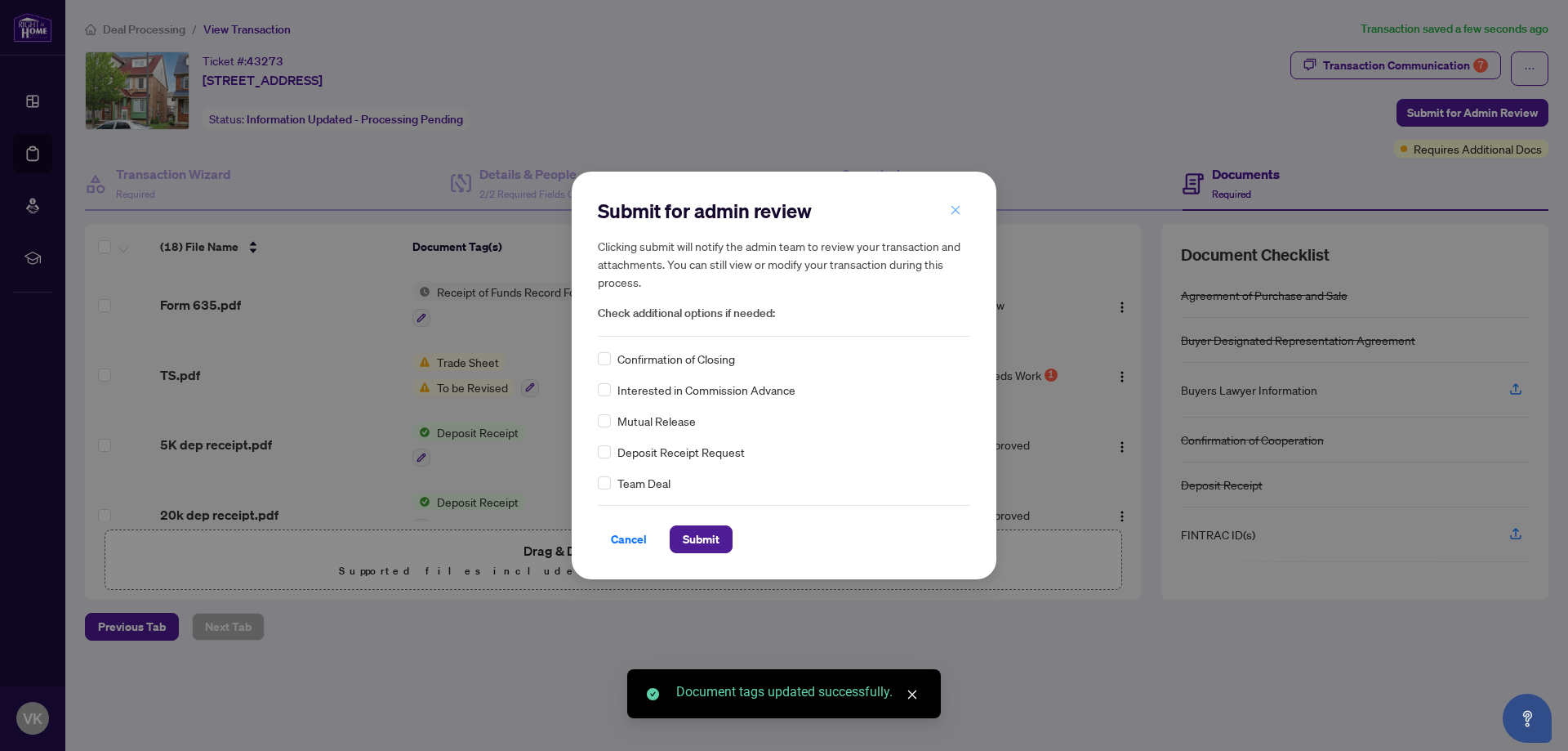
click at [960, 236] on div "Submit for admin review Clicking submit will notify the admin team to review yo…" at bounding box center [783, 267] width 372 height 139
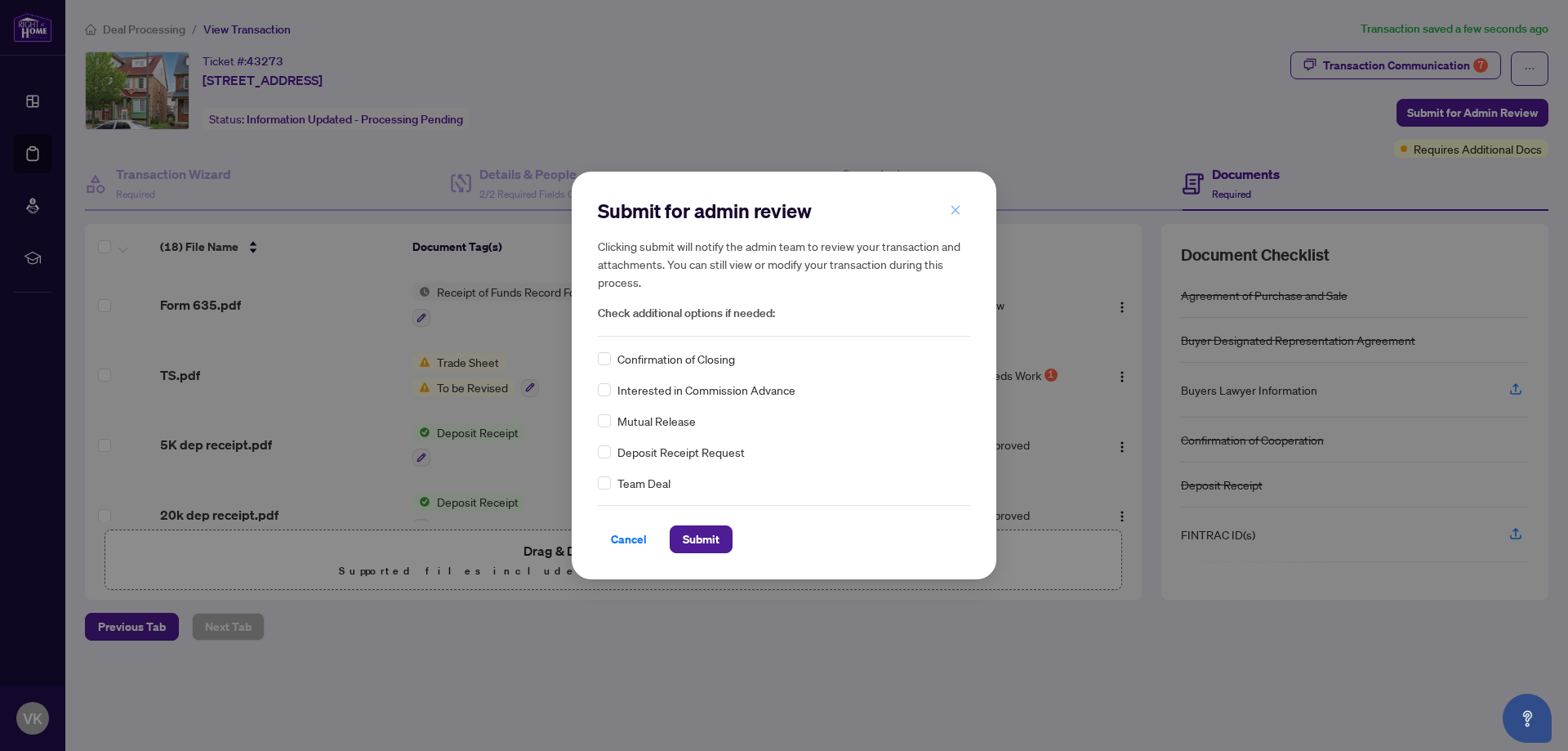
click at [959, 203] on span "button" at bounding box center [955, 209] width 11 height 26
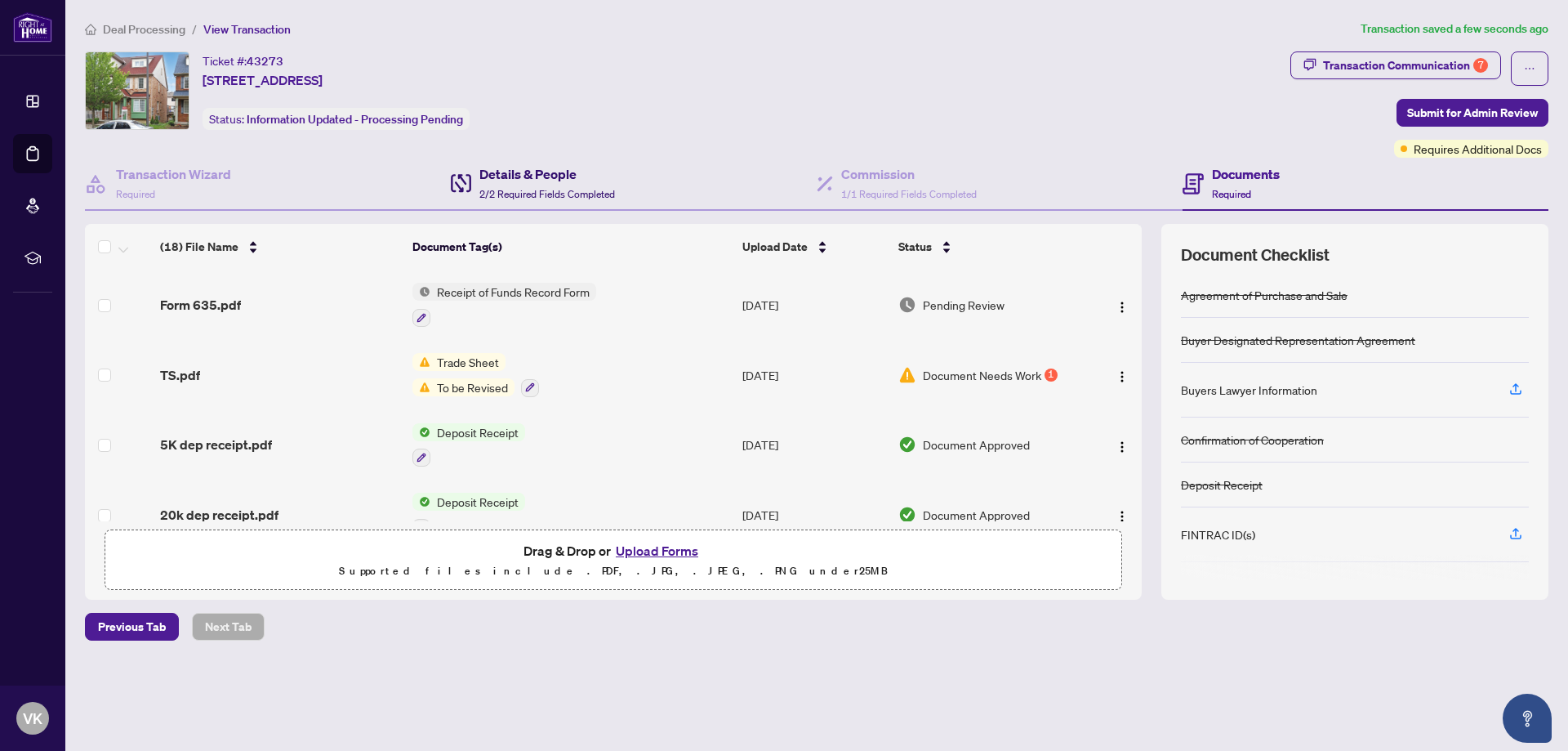
click at [574, 165] on h4 "Details & People" at bounding box center [547, 174] width 135 height 20
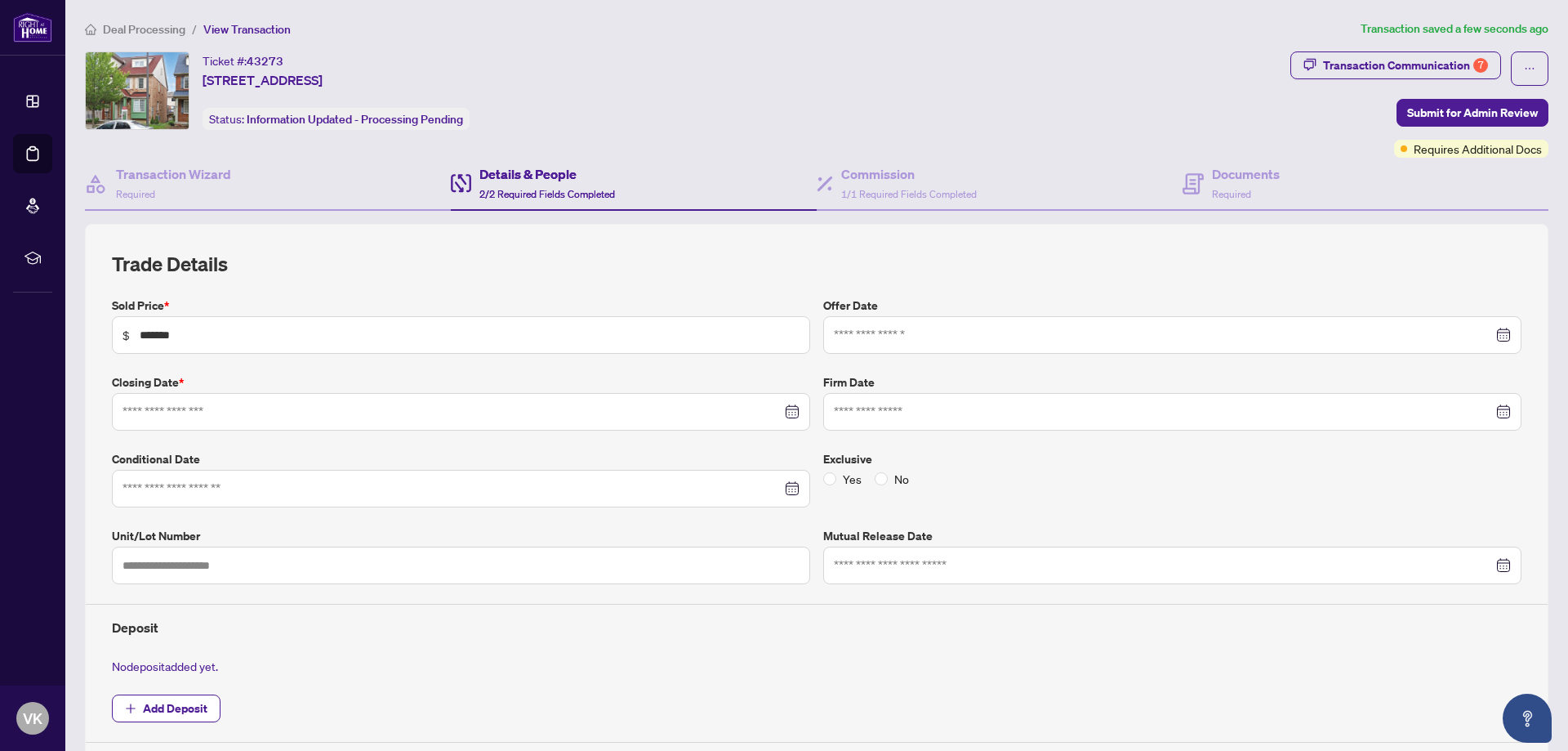
type input "**********"
click at [1472, 112] on span "Submit for Admin Review" at bounding box center [1472, 112] width 130 height 26
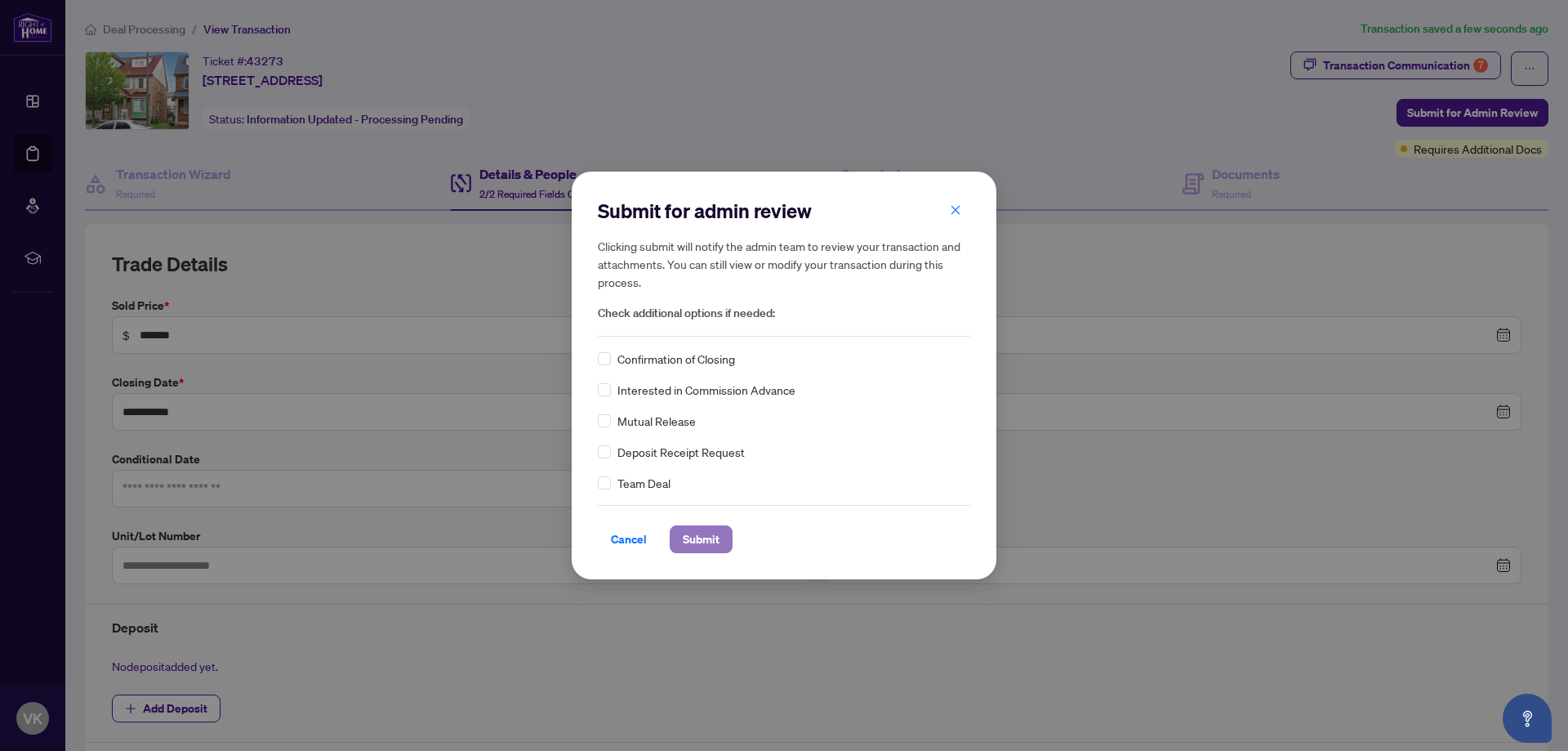
click at [691, 529] on span "Submit" at bounding box center [701, 539] width 37 height 26
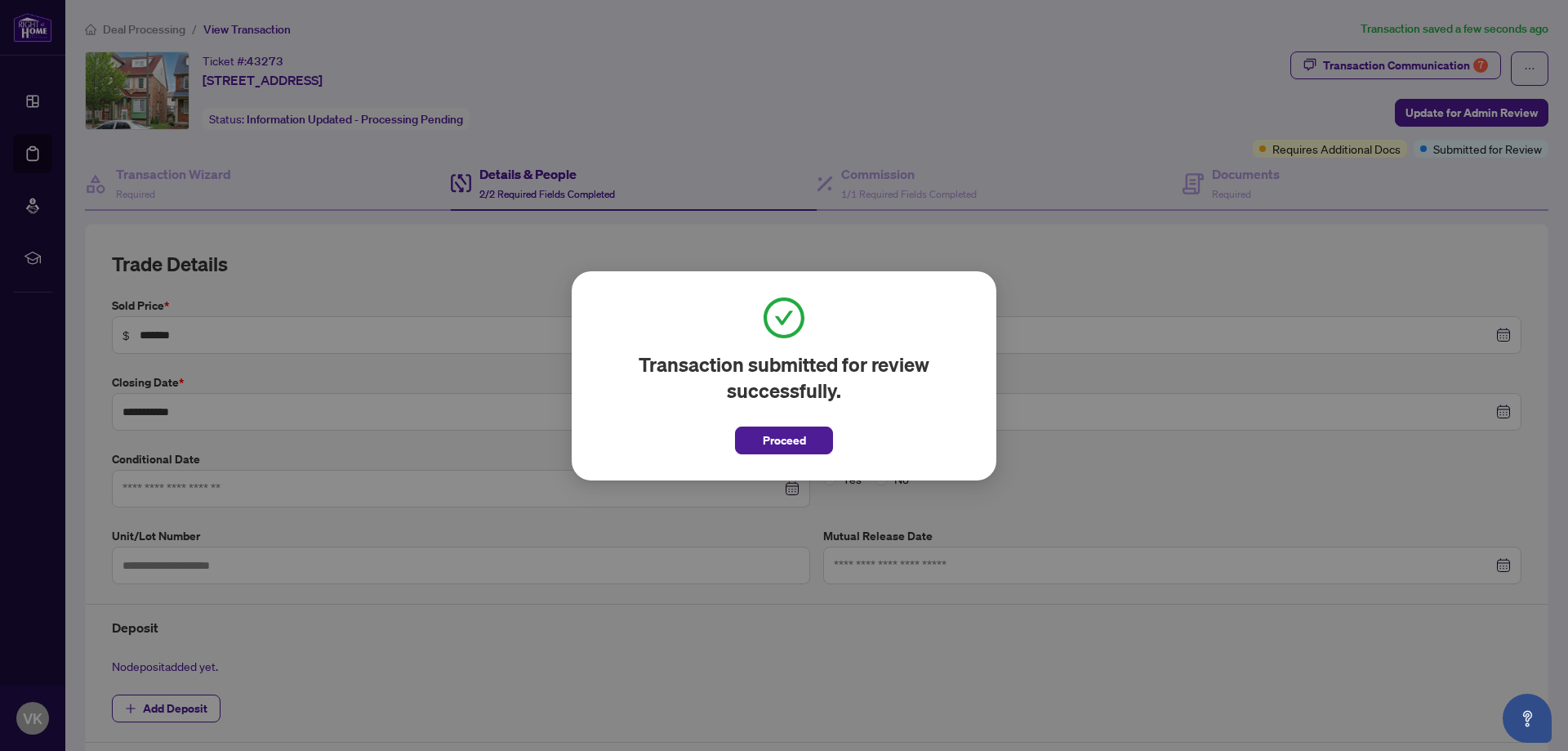
click at [814, 459] on div "Transaction submitted for review successfully. Proceed Cancel OK" at bounding box center [784, 376] width 424 height 209
click at [809, 445] on button "Proceed" at bounding box center [783, 440] width 98 height 28
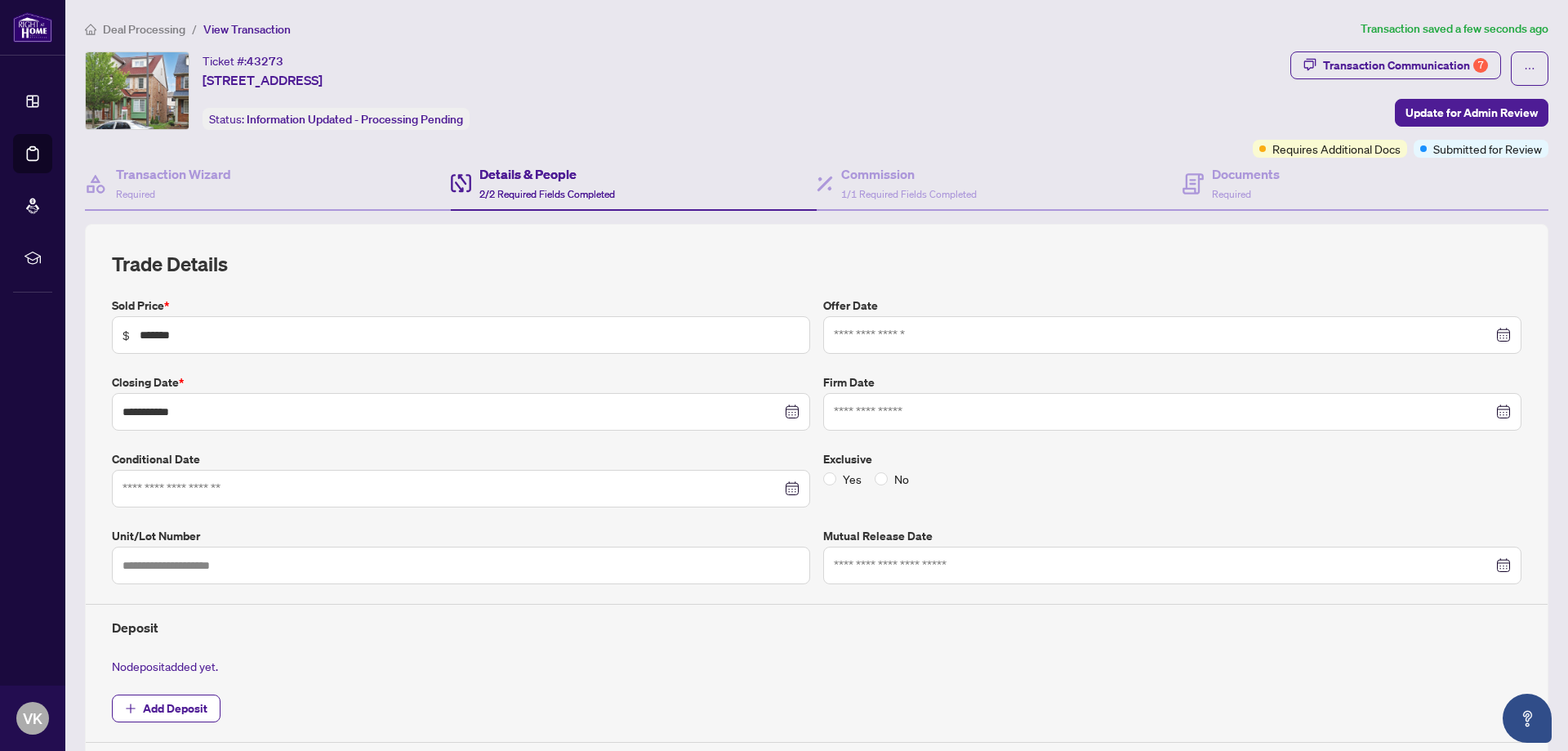
click at [147, 30] on span "Deal Processing" at bounding box center [144, 29] width 83 height 14
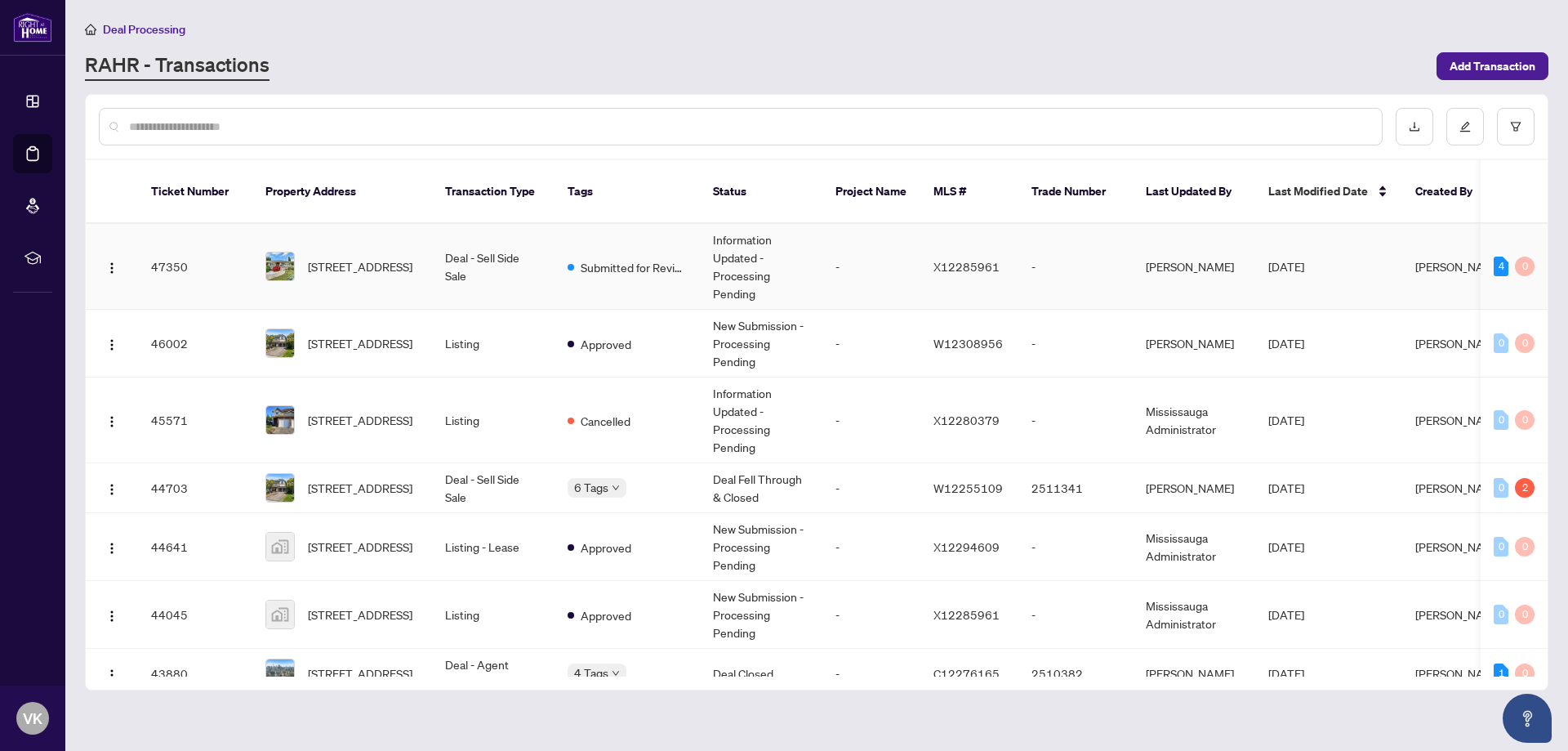
click at [333, 257] on span "20 Athlone Rd, Chatham-Kent, Ontario N0P 2L0, Canada" at bounding box center [361, 266] width 105 height 18
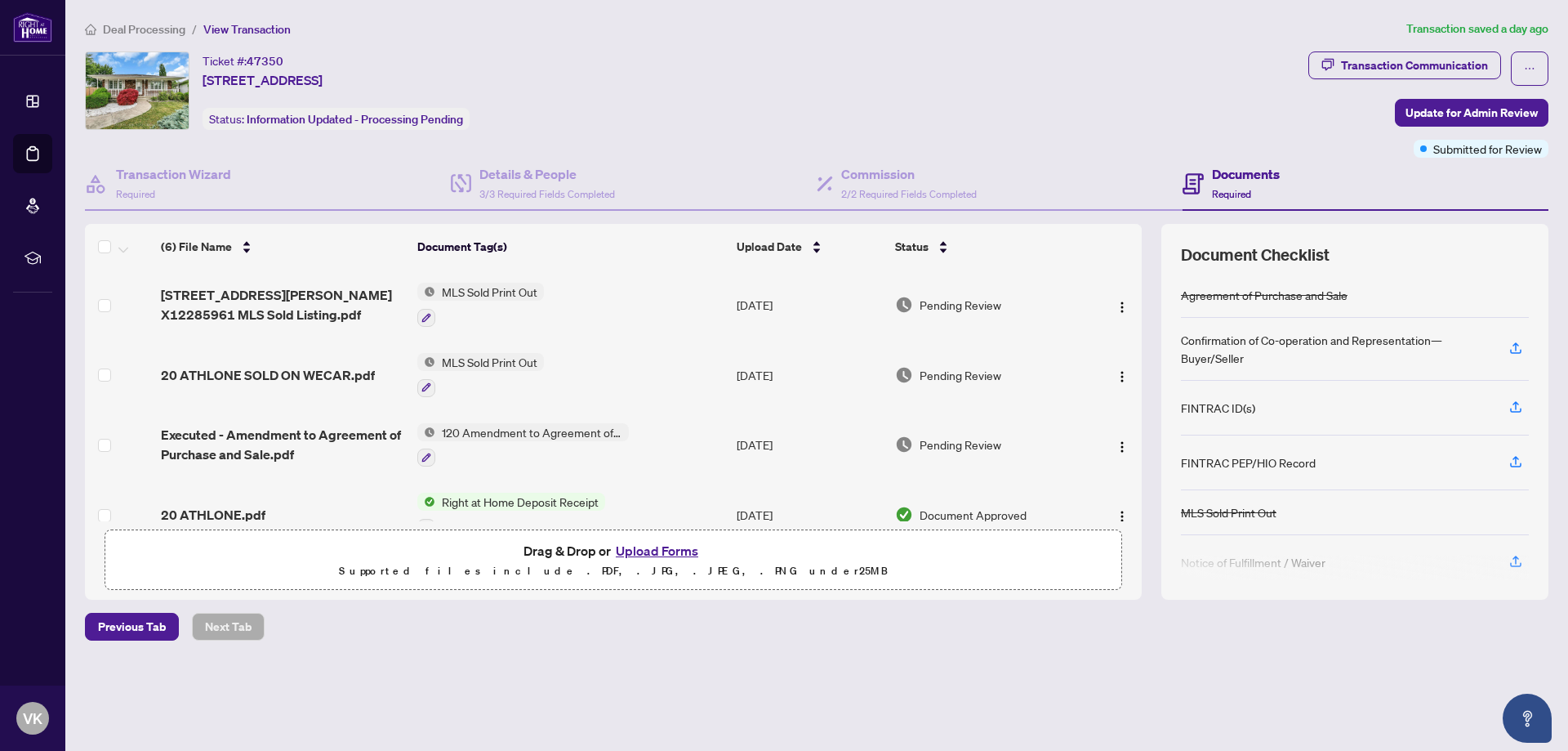
click at [538, 431] on span "120 Amendment to Agreement of Purchase and Sale" at bounding box center [531, 432] width 193 height 18
click at [506, 541] on div "Document Tags 120 Amendment to Agreement of Purchase and Sale" at bounding box center [522, 508] width 281 height 80
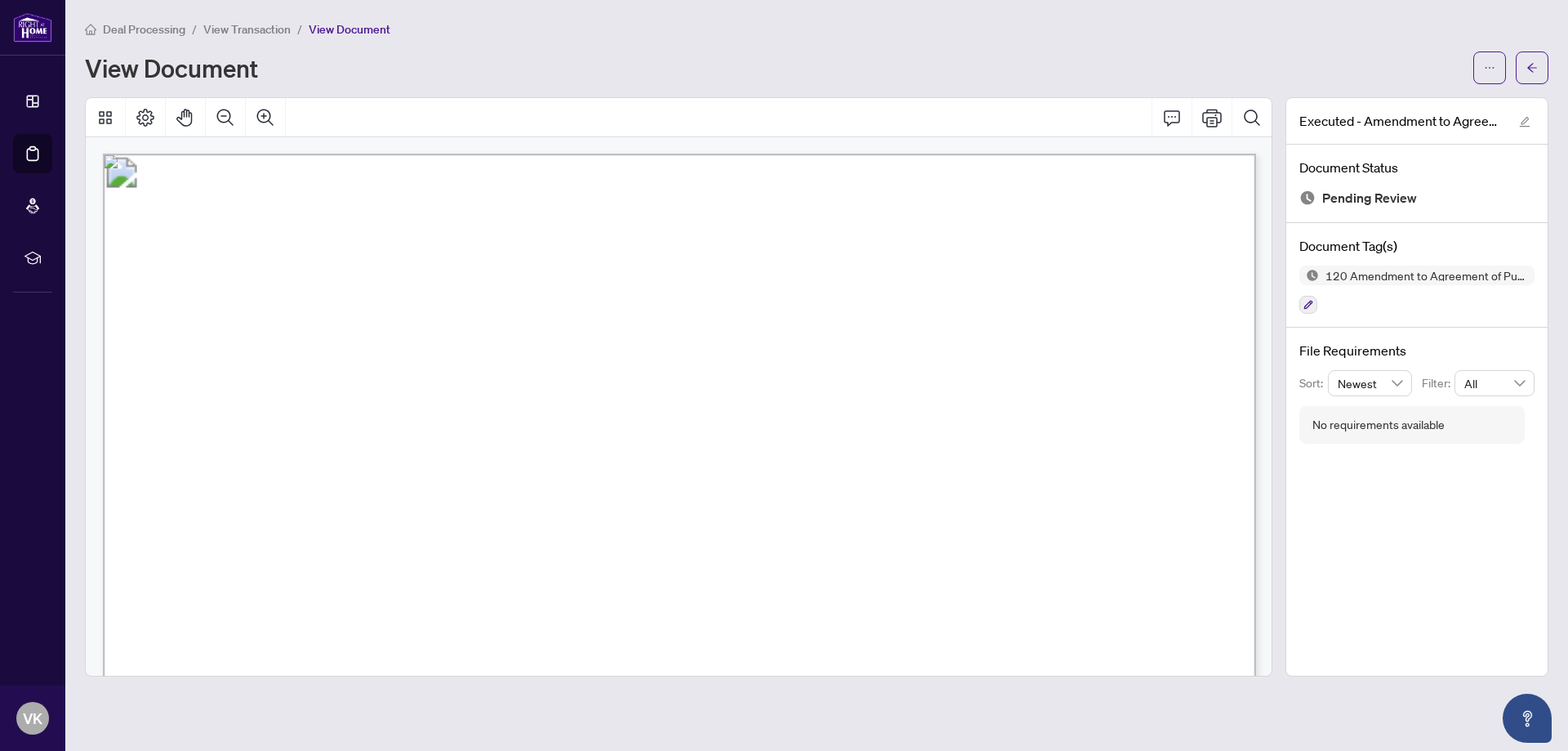
click at [235, 26] on span "View Transaction" at bounding box center [247, 29] width 88 height 14
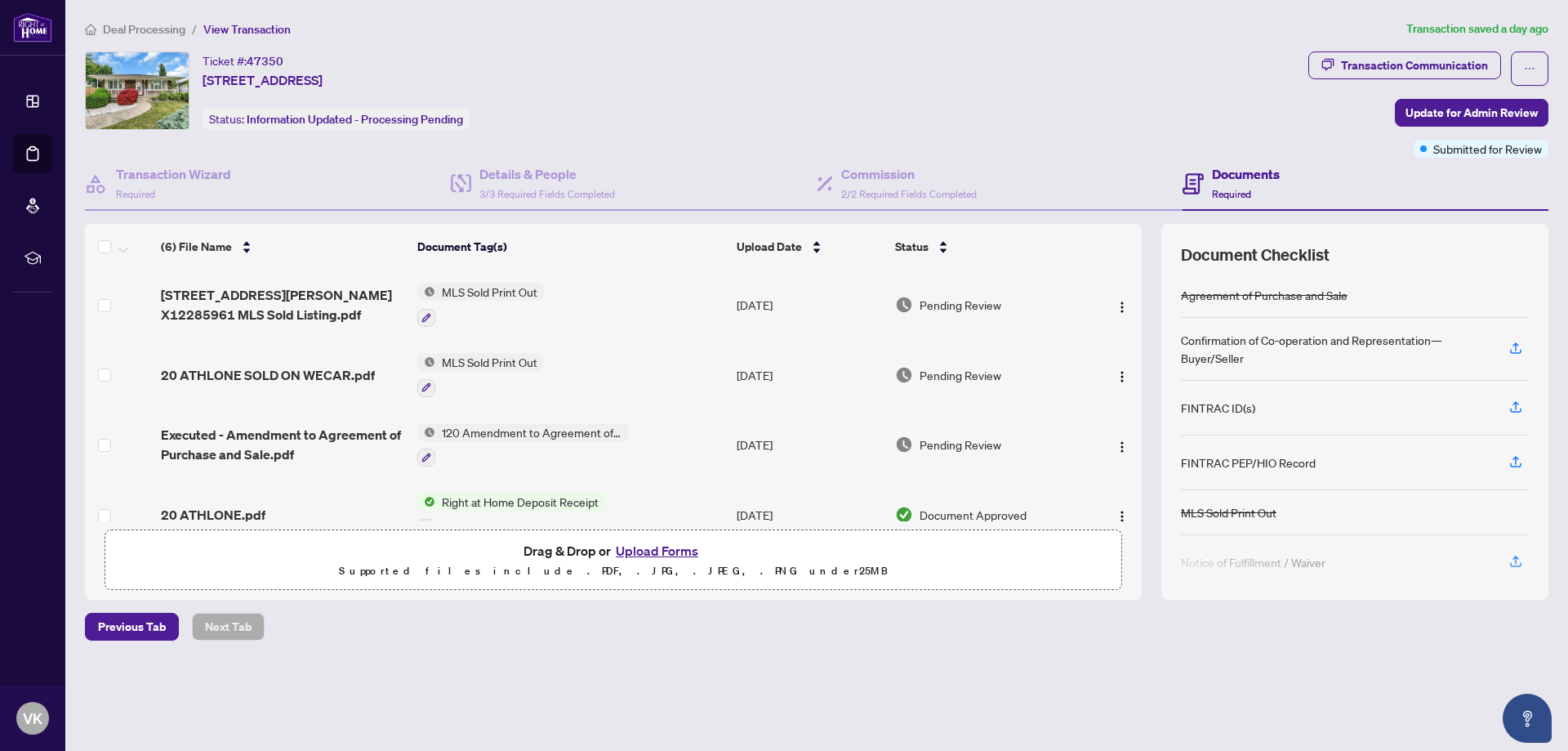
click at [479, 425] on span "120 Amendment to Agreement of Purchase and Sale" at bounding box center [531, 432] width 193 height 18
click at [549, 518] on span "120 Amendment to Agreement of Purchase and Sale" at bounding box center [532, 521] width 244 height 36
